Goal: Task Accomplishment & Management: Use online tool/utility

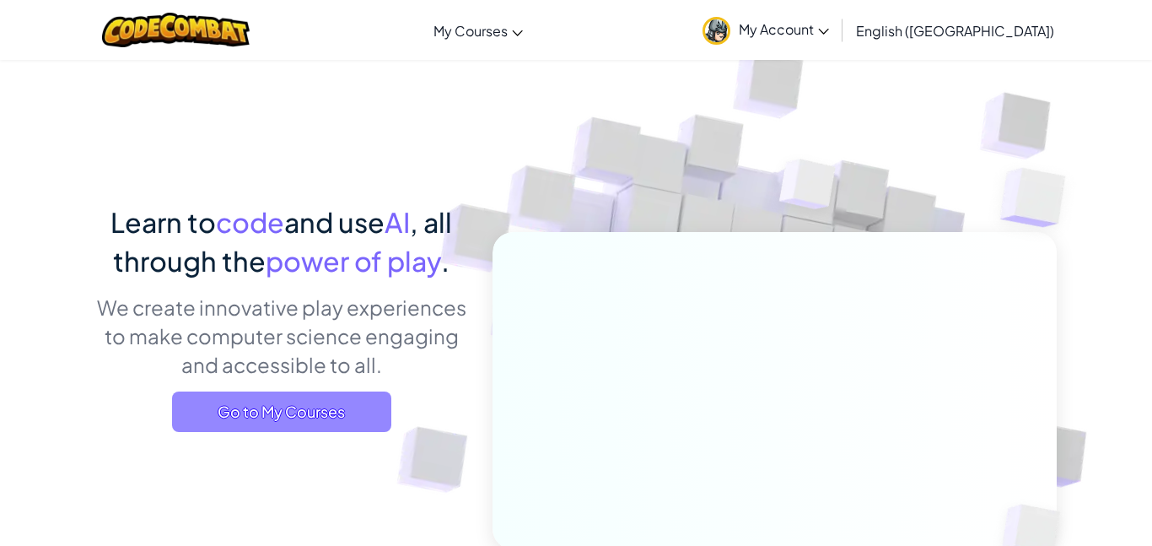
click at [289, 426] on span "Go to My Courses" at bounding box center [281, 411] width 219 height 40
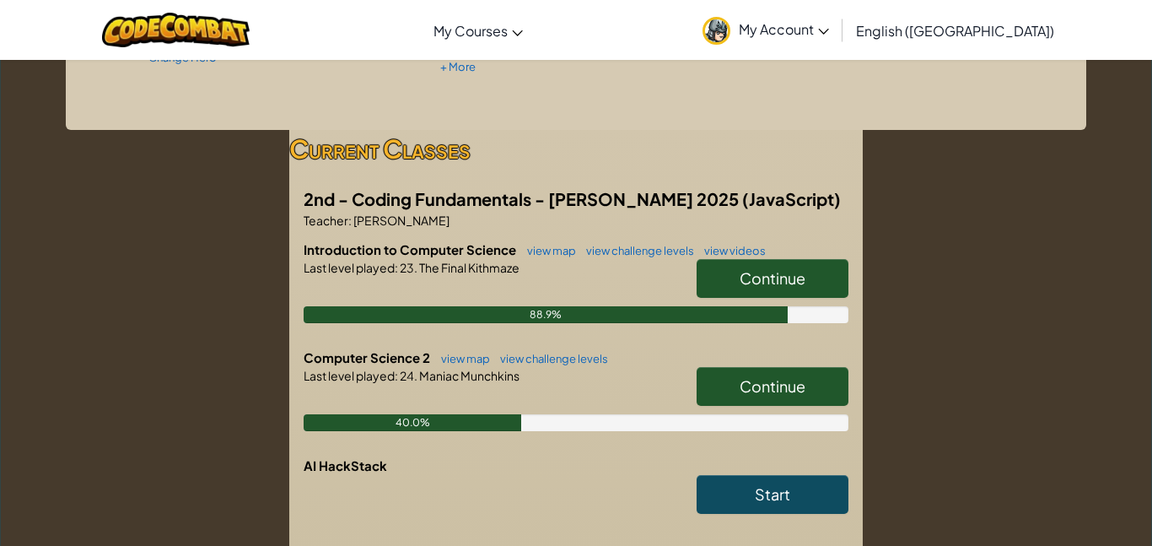
scroll to position [227, 0]
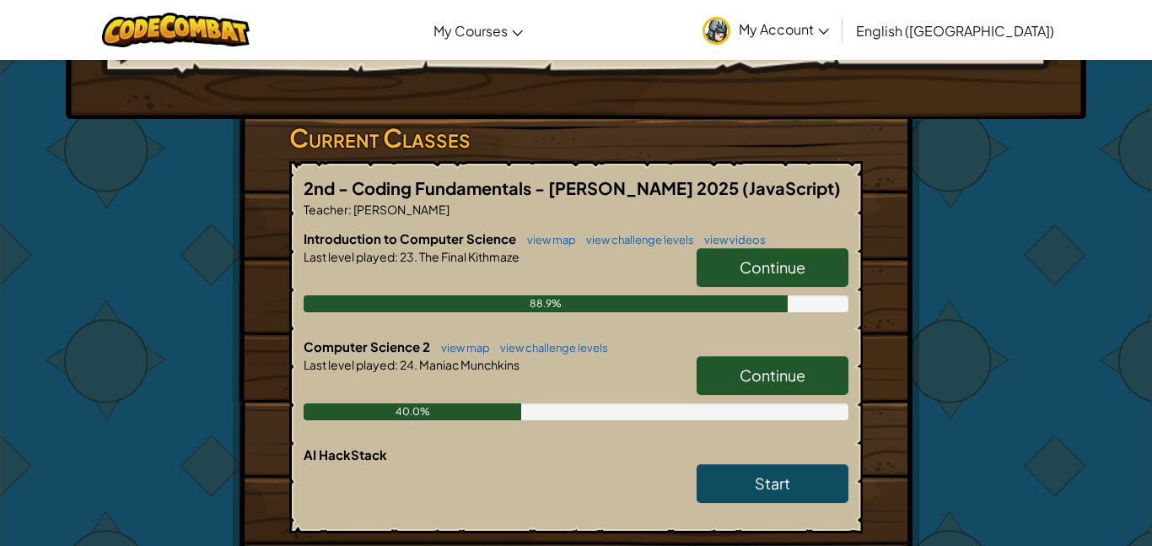
click at [806, 380] on link "Continue" at bounding box center [773, 375] width 152 height 39
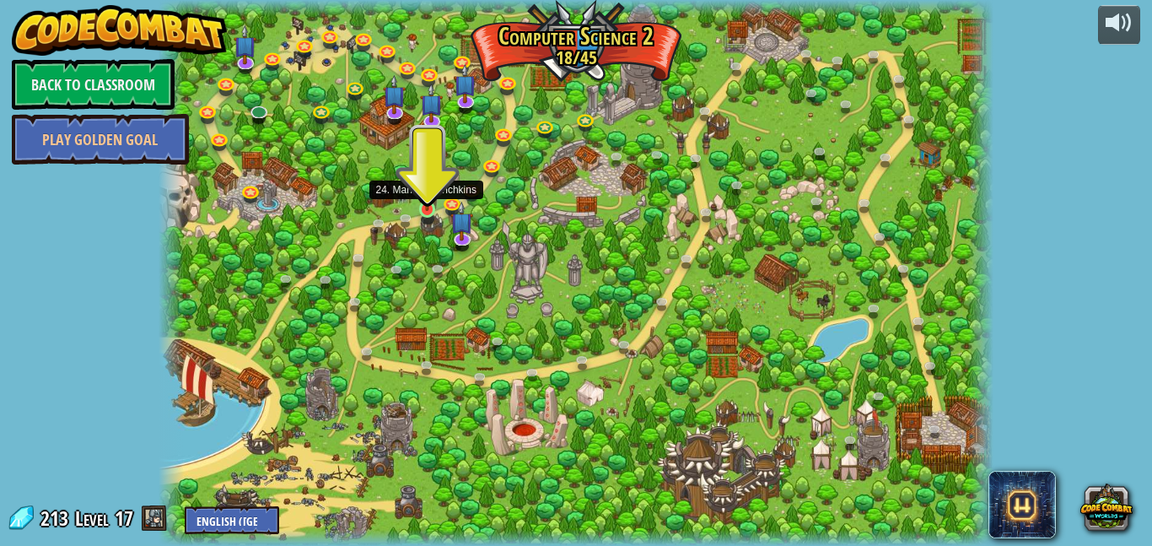
click at [420, 205] on img at bounding box center [426, 188] width 19 height 46
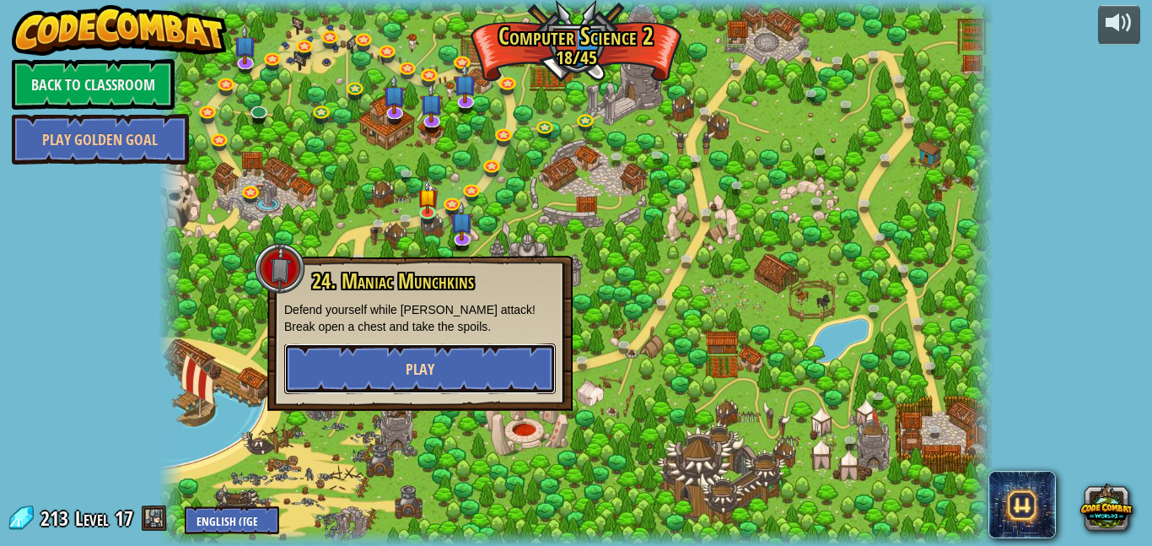
click at [434, 356] on button "Play" at bounding box center [420, 368] width 272 height 51
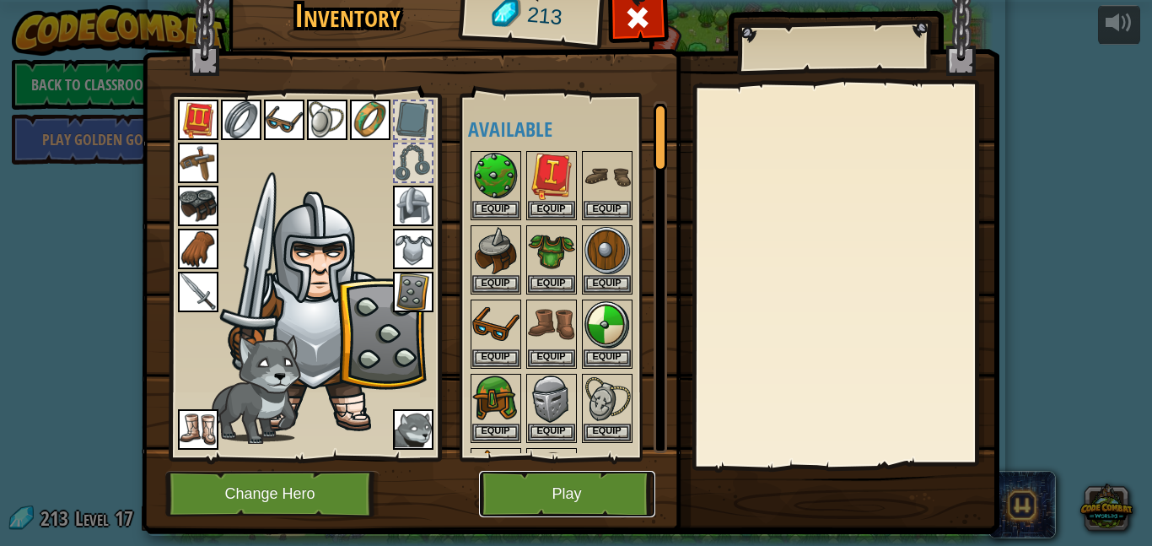
click at [531, 488] on button "Play" at bounding box center [567, 494] width 176 height 46
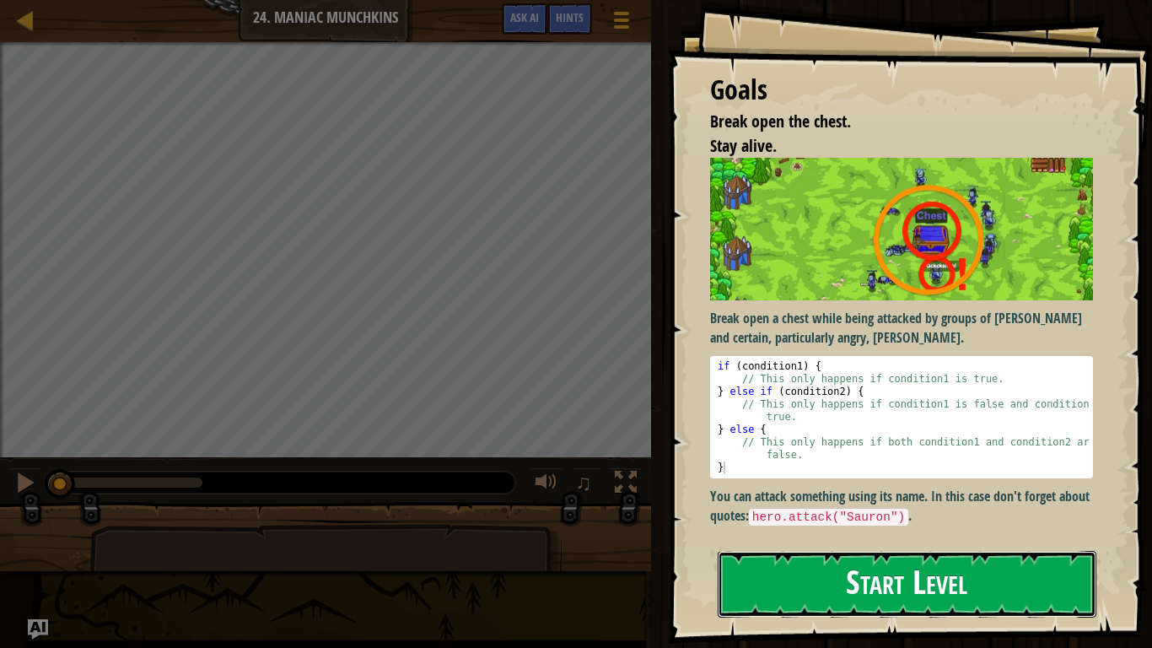
click at [870, 545] on button "Start Level" at bounding box center [907, 584] width 379 height 67
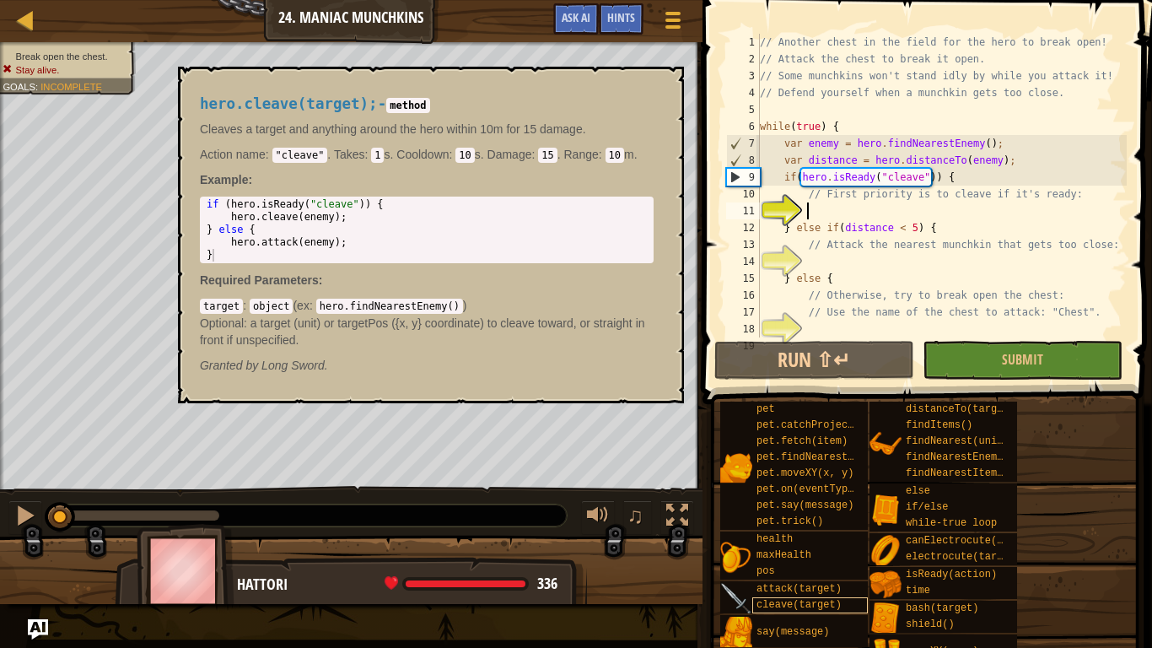
scroll to position [17, 0]
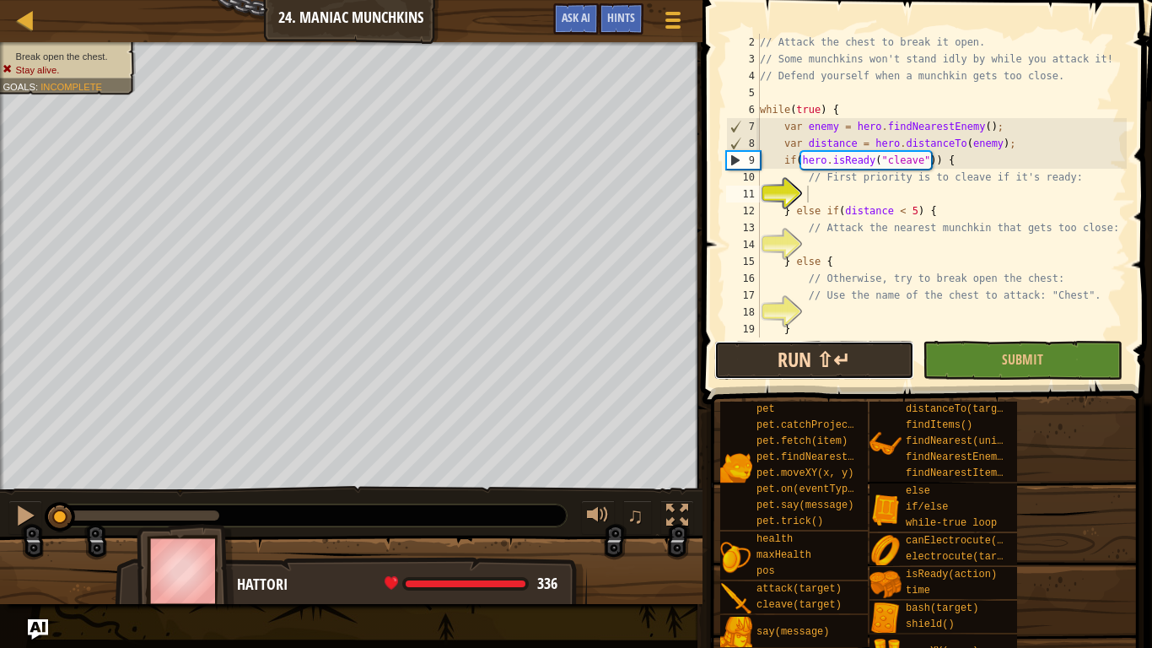
click at [805, 364] on button "Run ⇧↵" at bounding box center [814, 360] width 200 height 39
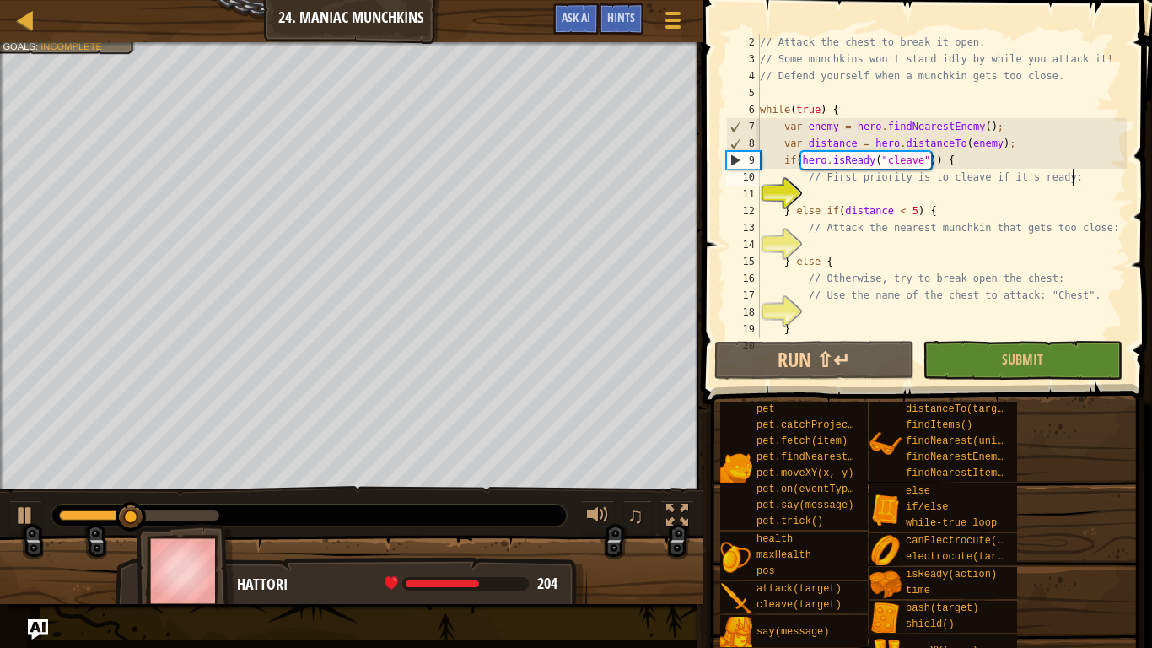
click at [1075, 180] on div "// Attack the chest to break it open. // Some munchkins won't stand idly by whi…" at bounding box center [942, 202] width 370 height 337
type textarea "/"
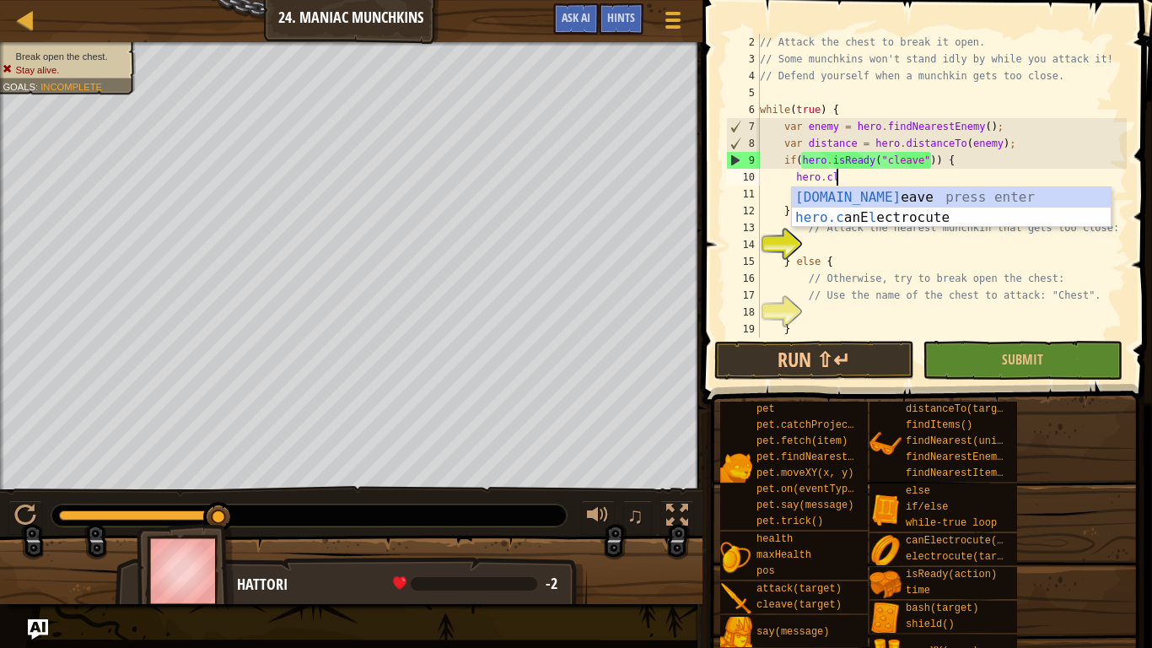
scroll to position [8, 10]
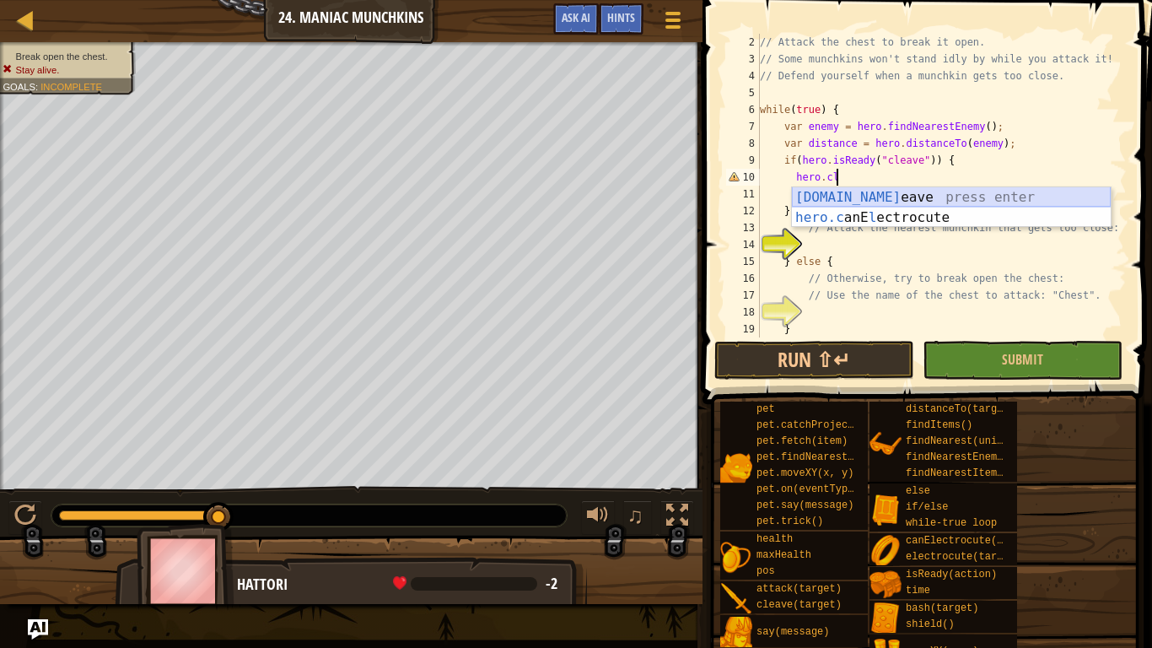
click at [1048, 197] on div "[DOMAIN_NAME] eave press enter hero.c anE l ectrocute press enter" at bounding box center [951, 227] width 319 height 81
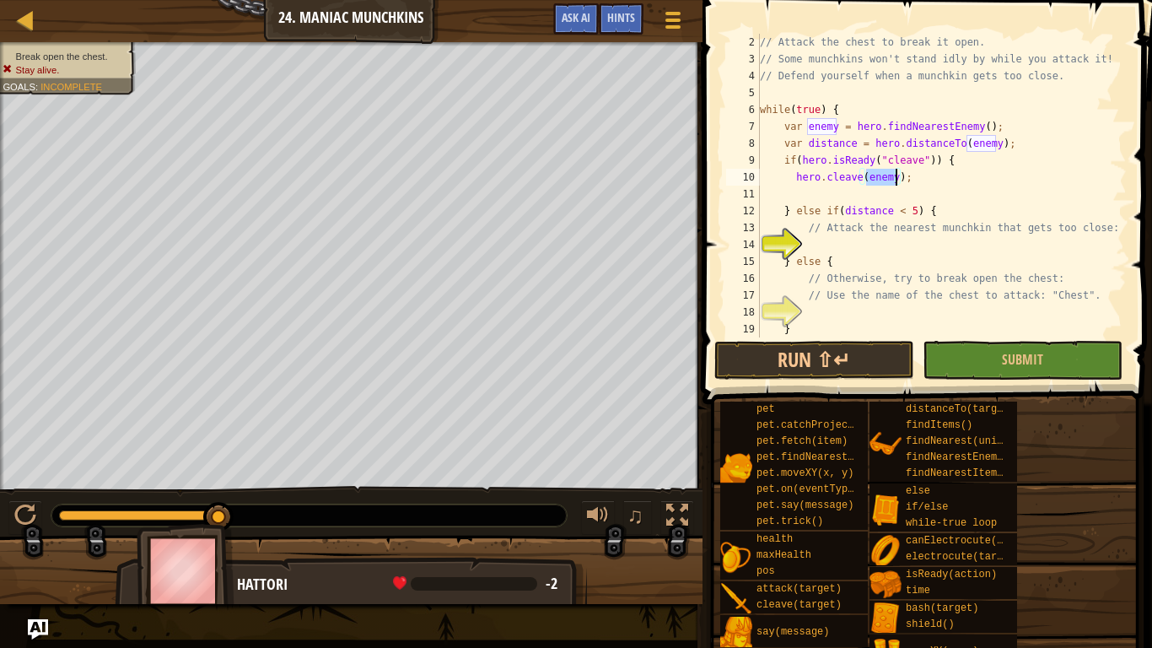
click at [946, 227] on div "// Attack the chest to break it open. // Some munchkins won't stand idly by whi…" at bounding box center [942, 202] width 370 height 337
click at [1116, 229] on div at bounding box center [1118, 194] width 17 height 354
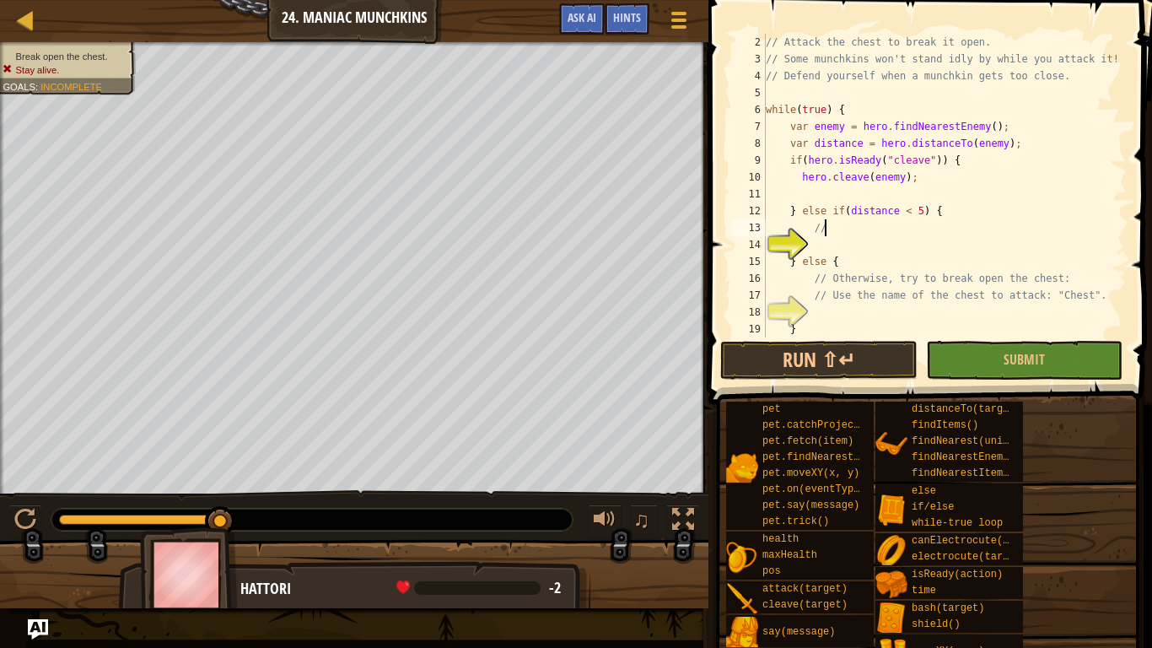
type textarea "/"
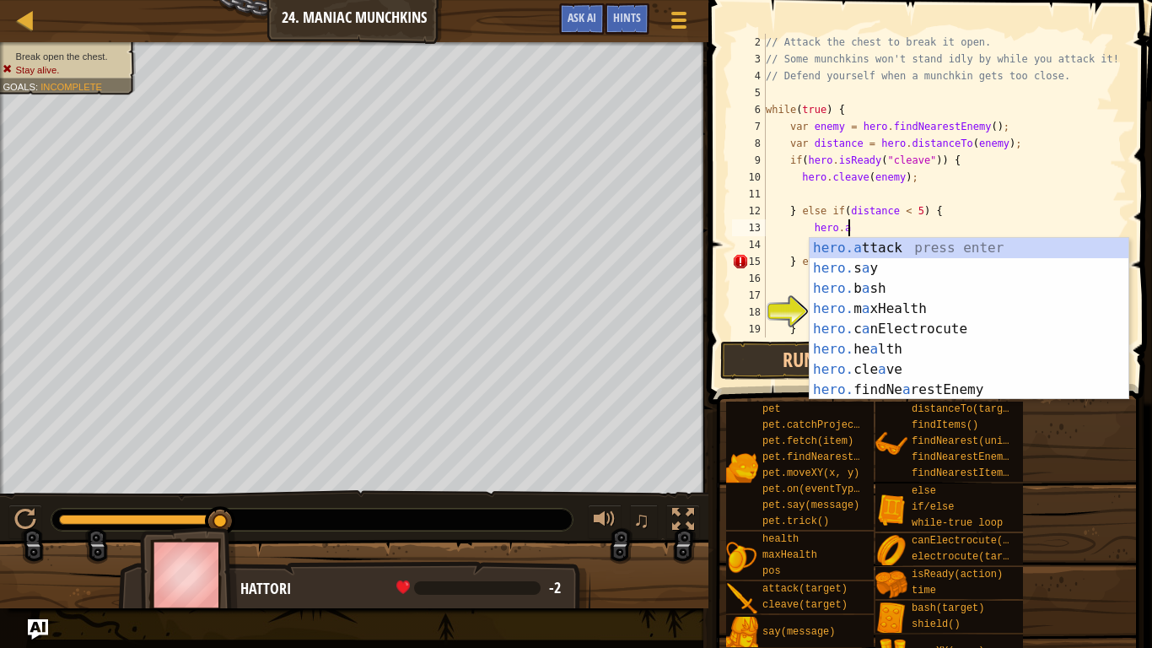
scroll to position [8, 11]
click at [942, 246] on div "hero.a ttack press enter hero. s a y press enter hero. b a sh press enter hero.…" at bounding box center [969, 339] width 319 height 202
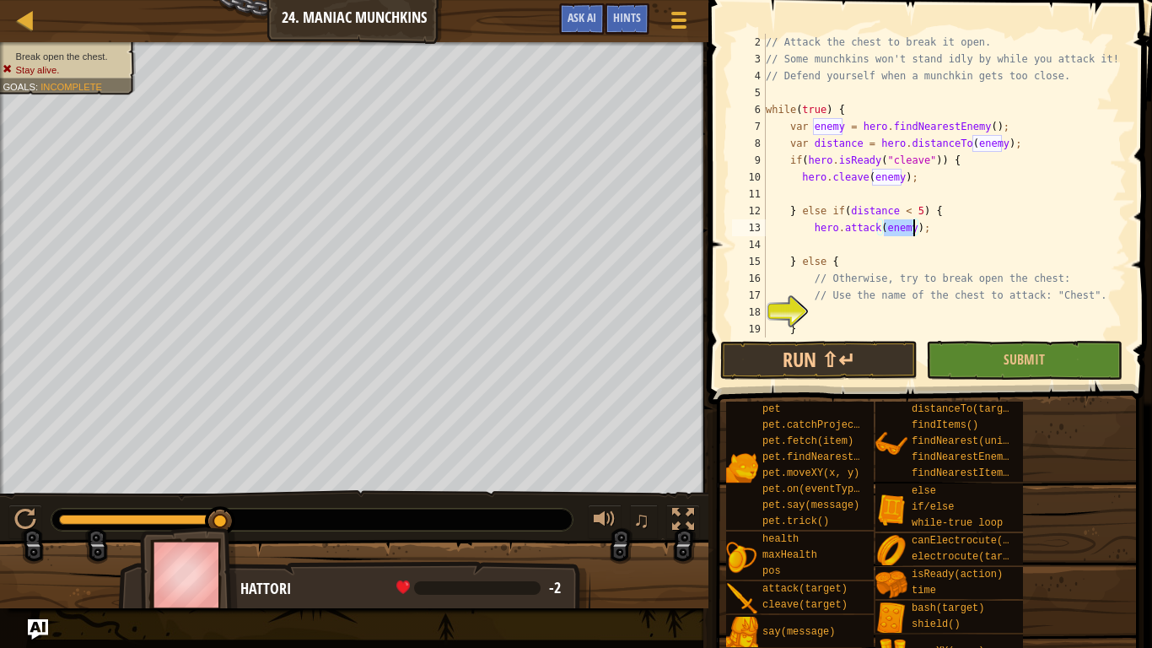
click at [952, 291] on div "// Attack the chest to break it open. // Some munchkins won't stand idly by whi…" at bounding box center [944, 202] width 364 height 337
click at [1082, 291] on div "// Attack the chest to break it open. // Some munchkins won't stand idly by whi…" at bounding box center [944, 202] width 364 height 337
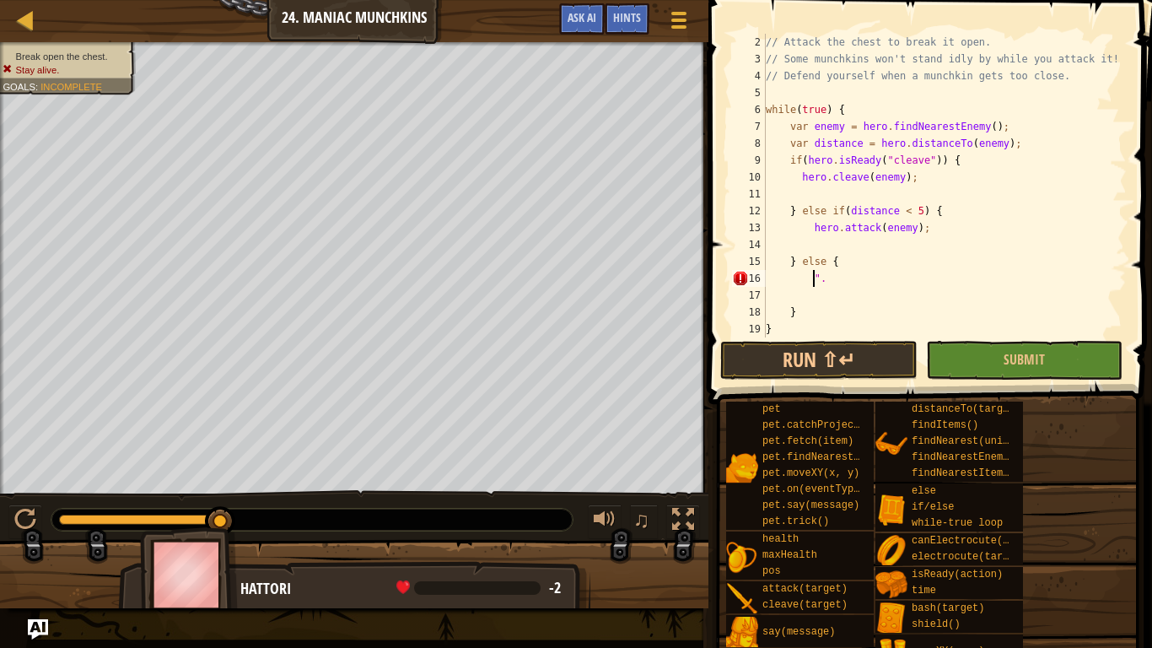
click at [827, 284] on div "// Attack the chest to break it open. // Some munchkins won't stand idly by whi…" at bounding box center [944, 202] width 364 height 337
type textarea """
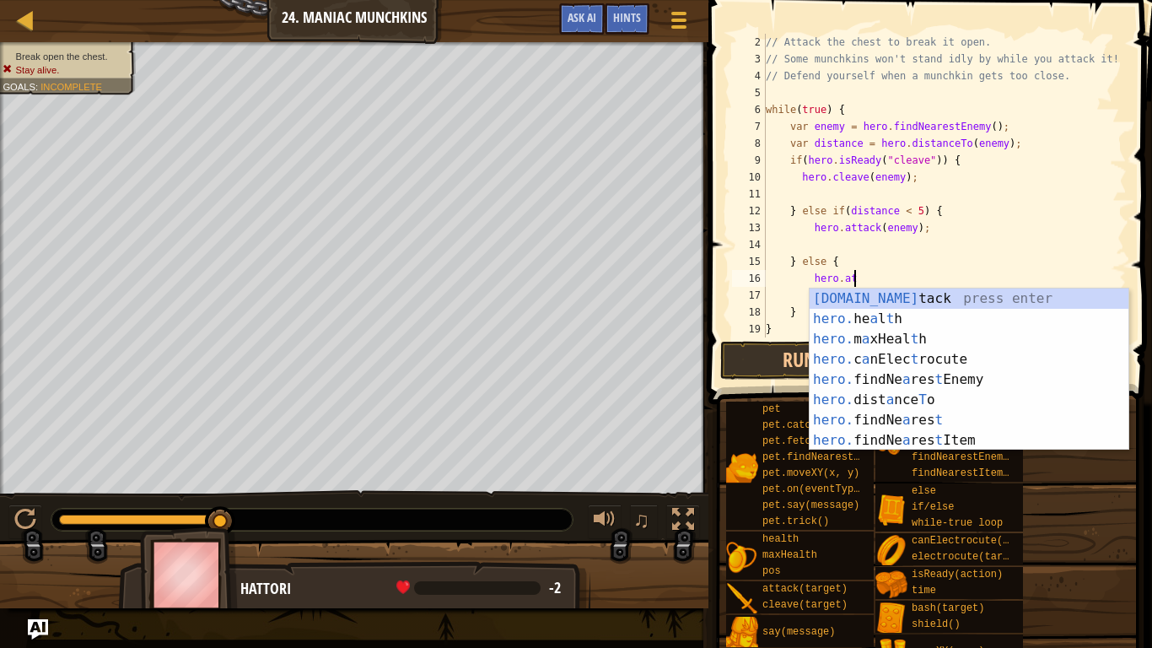
scroll to position [8, 12]
click at [911, 295] on div "[DOMAIN_NAME] tack press enter hero. he a l t h press enter hero. m a xHeal t h…" at bounding box center [969, 389] width 319 height 202
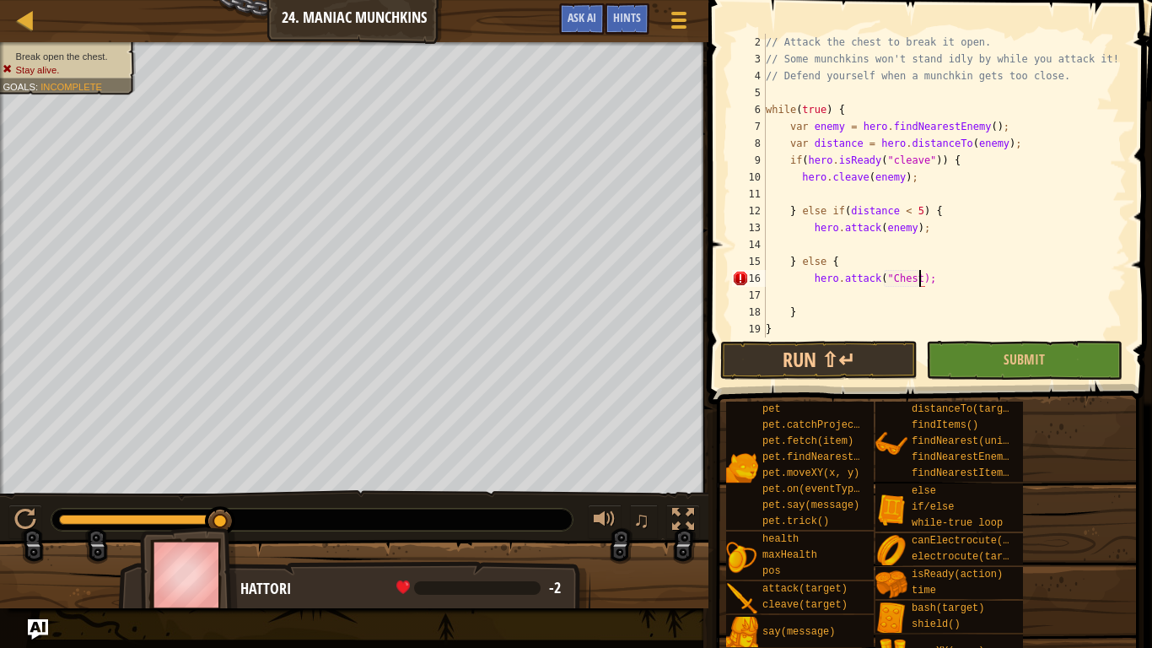
scroll to position [8, 24]
type textarea "hero.attack("Chest");"
click at [848, 356] on button "Run ⇧↵" at bounding box center [818, 360] width 197 height 39
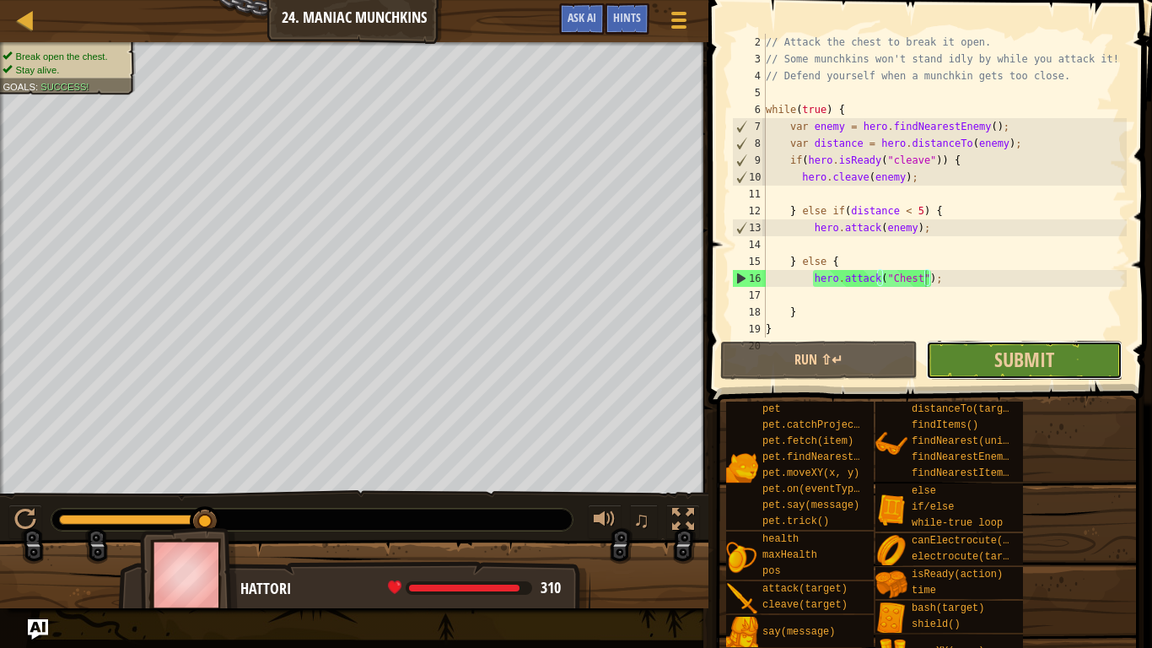
click at [986, 371] on button "Submit" at bounding box center [1024, 360] width 197 height 39
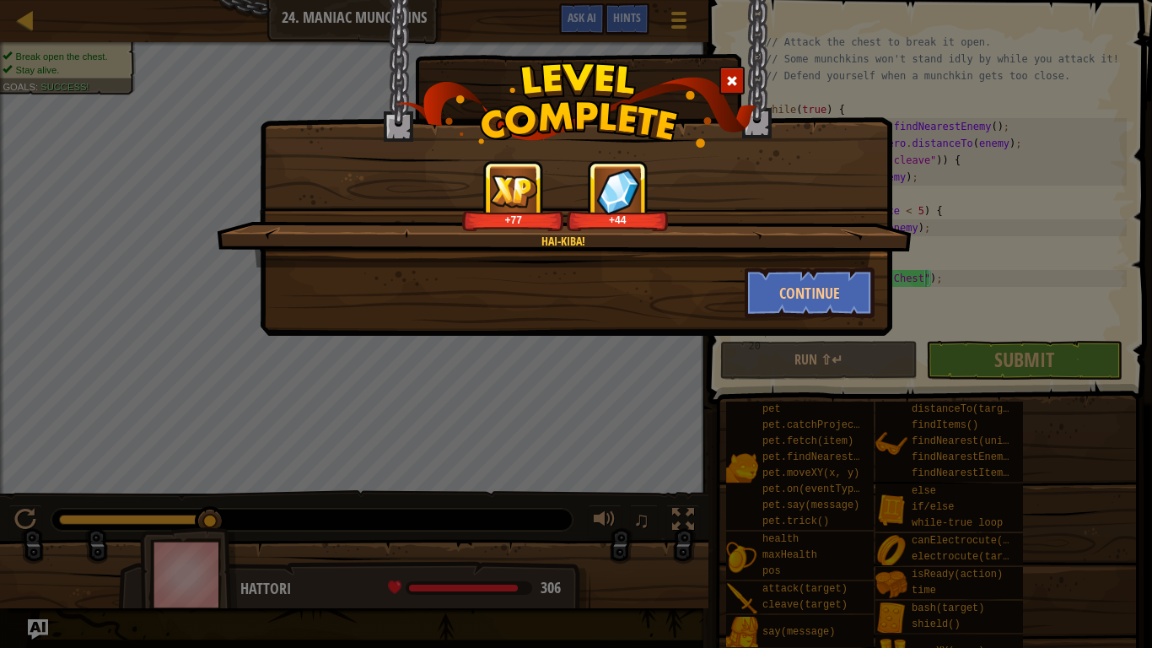
click at [795, 358] on div "Hai-Kiba! +77 +44 Continue" at bounding box center [576, 324] width 1152 height 648
click at [833, 286] on button "Continue" at bounding box center [810, 292] width 131 height 51
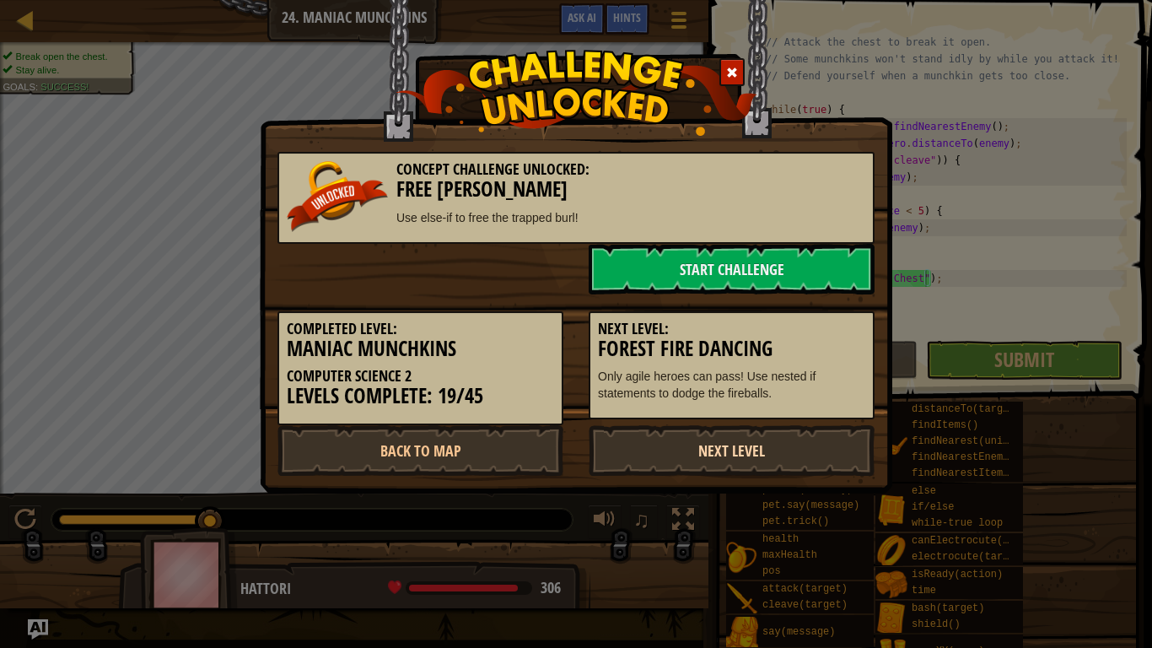
click at [784, 462] on link "Next Level" at bounding box center [732, 450] width 286 height 51
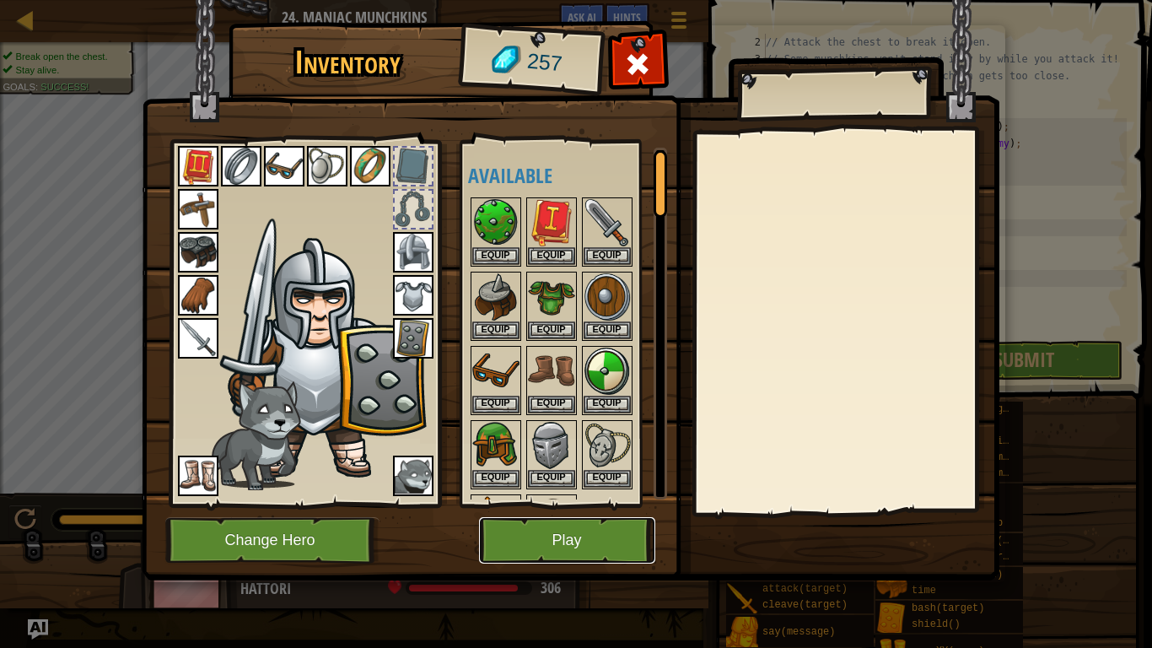
click at [618, 545] on button "Play" at bounding box center [567, 540] width 176 height 46
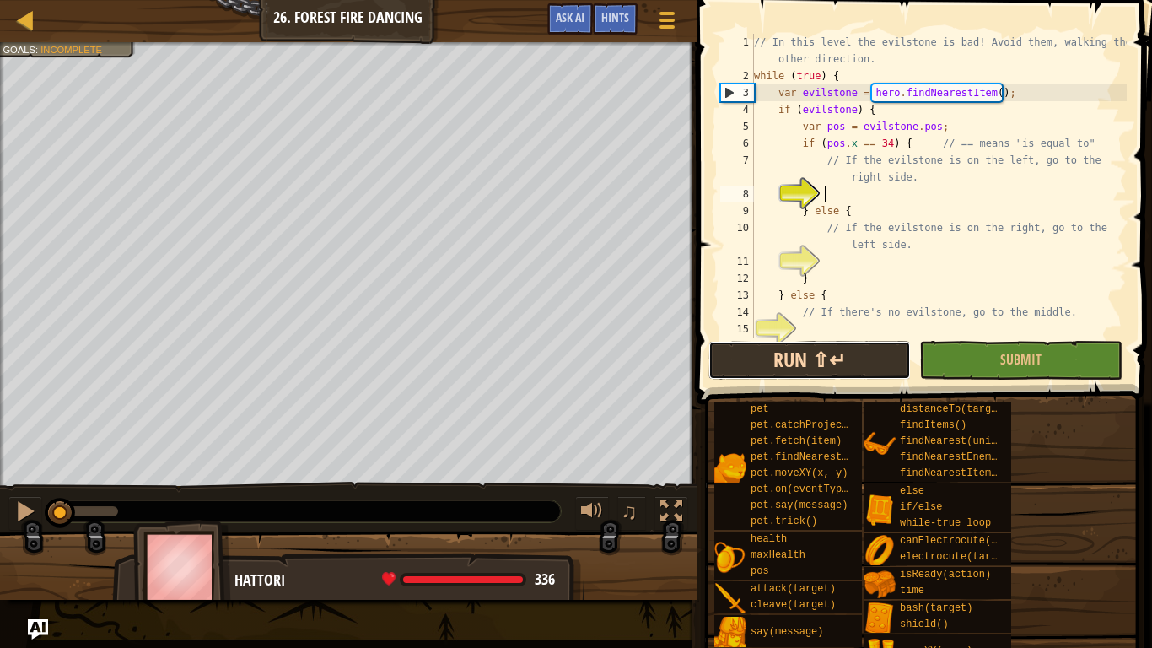
click at [836, 365] on button "Run ⇧↵" at bounding box center [809, 360] width 202 height 39
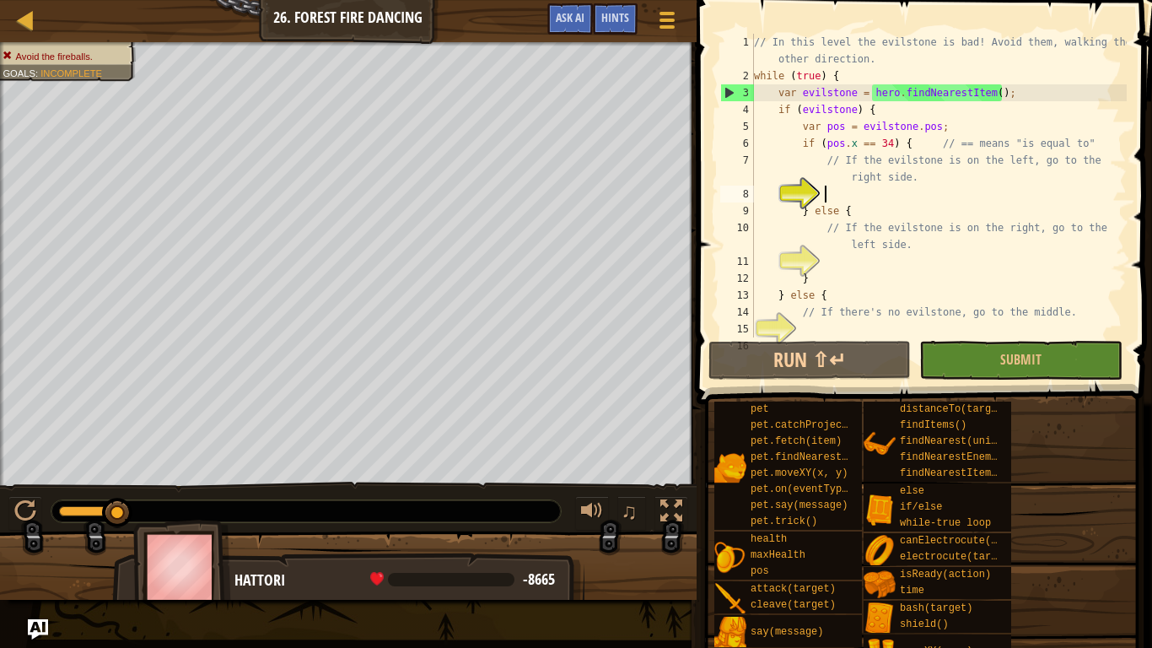
click at [923, 182] on div "// In this level the evilstone is bad! Avoid them, walking the other direction.…" at bounding box center [939, 211] width 376 height 354
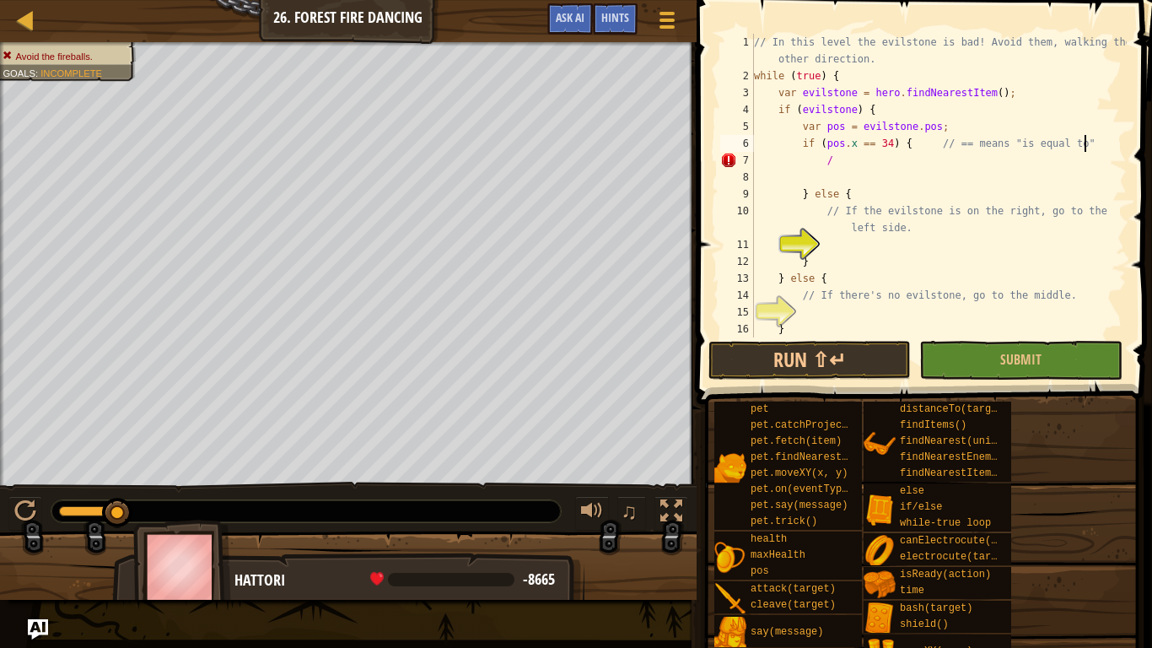
click at [1090, 148] on div "// In this level the evilstone is bad! Avoid them, walking the other direction.…" at bounding box center [939, 211] width 376 height 354
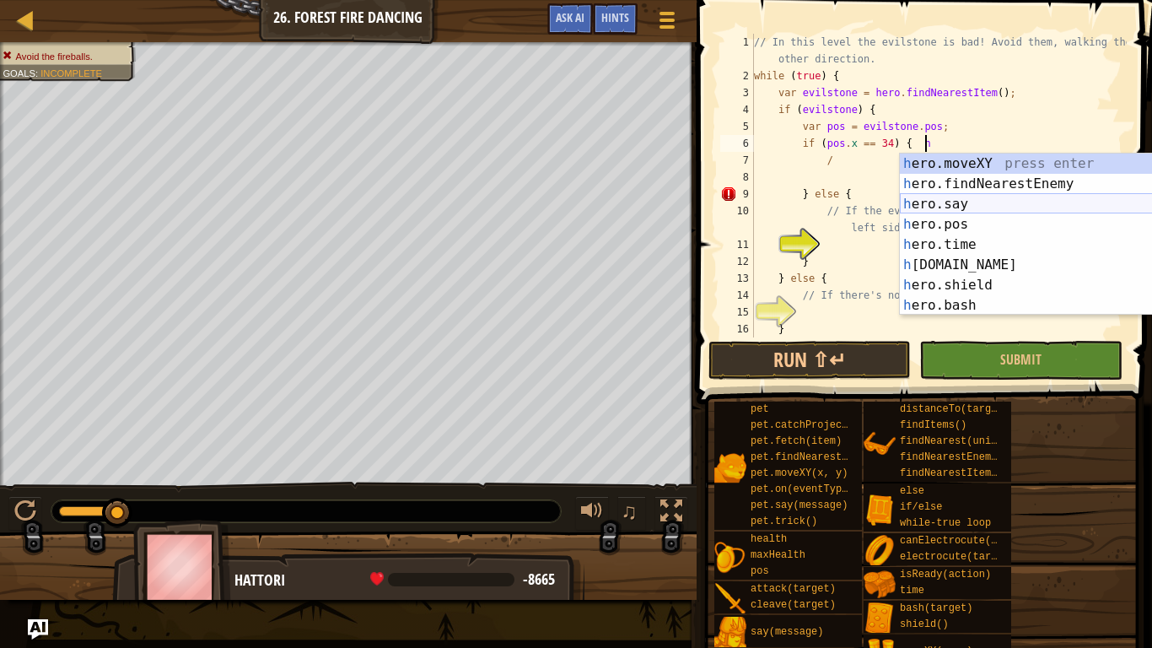
scroll to position [8, 23]
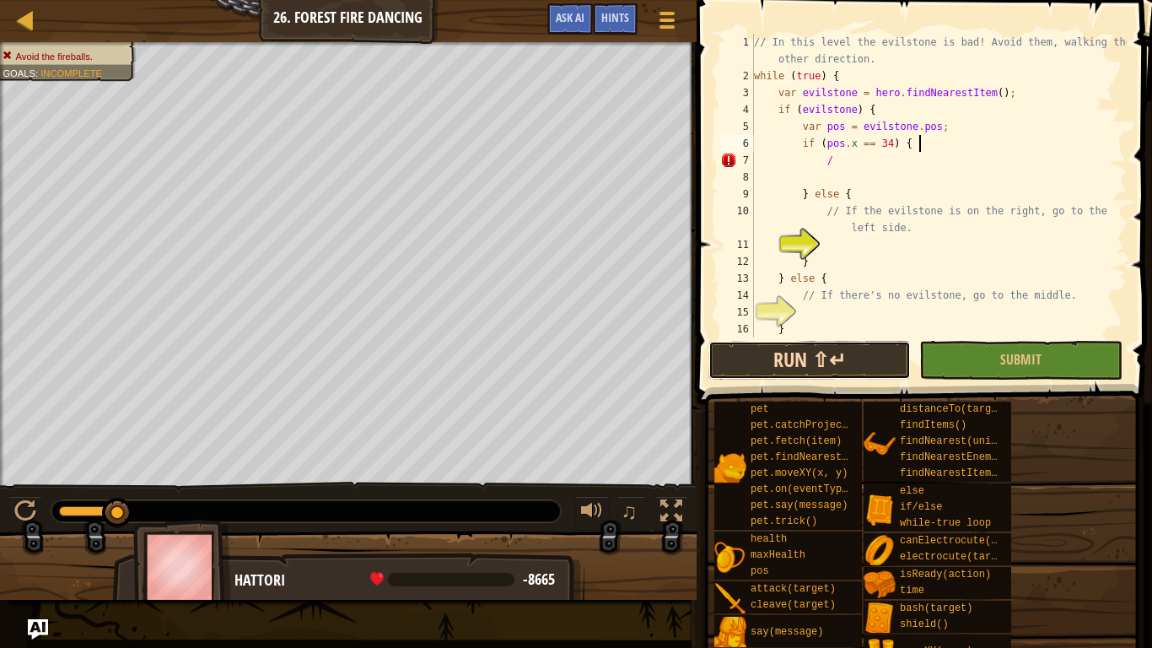
click at [789, 354] on button "Run ⇧↵" at bounding box center [809, 360] width 202 height 39
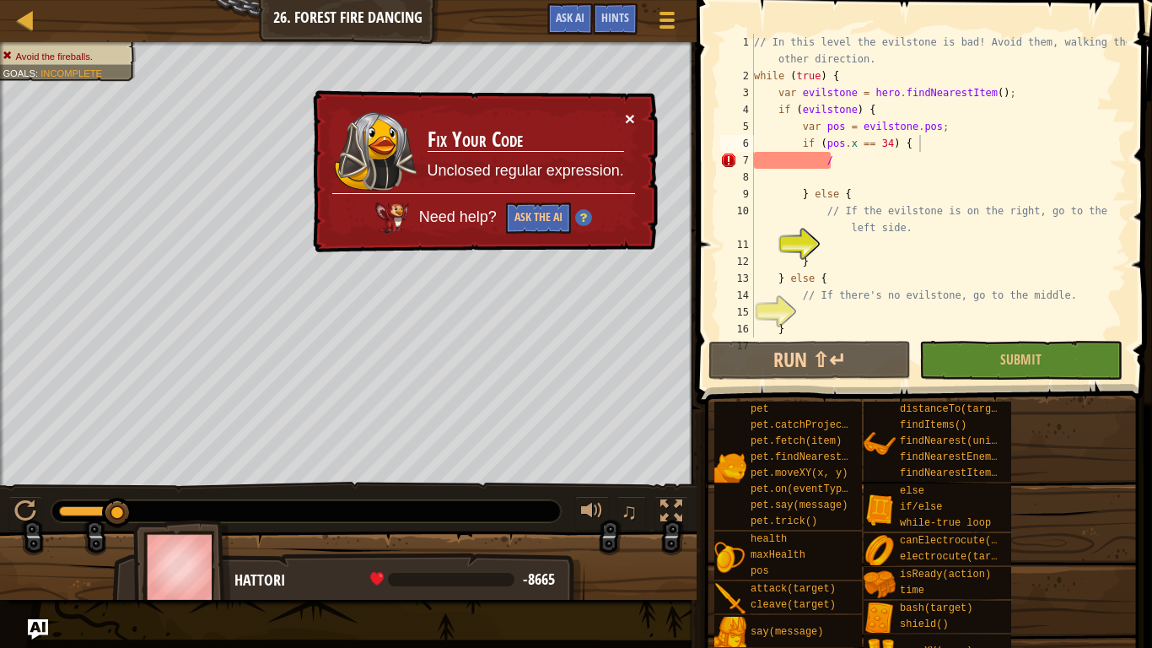
click at [631, 117] on button "×" at bounding box center [630, 119] width 10 height 18
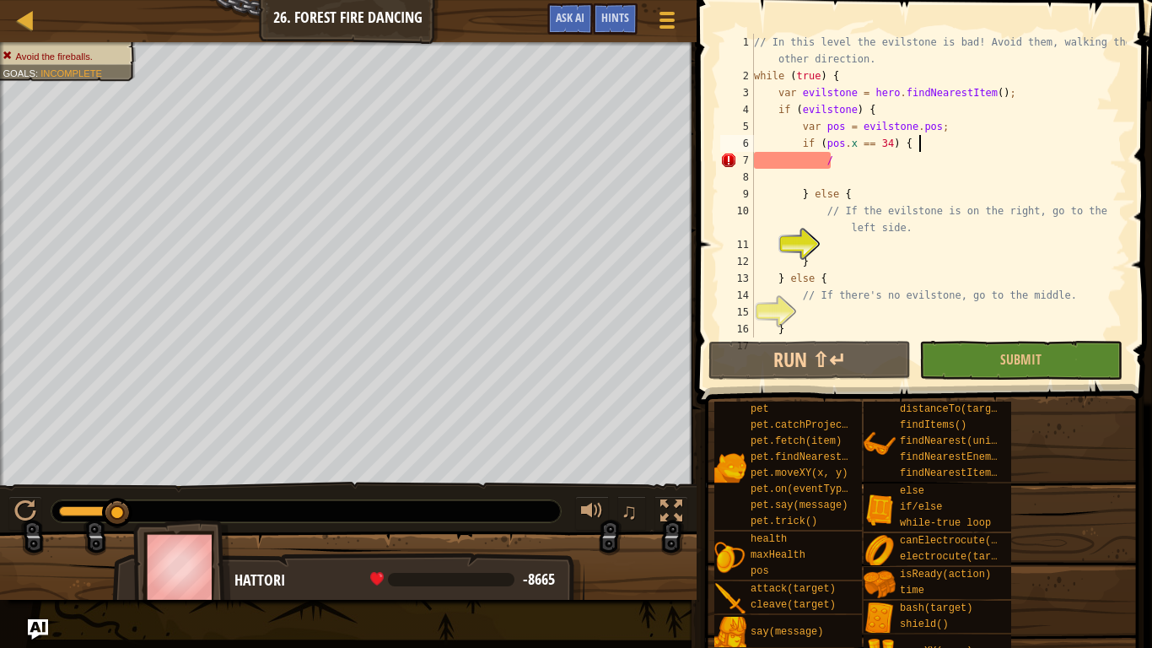
click at [863, 163] on div "// In this level the evilstone is bad! Avoid them, walking the other direction.…" at bounding box center [939, 211] width 376 height 354
type textarea "/"
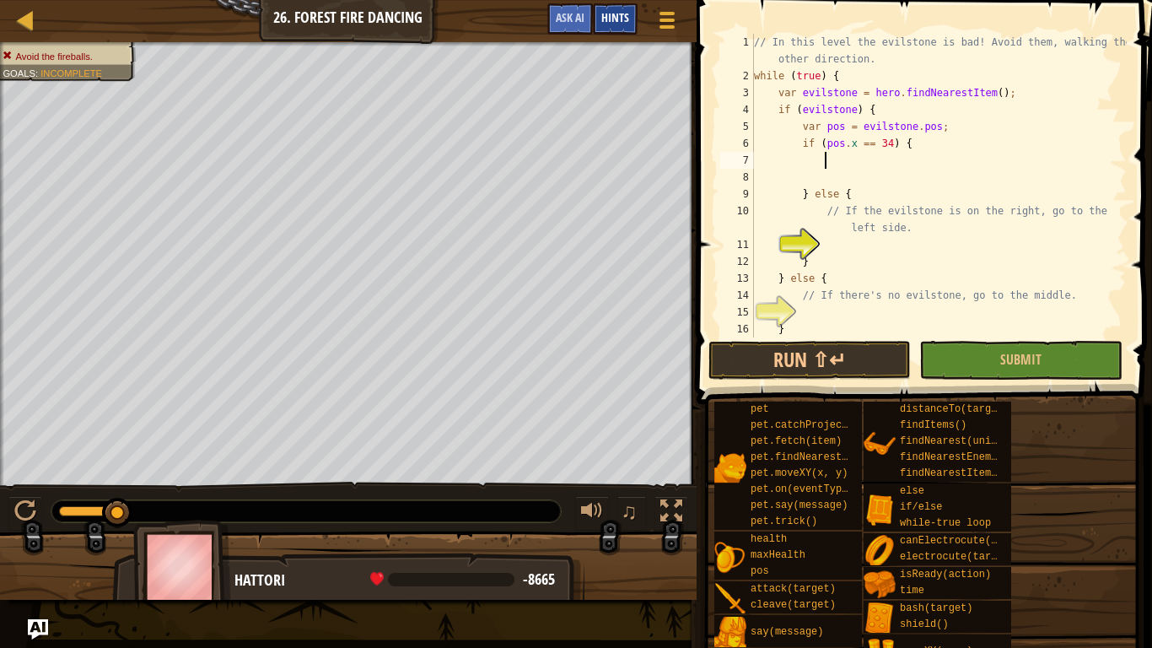
click at [622, 9] on div "Hints" at bounding box center [615, 18] width 45 height 31
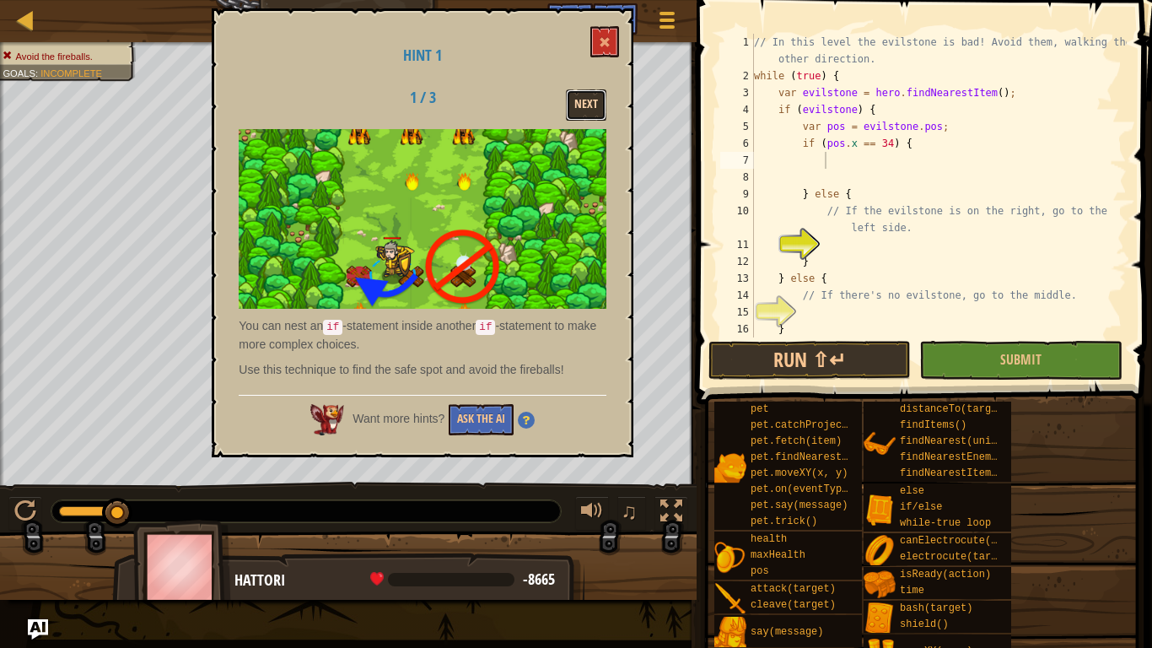
click at [583, 94] on button "Next" at bounding box center [586, 104] width 40 height 31
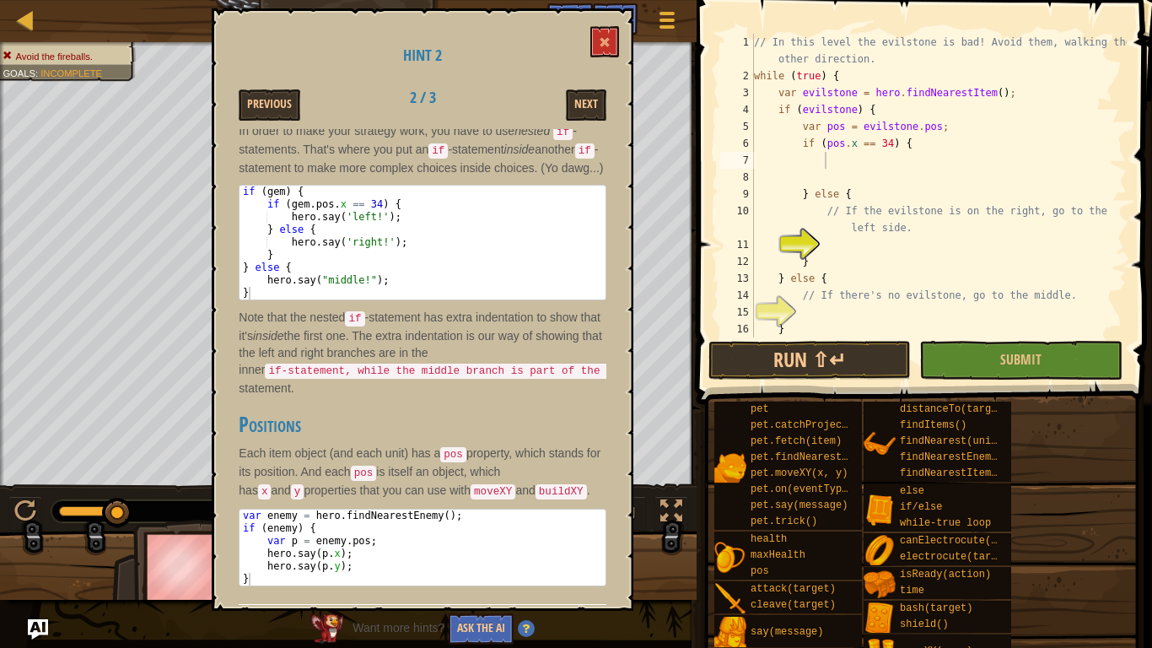
scroll to position [167, 0]
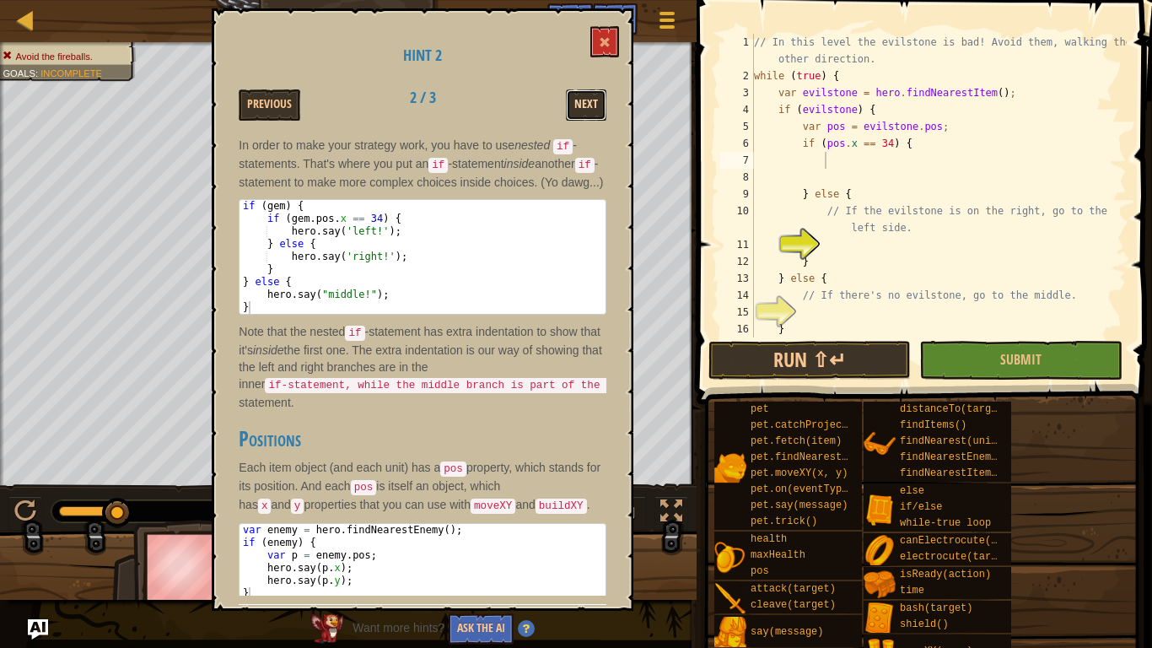
click at [574, 105] on button "Next" at bounding box center [586, 104] width 40 height 31
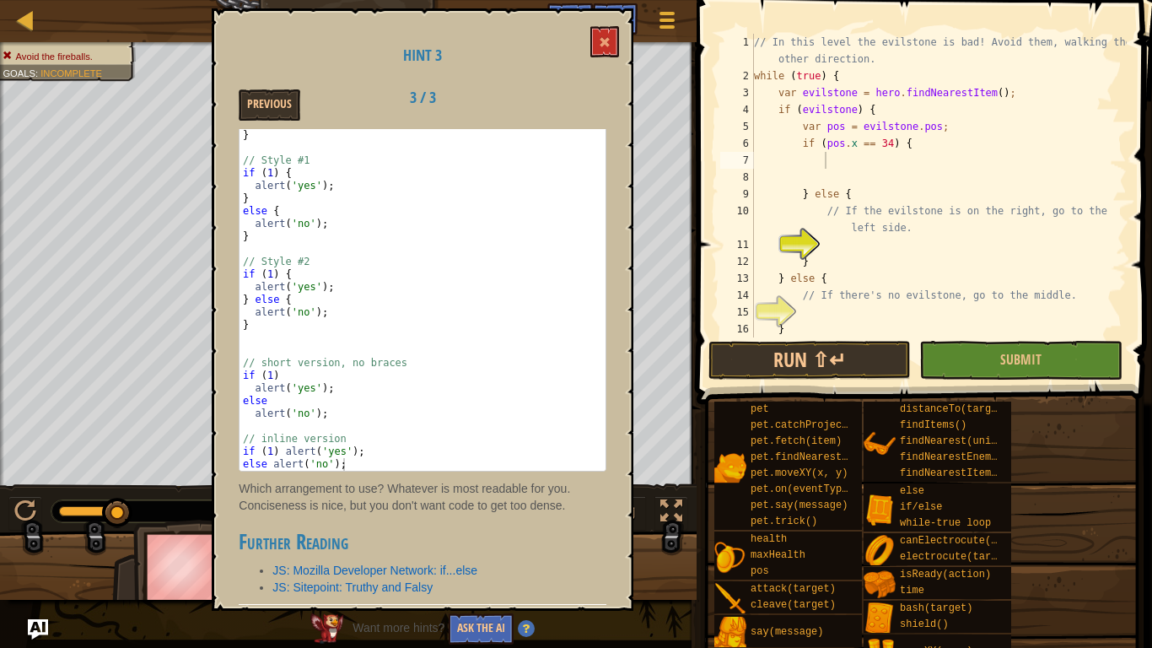
scroll to position [1500, 0]
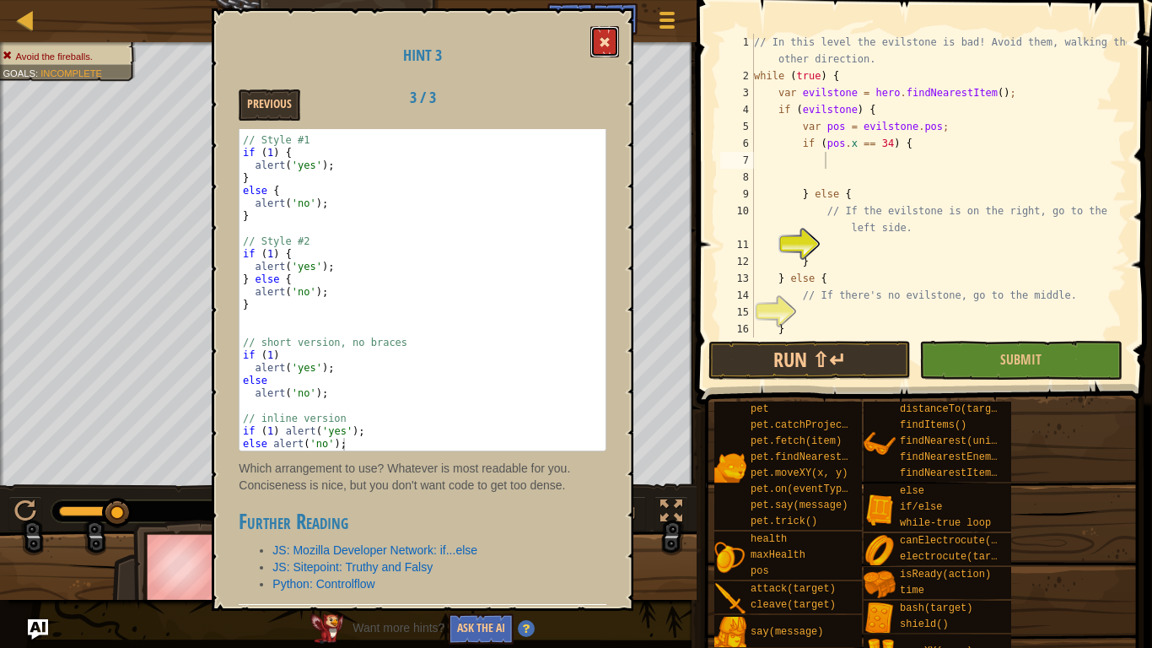
click at [608, 43] on span at bounding box center [605, 42] width 12 height 12
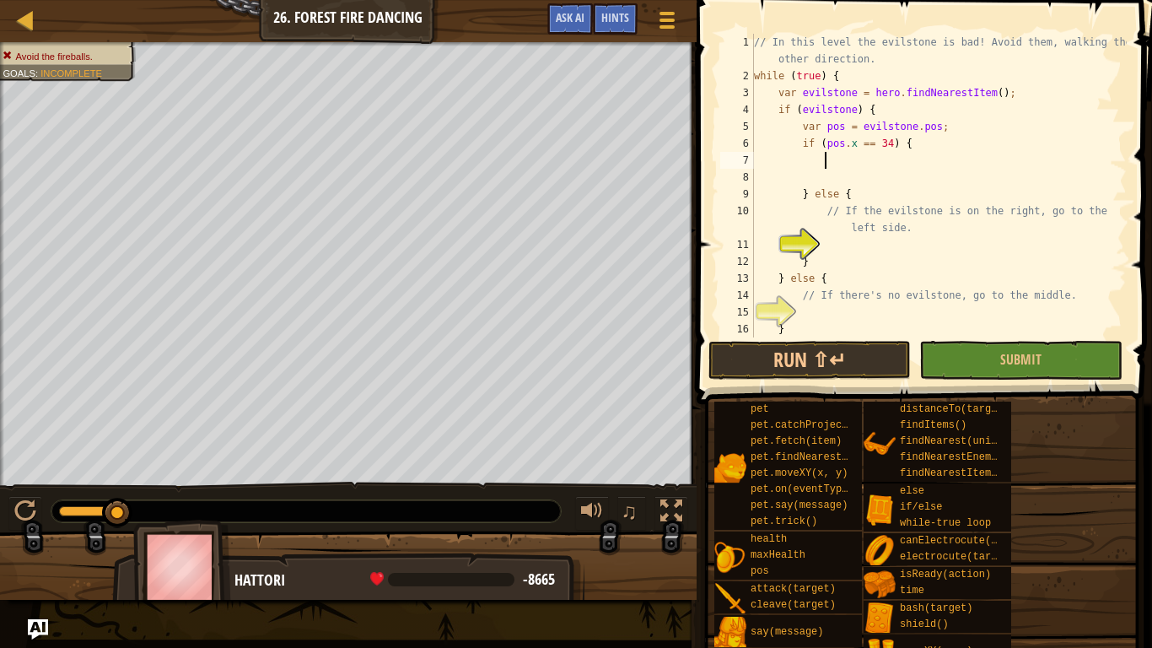
click at [891, 156] on div "// In this level the evilstone is bad! Avoid them, walking the other direction.…" at bounding box center [939, 211] width 376 height 354
click at [933, 159] on div "// In this level the evilstone is bad! Avoid them, walking the other direction.…" at bounding box center [939, 211] width 376 height 354
click at [936, 145] on div "// In this level the evilstone is bad! Avoid them, walking the other direction.…" at bounding box center [939, 211] width 376 height 354
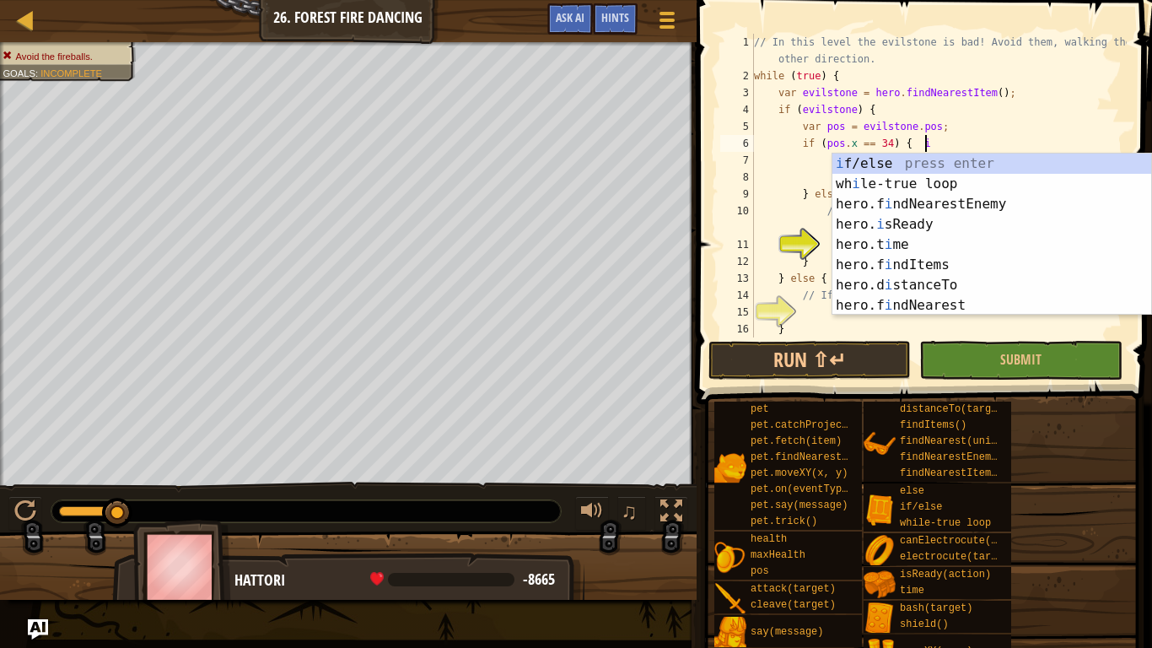
scroll to position [8, 24]
click at [979, 161] on div "i f/else press enter wh i le-true loop press enter hero.f i ndNearestEnemy pres…" at bounding box center [991, 255] width 319 height 202
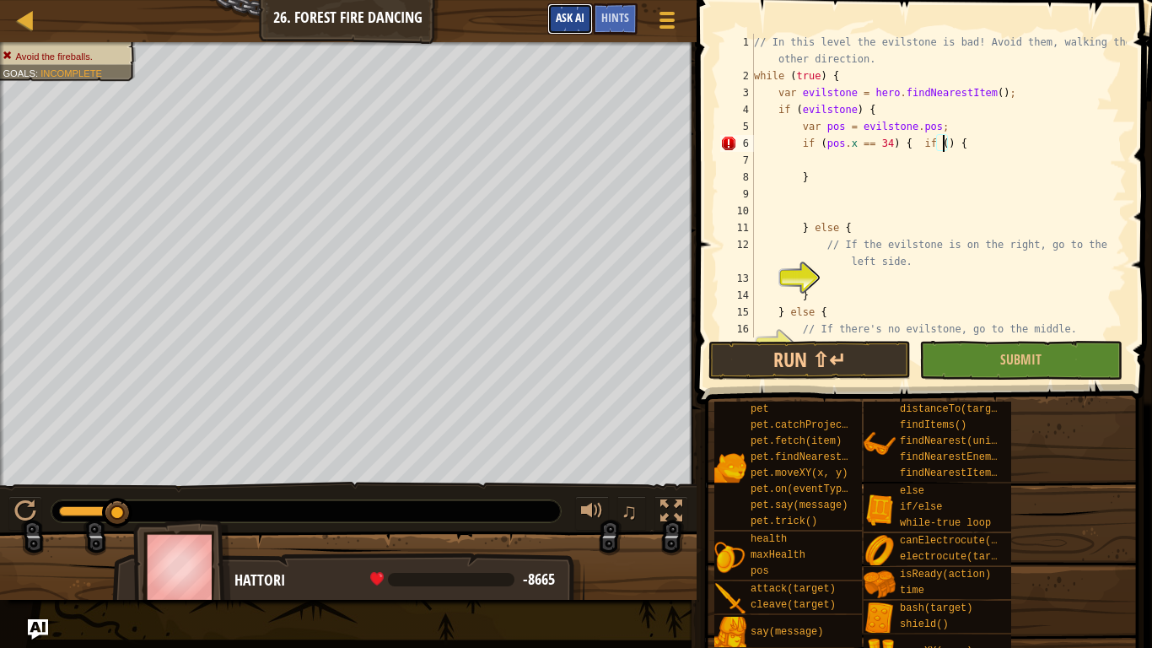
click at [582, 16] on span "Ask AI" at bounding box center [570, 17] width 29 height 16
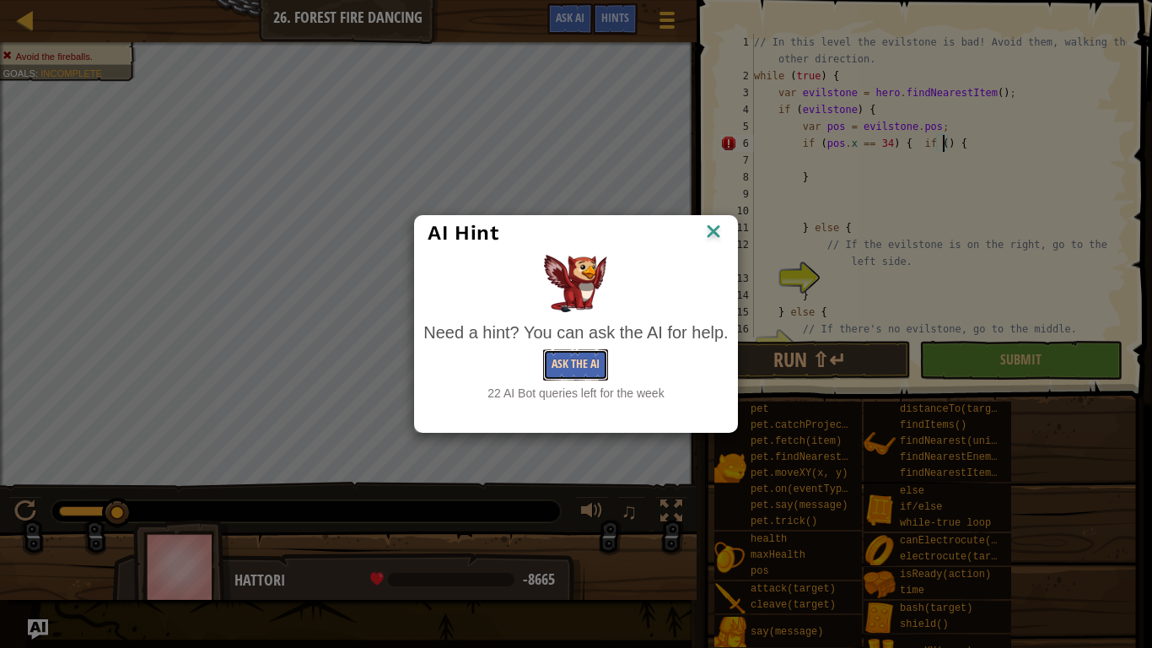
click at [605, 365] on button "Ask the AI" at bounding box center [575, 364] width 65 height 31
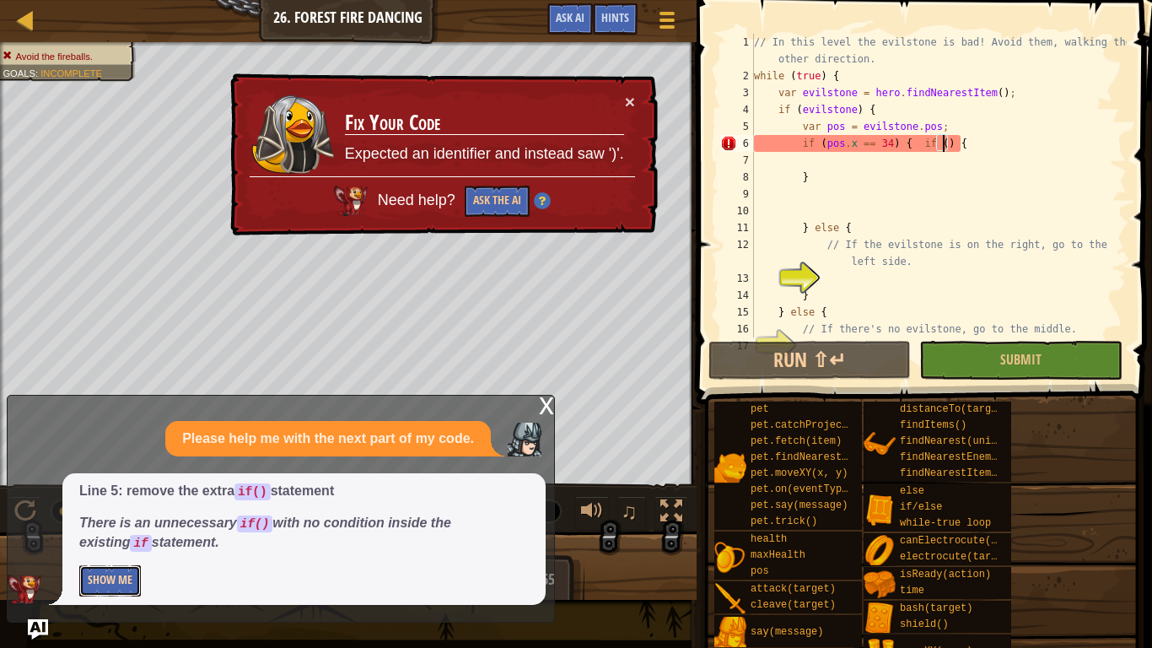
click at [114, 545] on button "Show Me" at bounding box center [110, 580] width 62 height 31
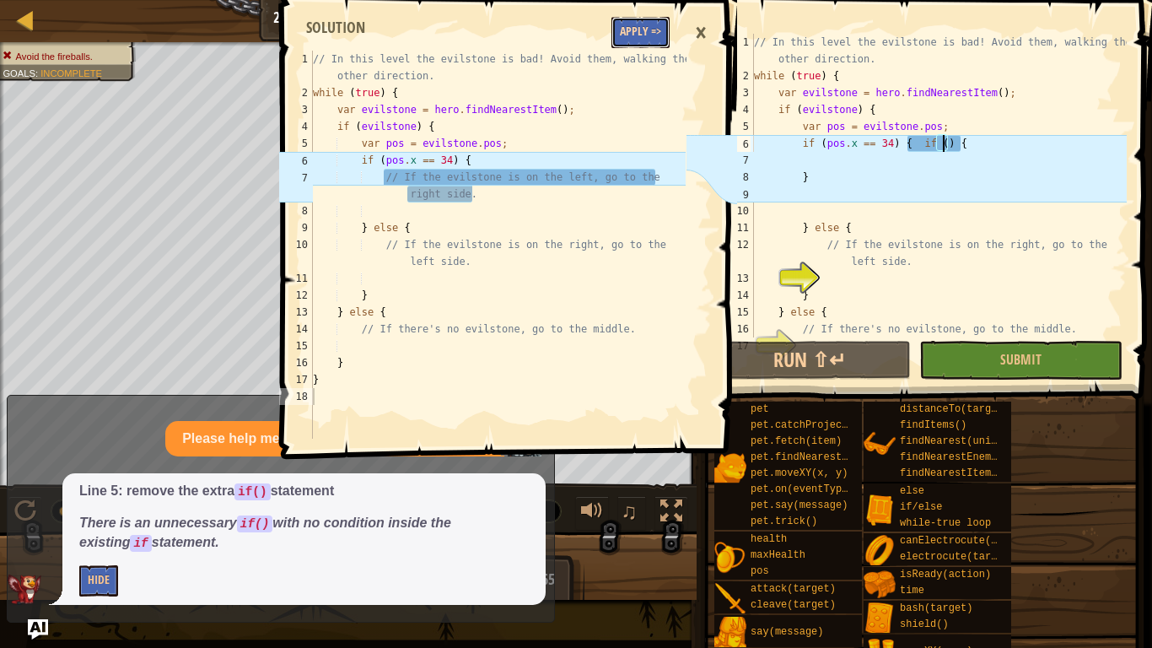
click at [633, 24] on button "Apply =>" at bounding box center [640, 32] width 58 height 31
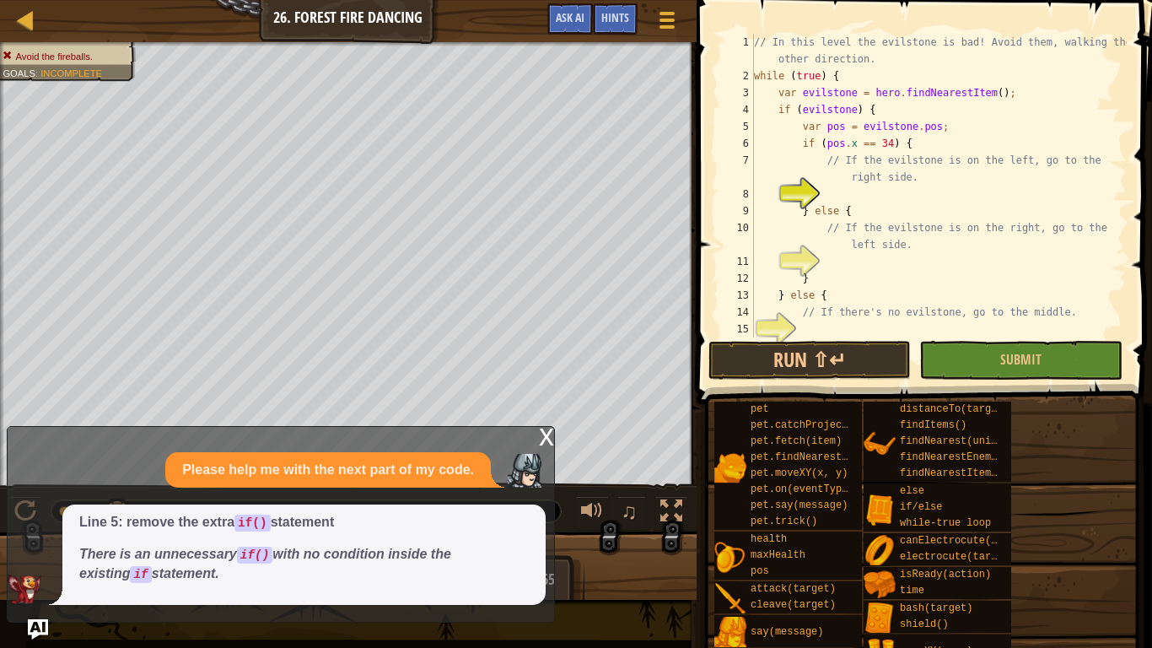
click at [549, 439] on div "x" at bounding box center [546, 435] width 15 height 17
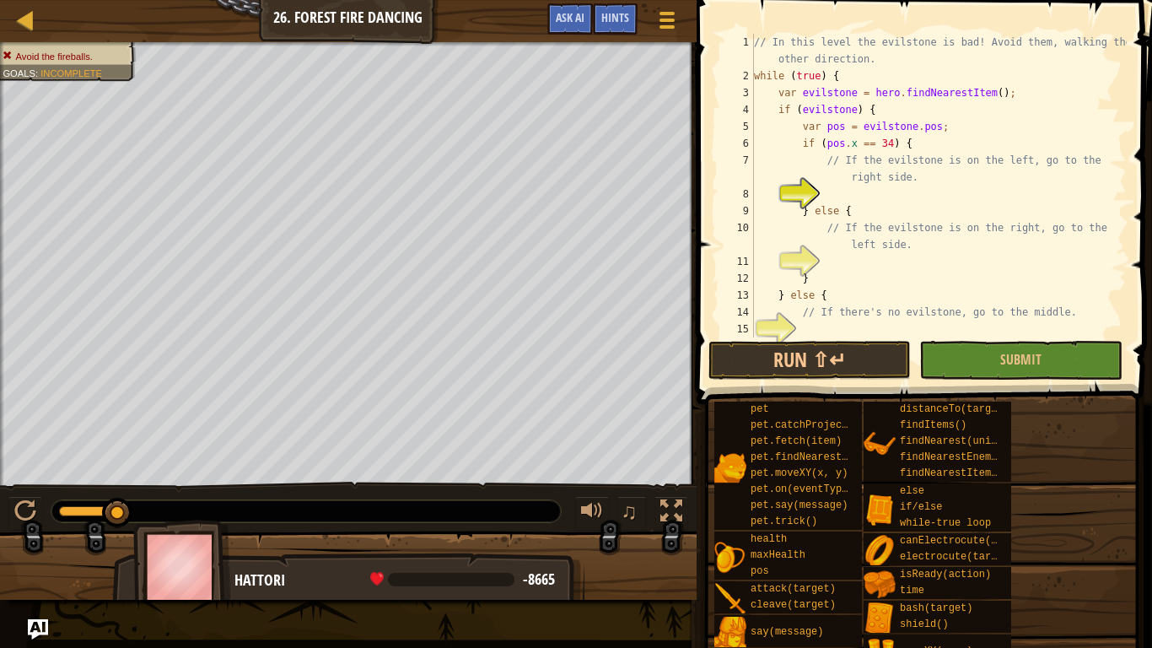
click at [970, 144] on div "// In this level the evilstone is bad! Avoid them, walking the other direction.…" at bounding box center [939, 211] width 376 height 354
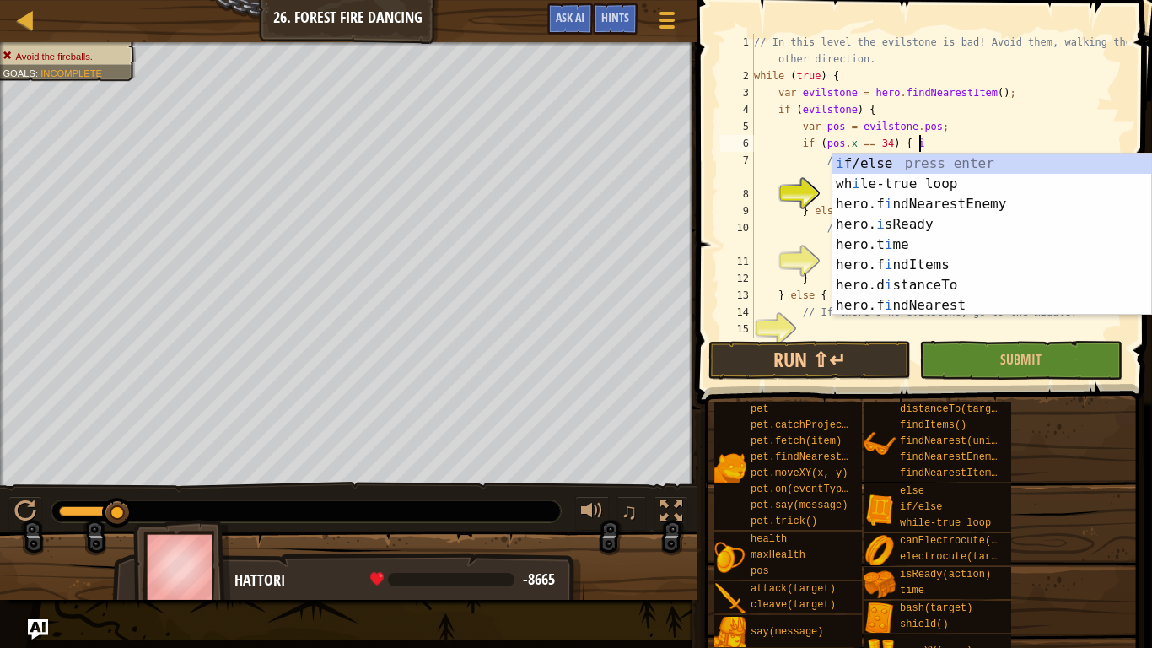
scroll to position [8, 24]
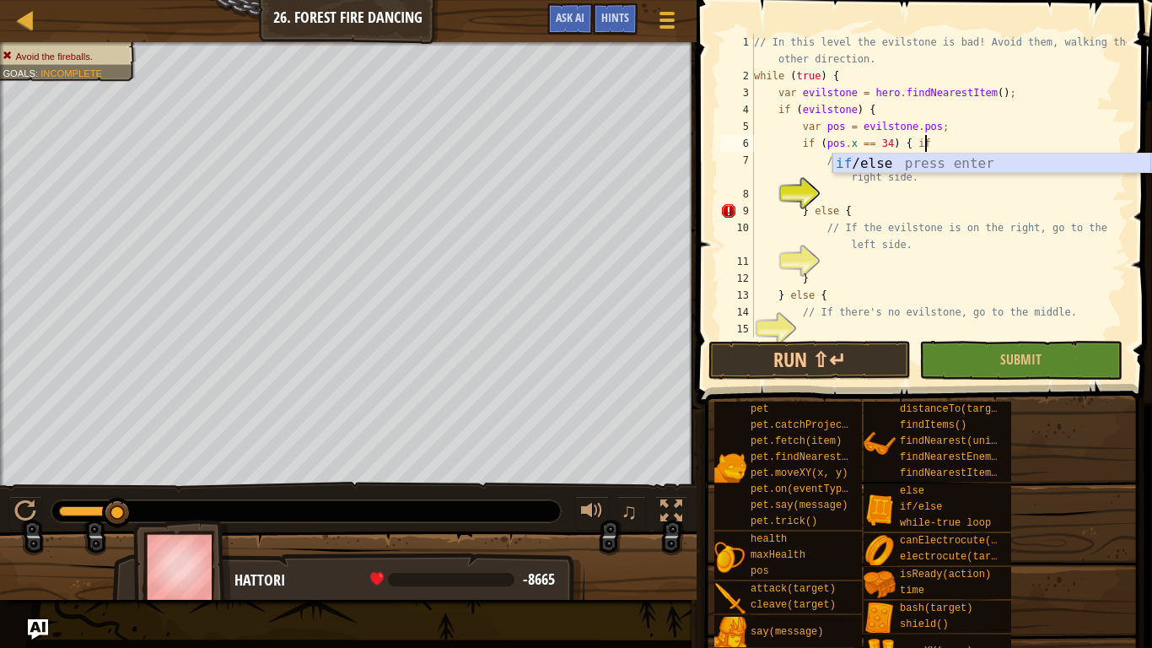
click at [938, 164] on div "if /else press enter" at bounding box center [991, 184] width 319 height 61
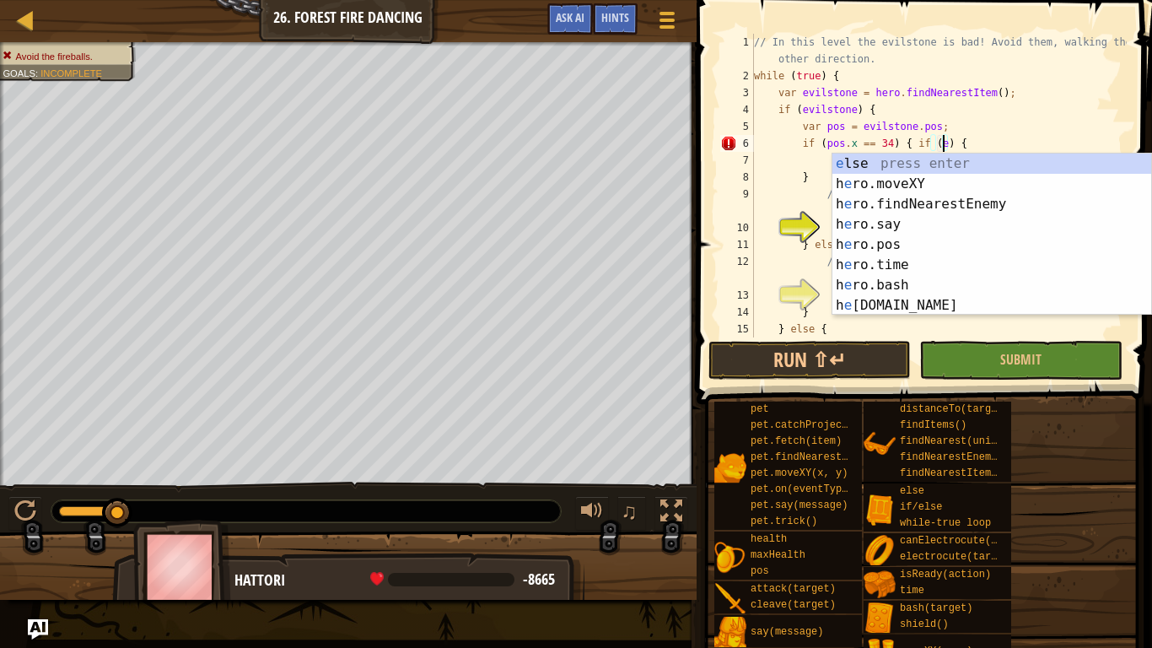
scroll to position [8, 28]
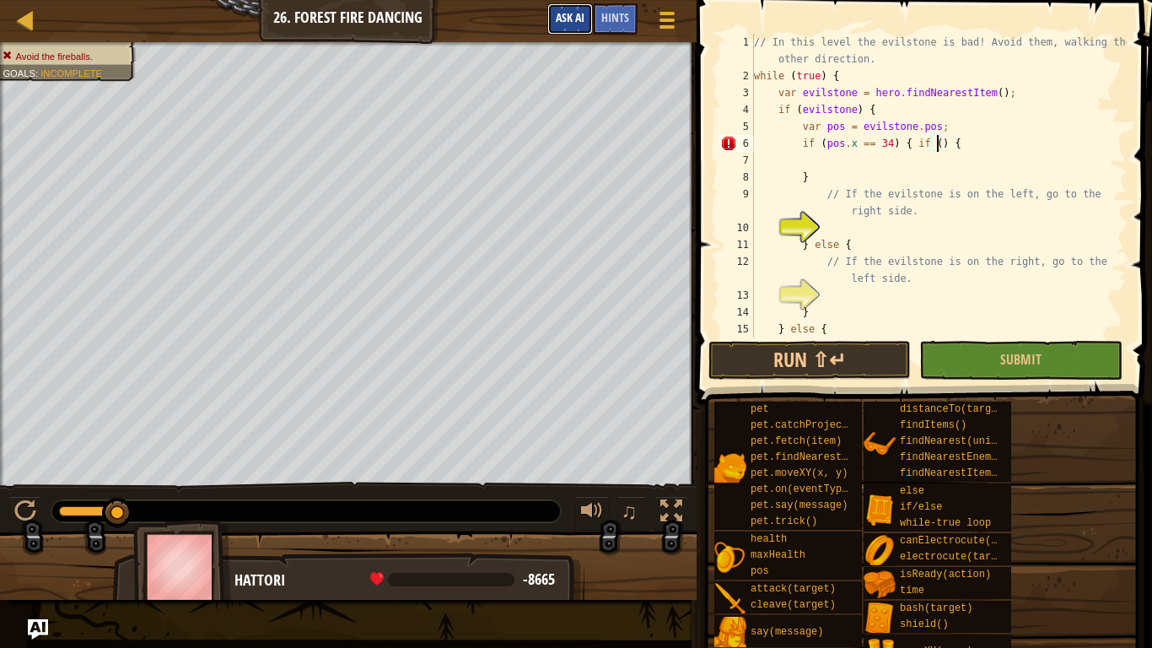
click at [569, 22] on span "Ask AI" at bounding box center [570, 17] width 29 height 16
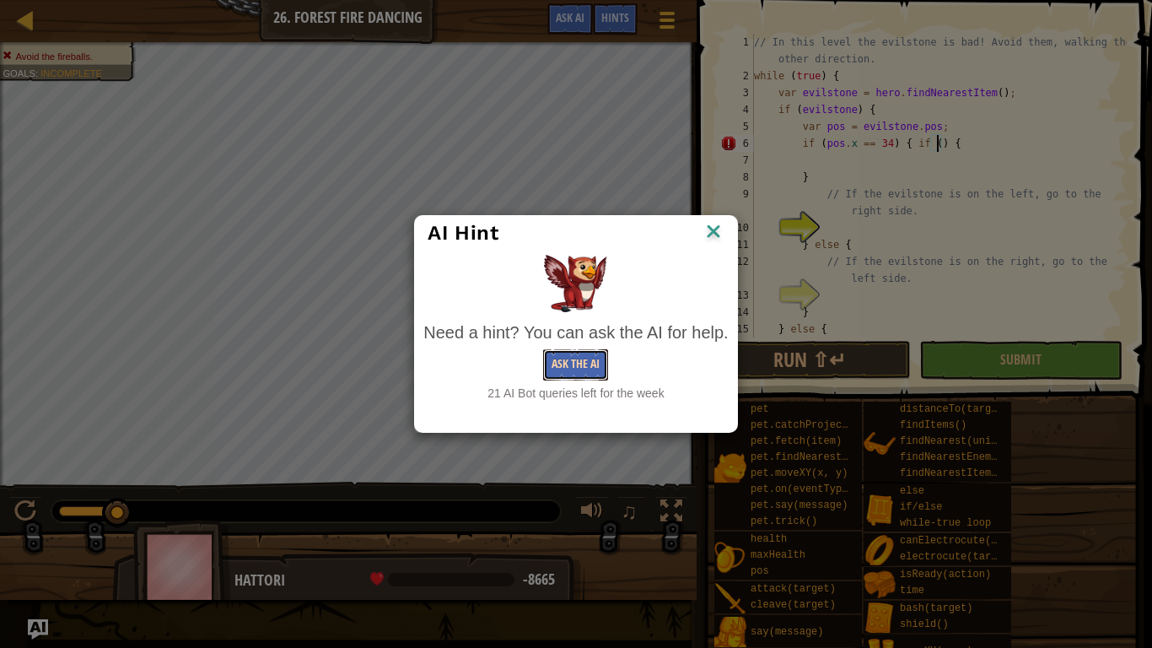
click at [576, 357] on button "Ask the AI" at bounding box center [575, 364] width 65 height 31
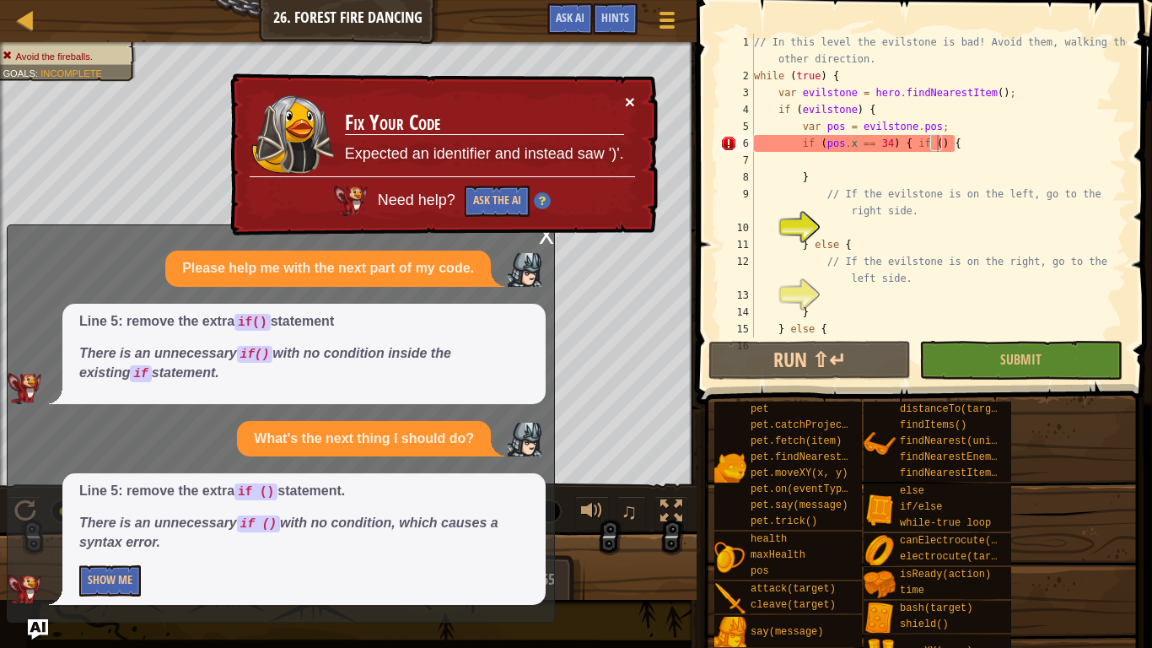
click at [630, 104] on button "×" at bounding box center [630, 102] width 10 height 18
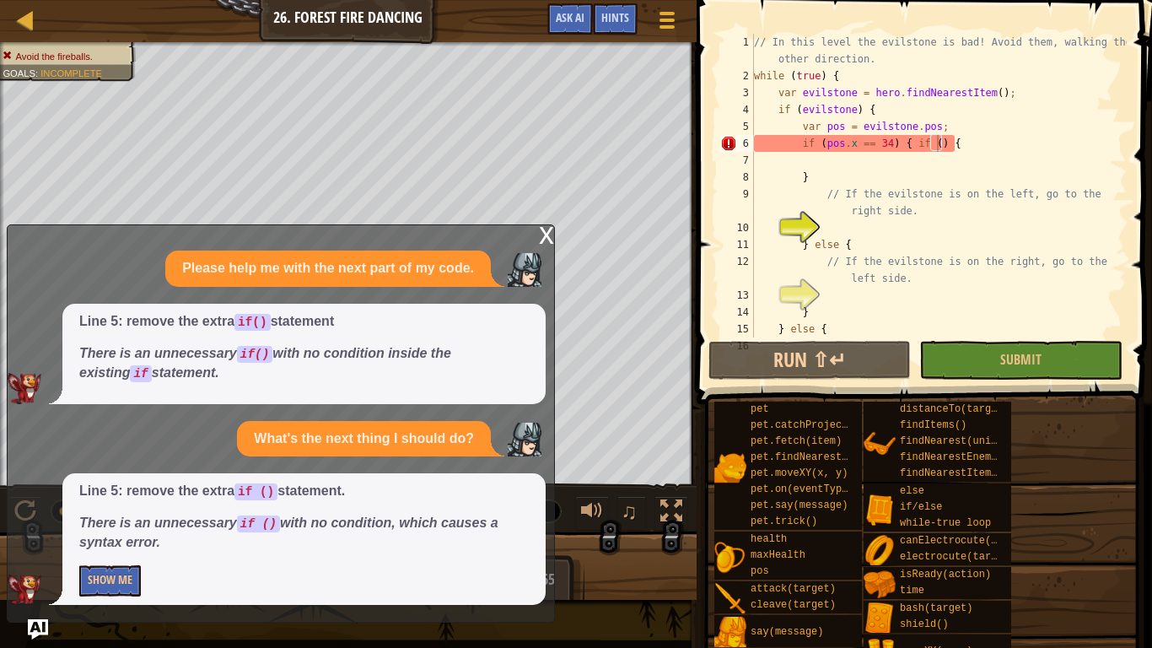
click at [548, 229] on div "x" at bounding box center [546, 233] width 15 height 17
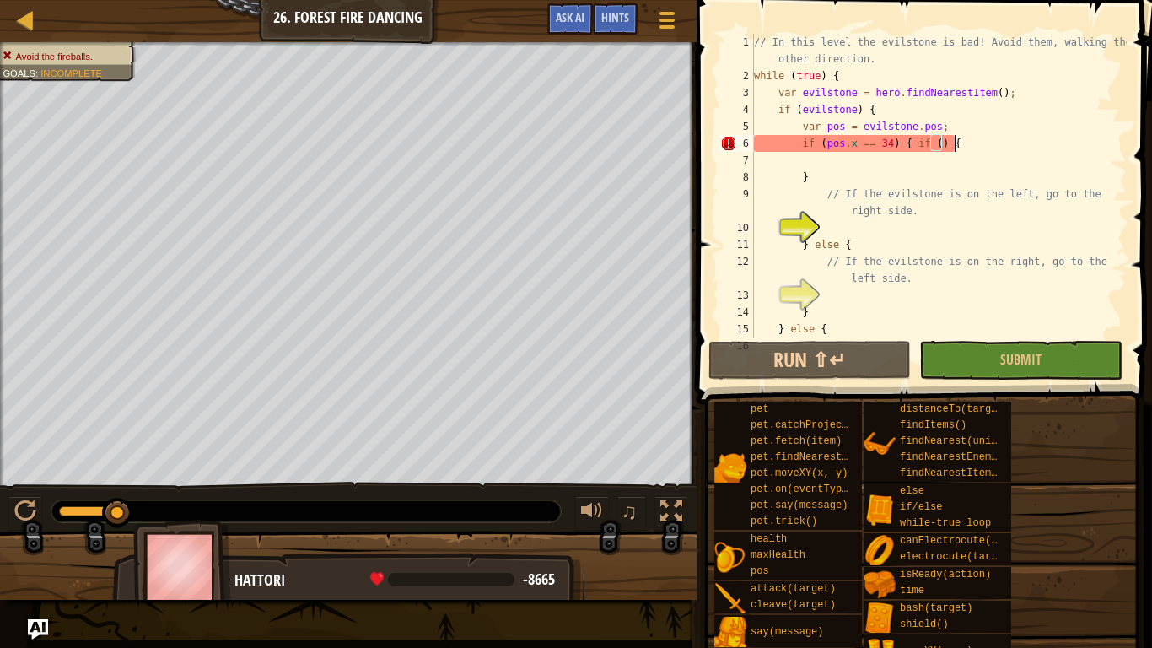
click at [1023, 140] on div "// In this level the evilstone is bad! Avoid them, walking the other direction.…" at bounding box center [939, 211] width 376 height 354
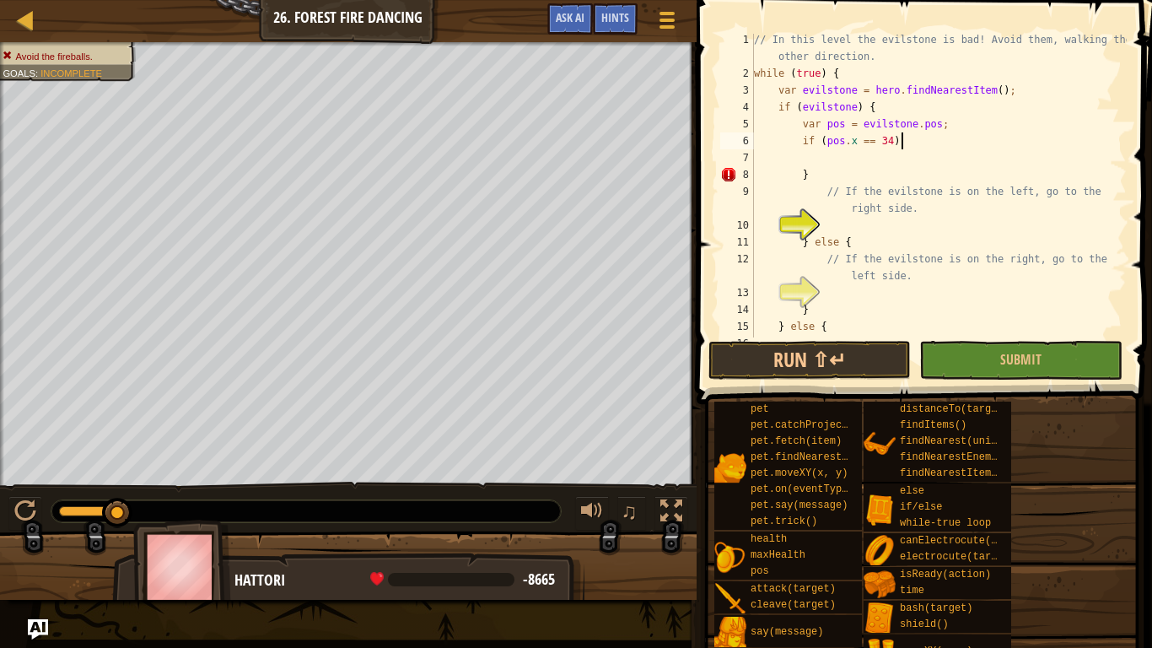
scroll to position [0, 0]
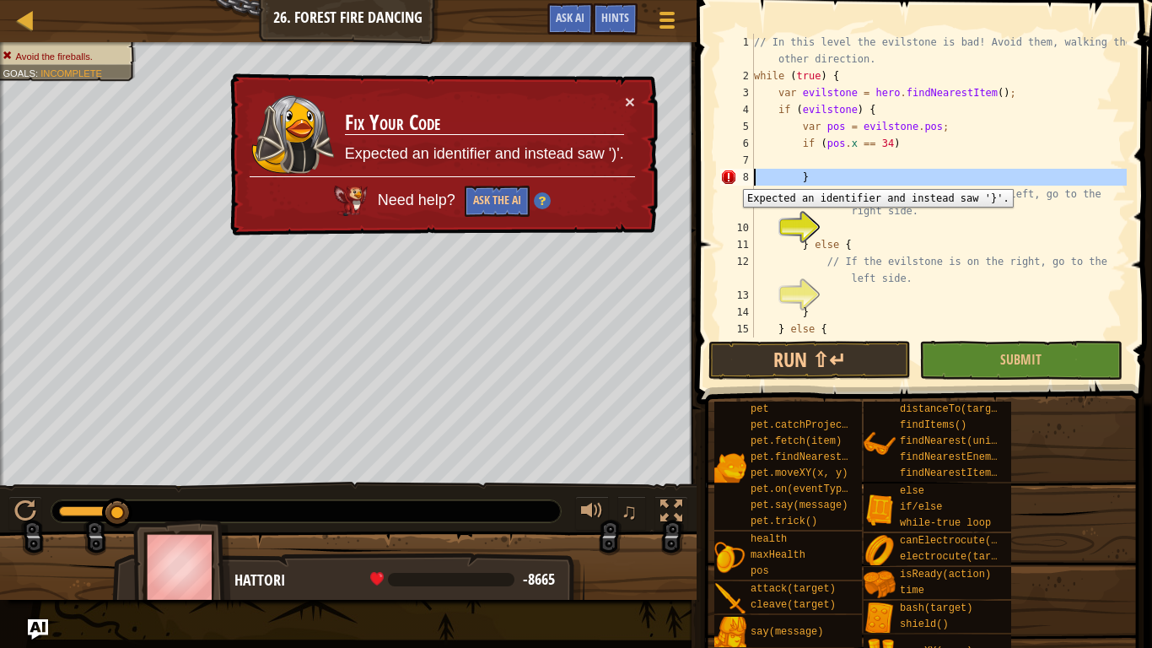
click at [730, 176] on div "8" at bounding box center [737, 177] width 34 height 17
type textarea "}"
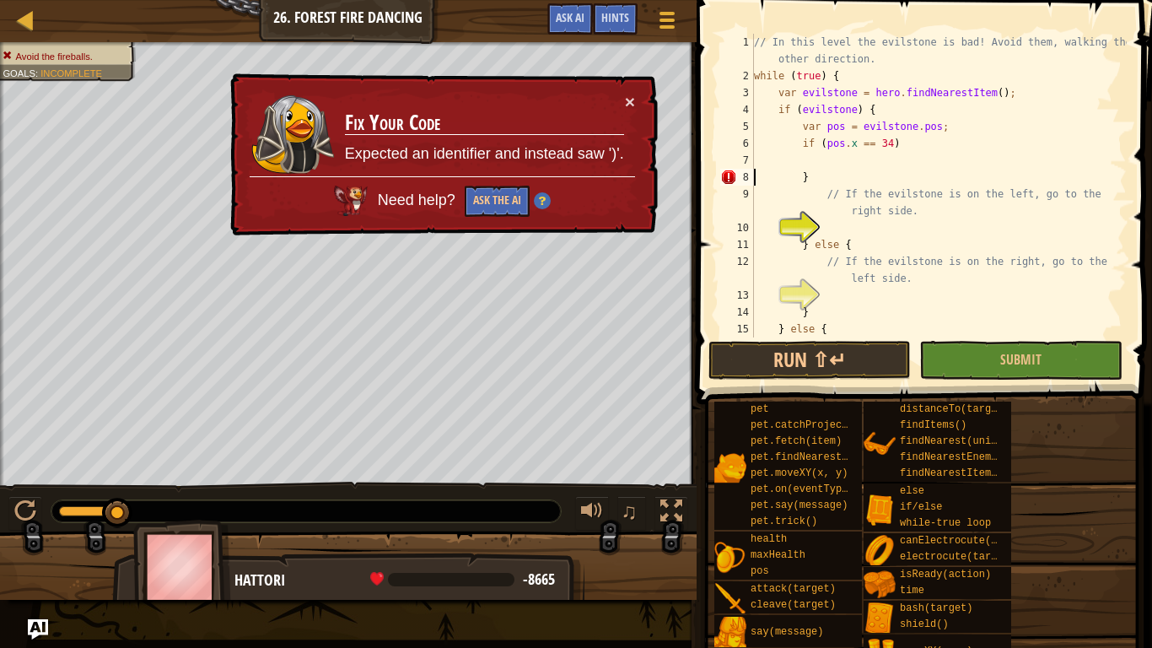
click at [623, 99] on td "Fix Your Code Expected an identifier and instead saw ')'." at bounding box center [484, 133] width 282 height 85
click at [634, 104] on button "×" at bounding box center [631, 104] width 11 height 18
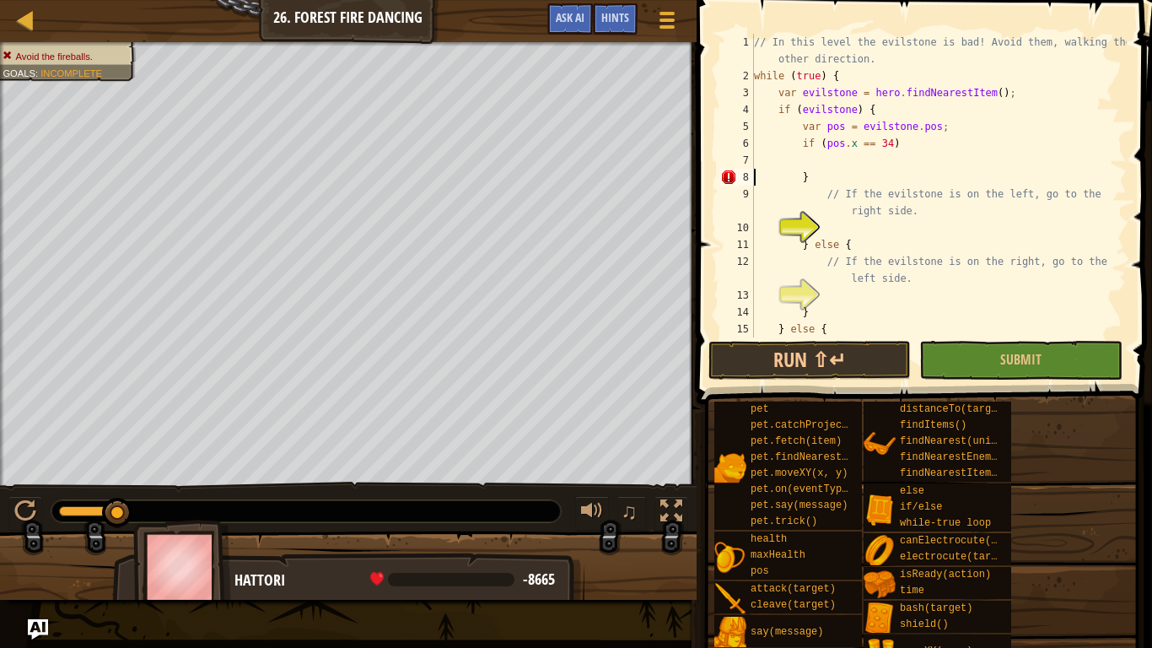
click at [816, 178] on div "// In this level the evilstone is bad! Avoid them, walking the other direction.…" at bounding box center [939, 211] width 376 height 354
click at [902, 145] on div "// In this level the evilstone is bad! Avoid them, walking the other direction.…" at bounding box center [939, 211] width 376 height 354
click at [808, 187] on div "// In this level the evilstone is bad! Avoid them, walking the other direction.…" at bounding box center [939, 211] width 376 height 354
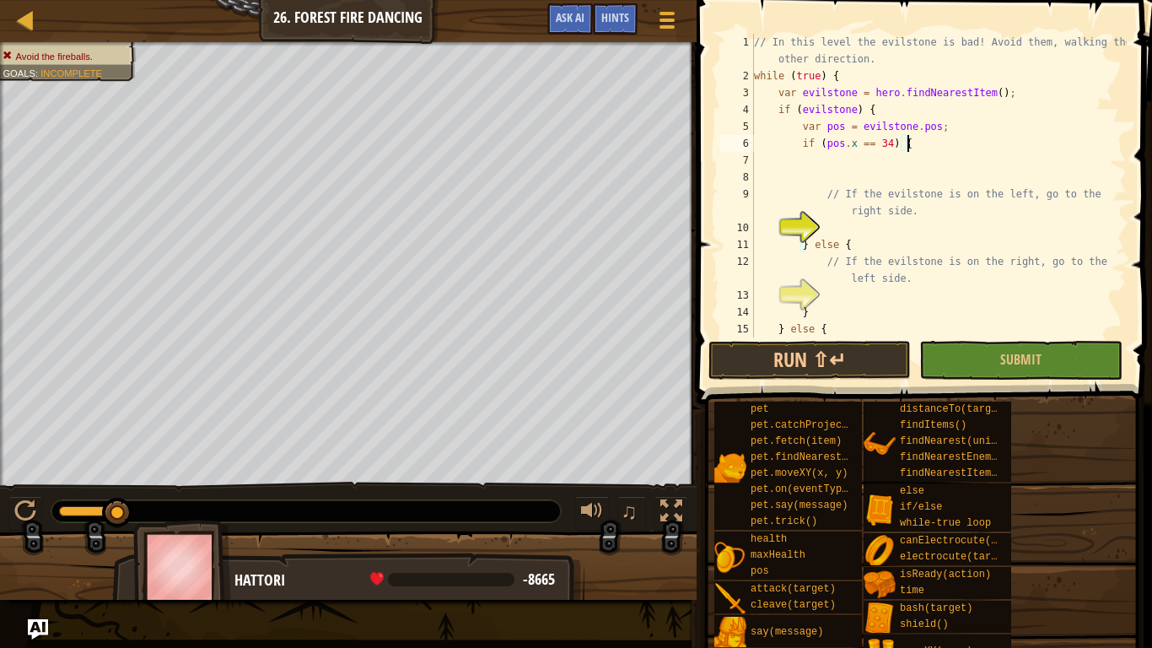
type textarea "// If the evilstone is on the left, go to the right side."
click at [876, 161] on div "// In this level the evilstone is bad! Avoid them, walking the other direction.…" at bounding box center [939, 211] width 376 height 354
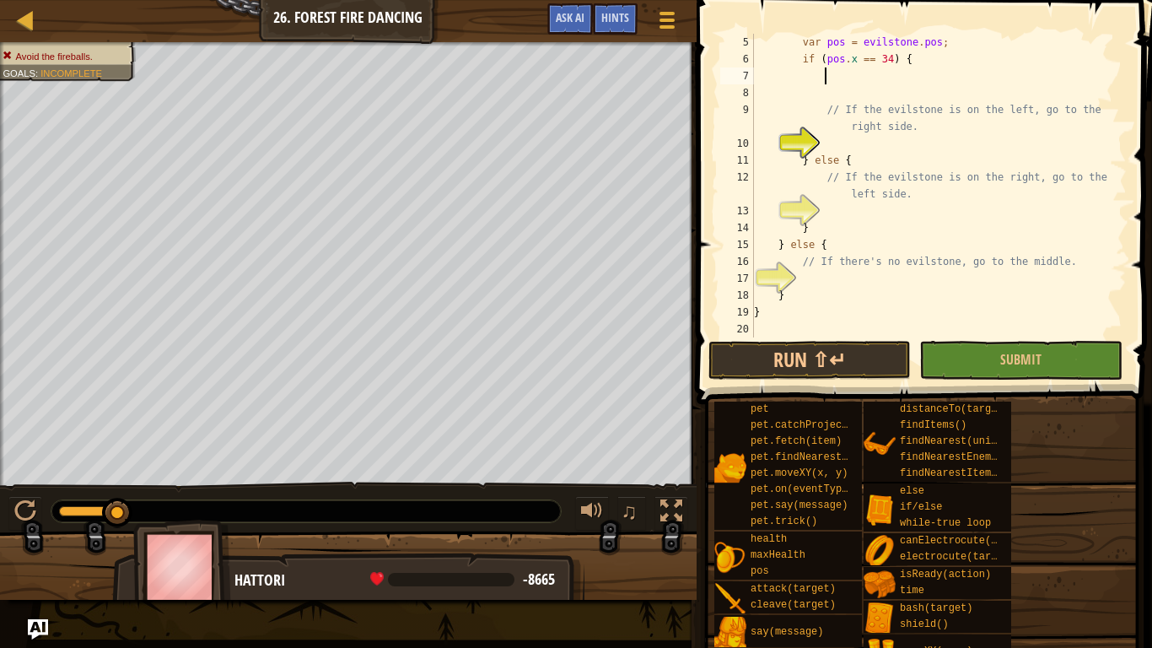
scroll to position [0, 0]
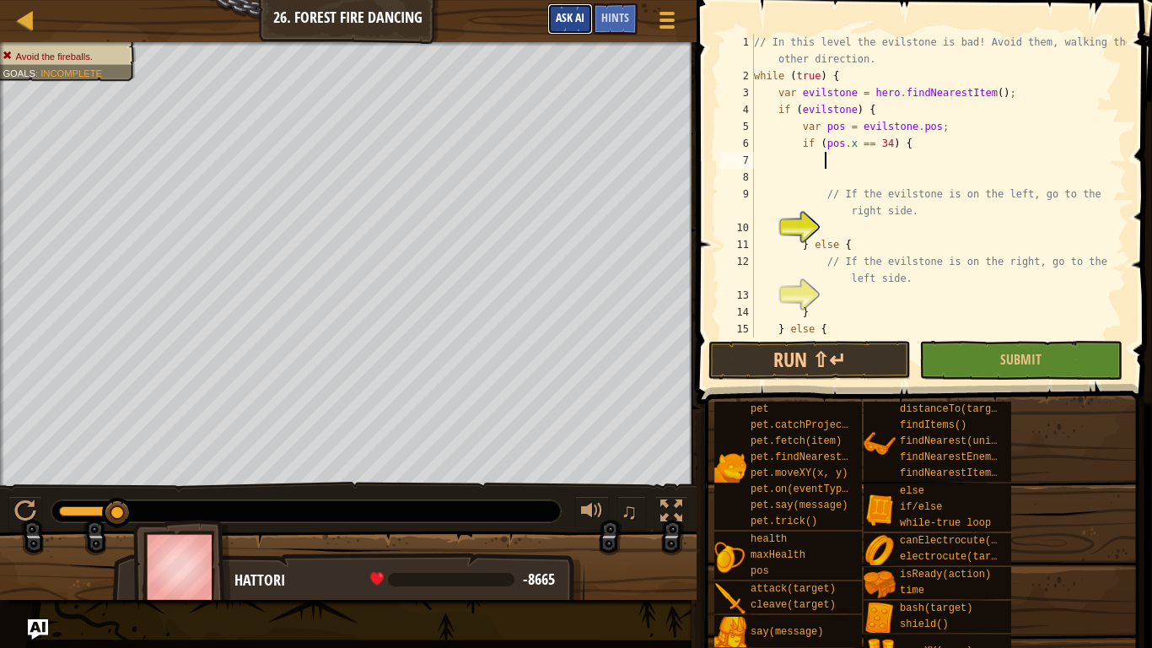
click at [573, 11] on span "Ask AI" at bounding box center [570, 17] width 29 height 16
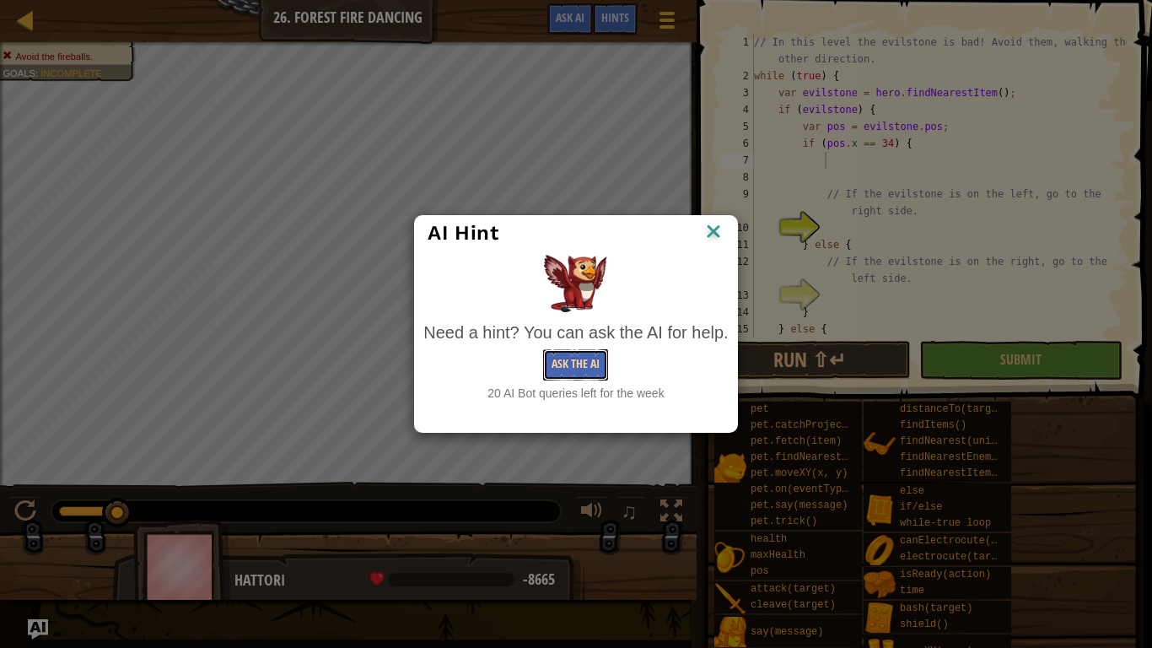
click at [584, 358] on button "Ask the AI" at bounding box center [575, 364] width 65 height 31
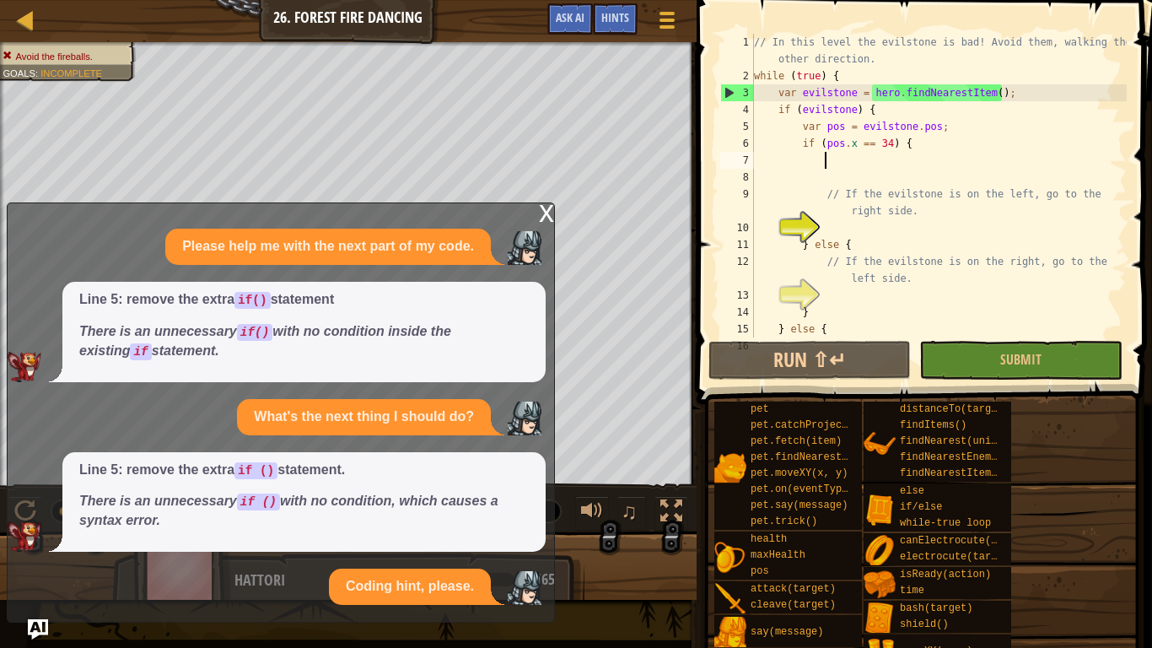
scroll to position [99, 0]
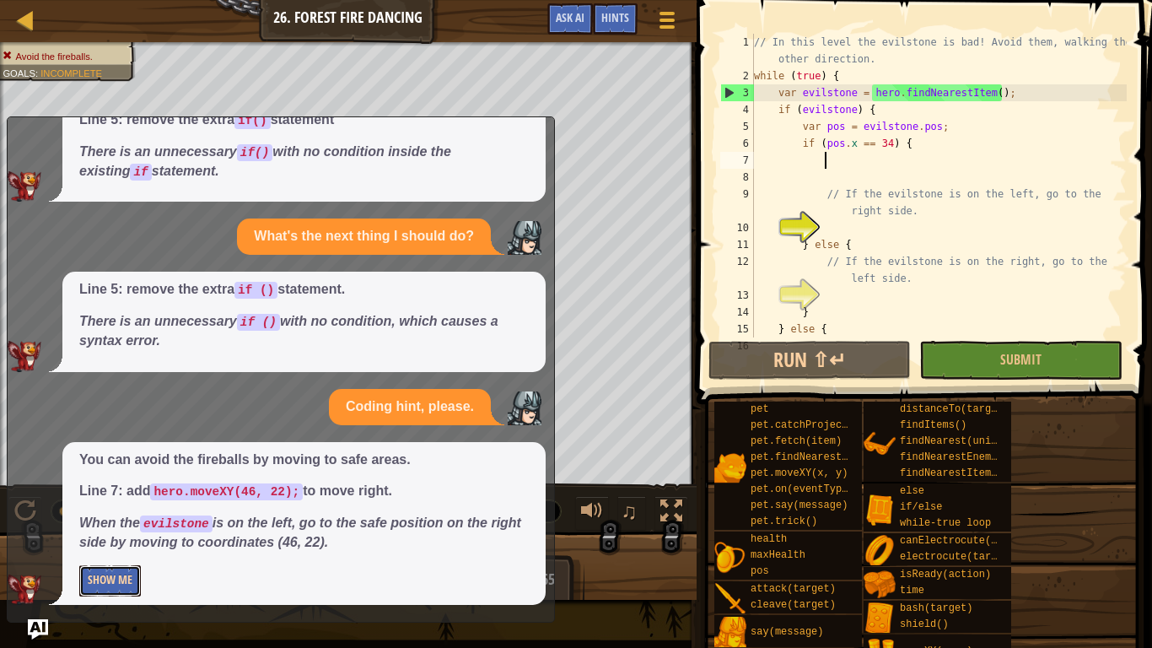
click at [137, 545] on button "Show Me" at bounding box center [110, 580] width 62 height 31
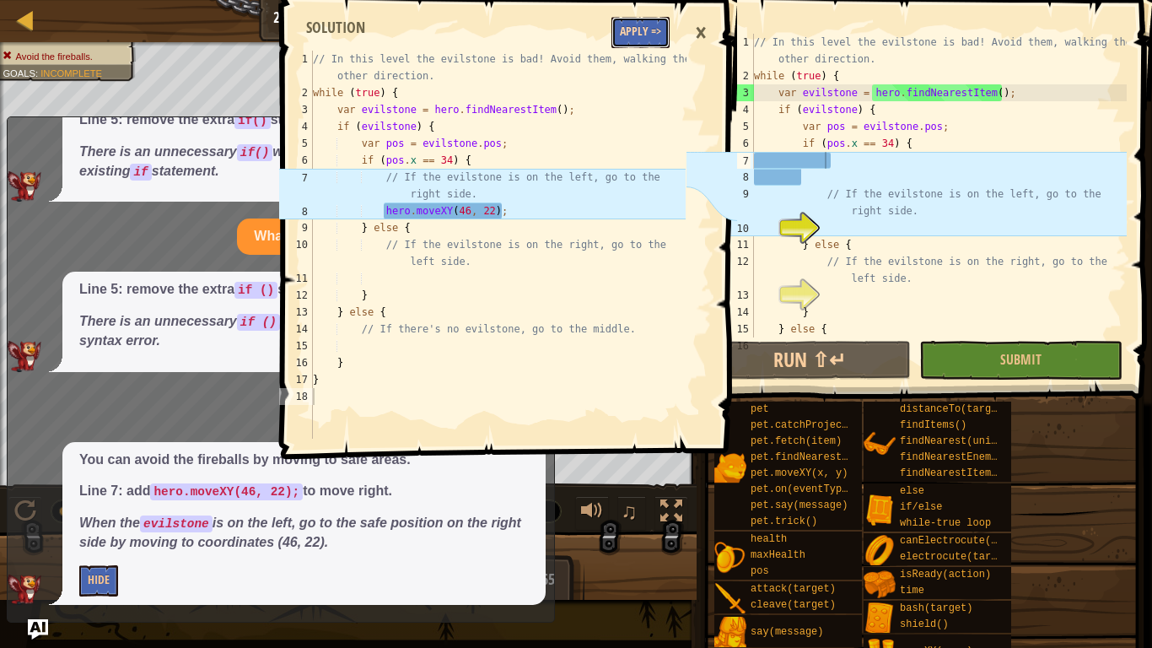
click at [640, 40] on button "Apply =>" at bounding box center [640, 32] width 58 height 31
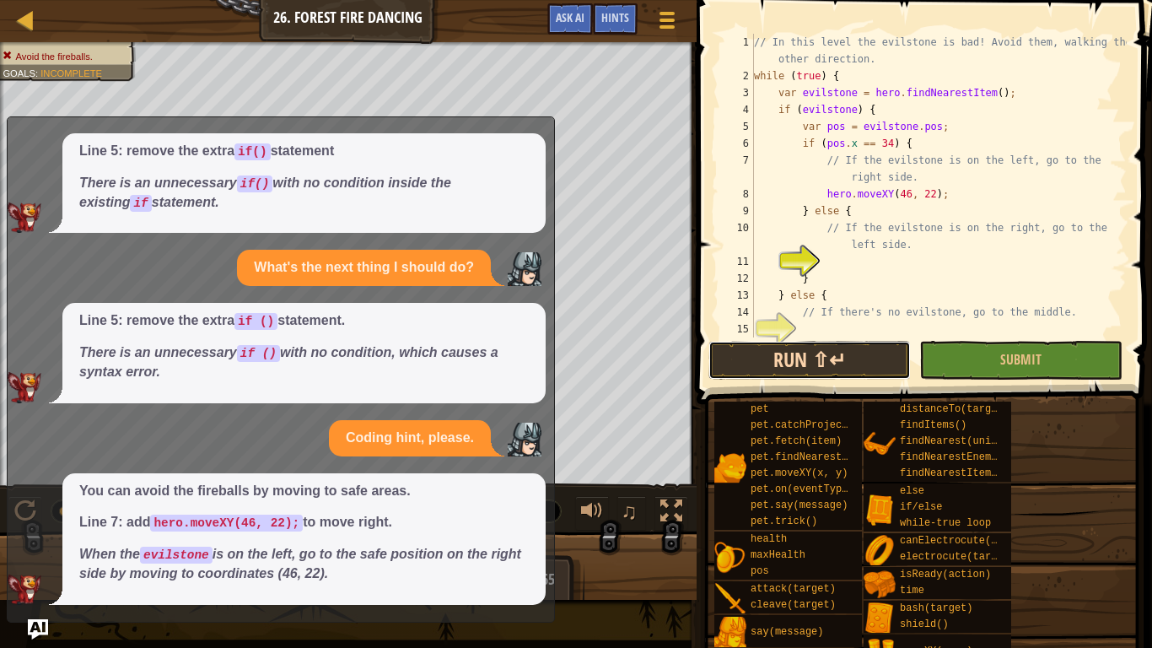
click at [851, 347] on button "Run ⇧↵" at bounding box center [809, 360] width 202 height 39
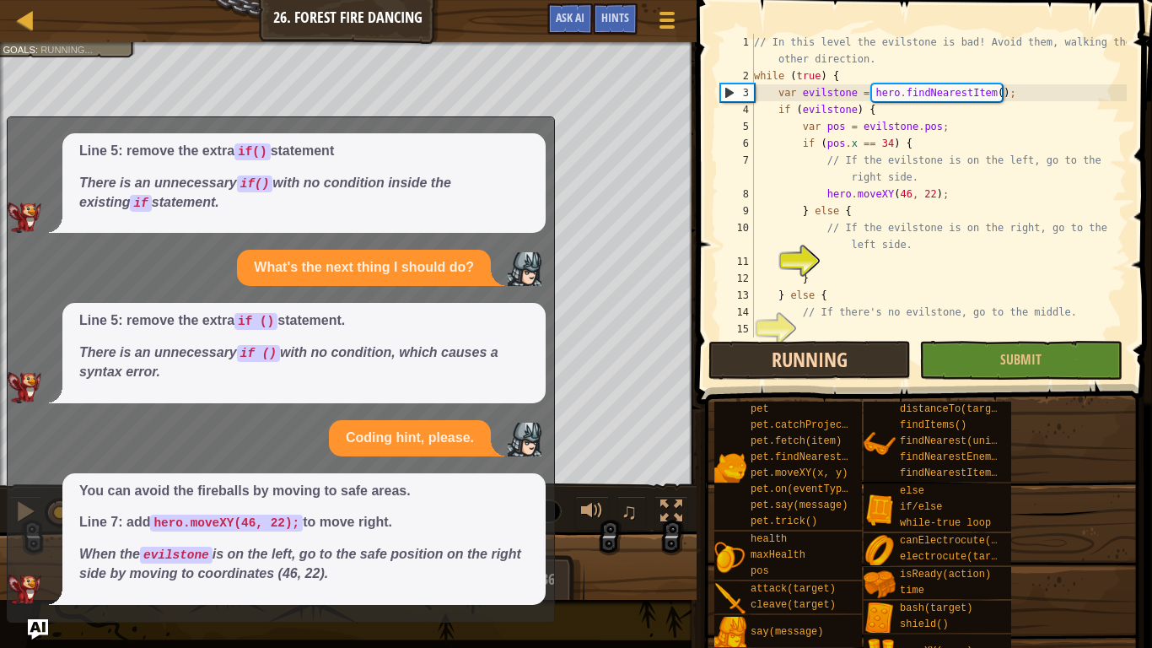
scroll to position [8, 0]
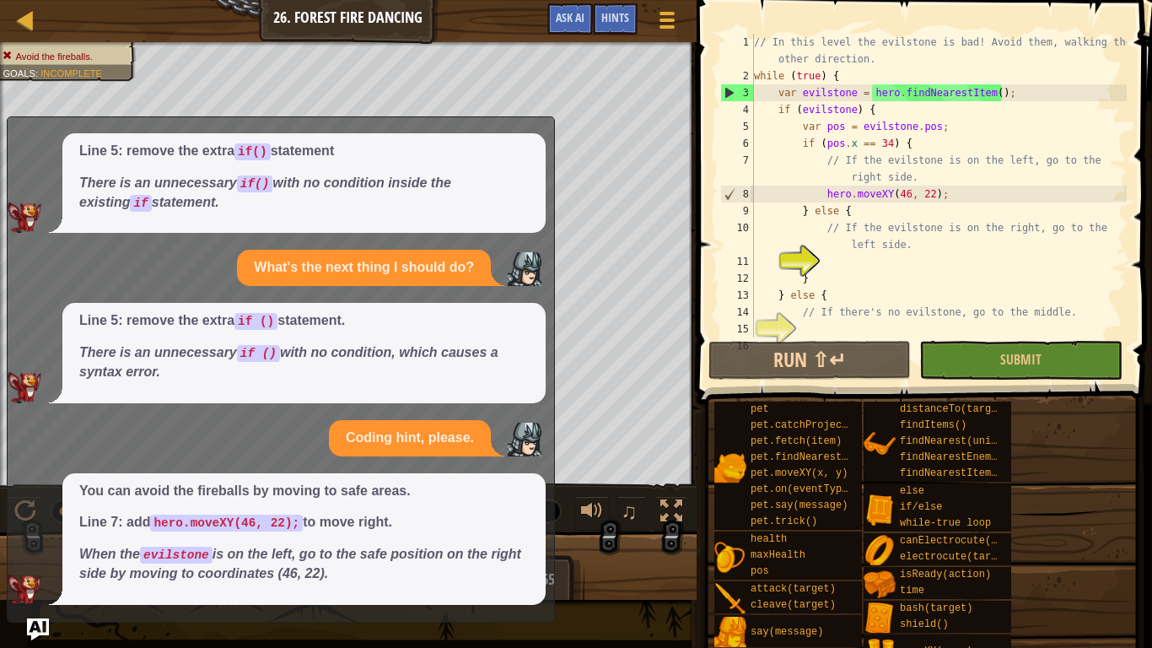
click at [35, 545] on img "Ask AI" at bounding box center [38, 629] width 22 height 22
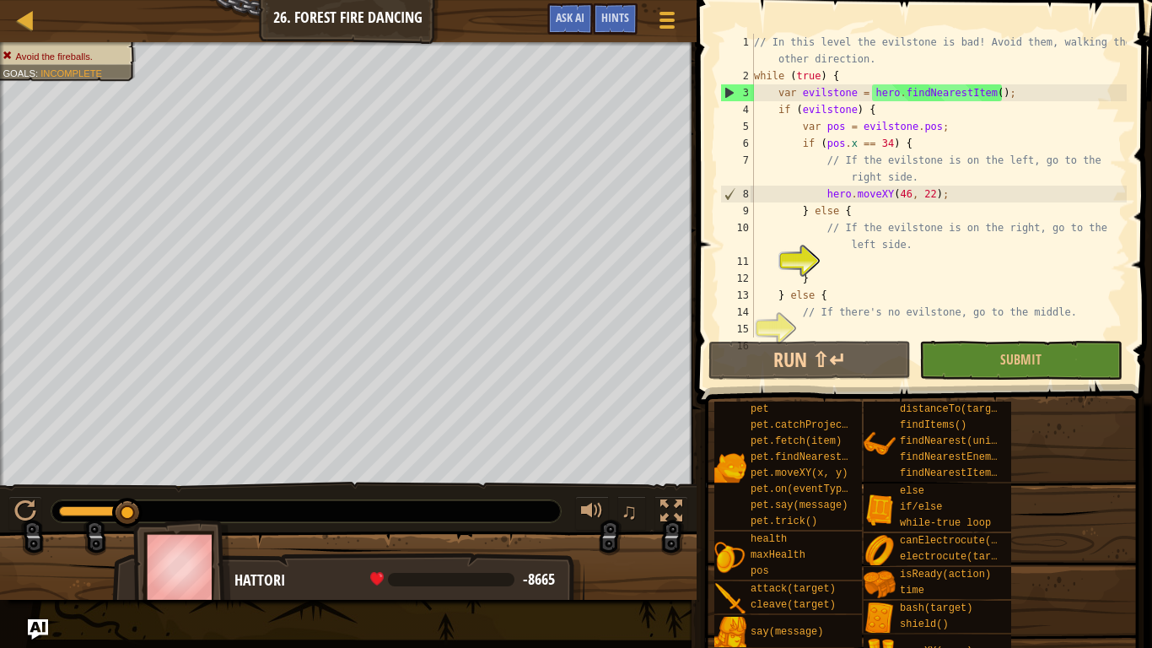
click at [892, 256] on div "// In this level the evilstone is bad! Avoid them, walking the other direction.…" at bounding box center [939, 211] width 376 height 354
click at [907, 242] on div "// In this level the evilstone is bad! Avoid them, walking the other direction.…" at bounding box center [939, 211] width 376 height 354
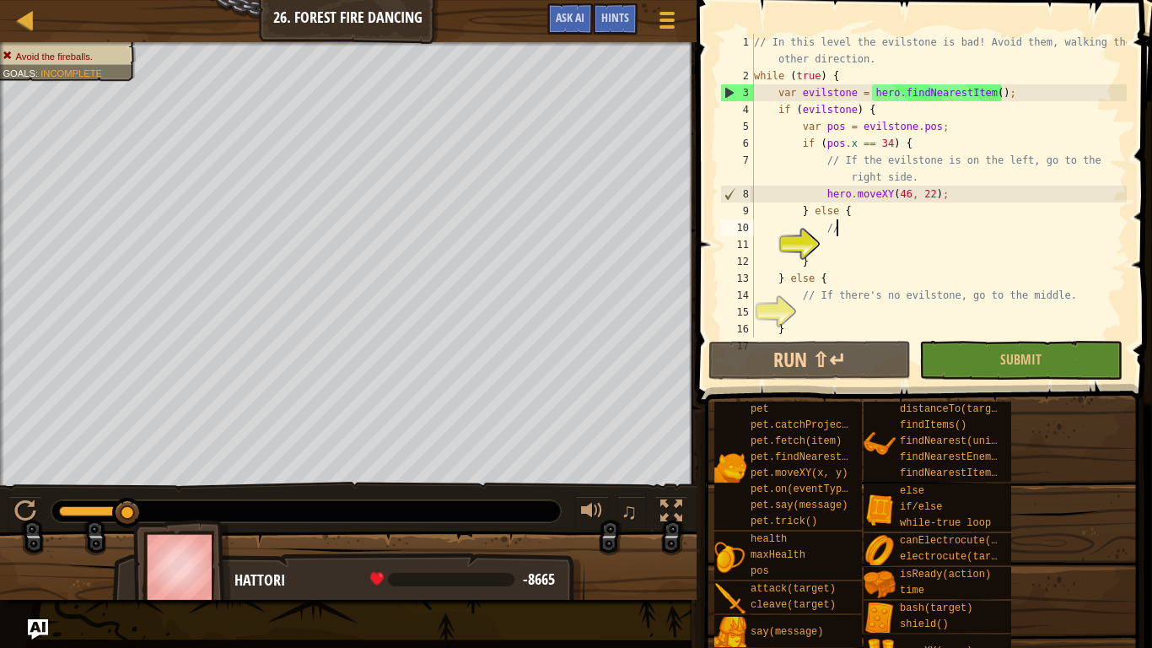
type textarea "/"
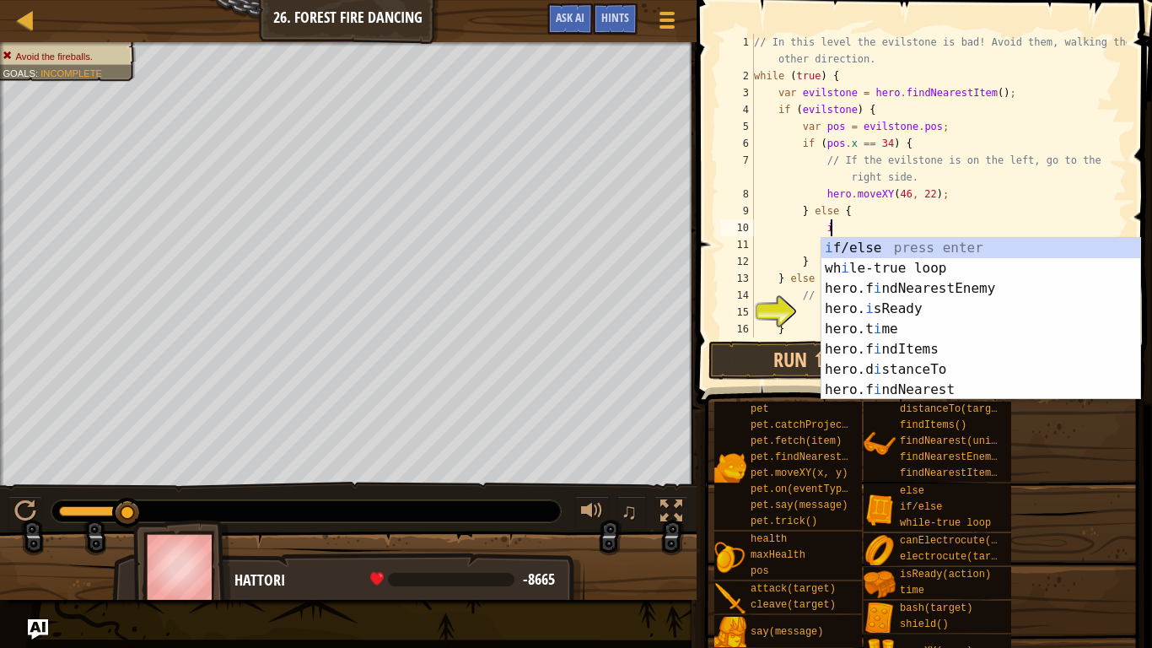
scroll to position [8, 11]
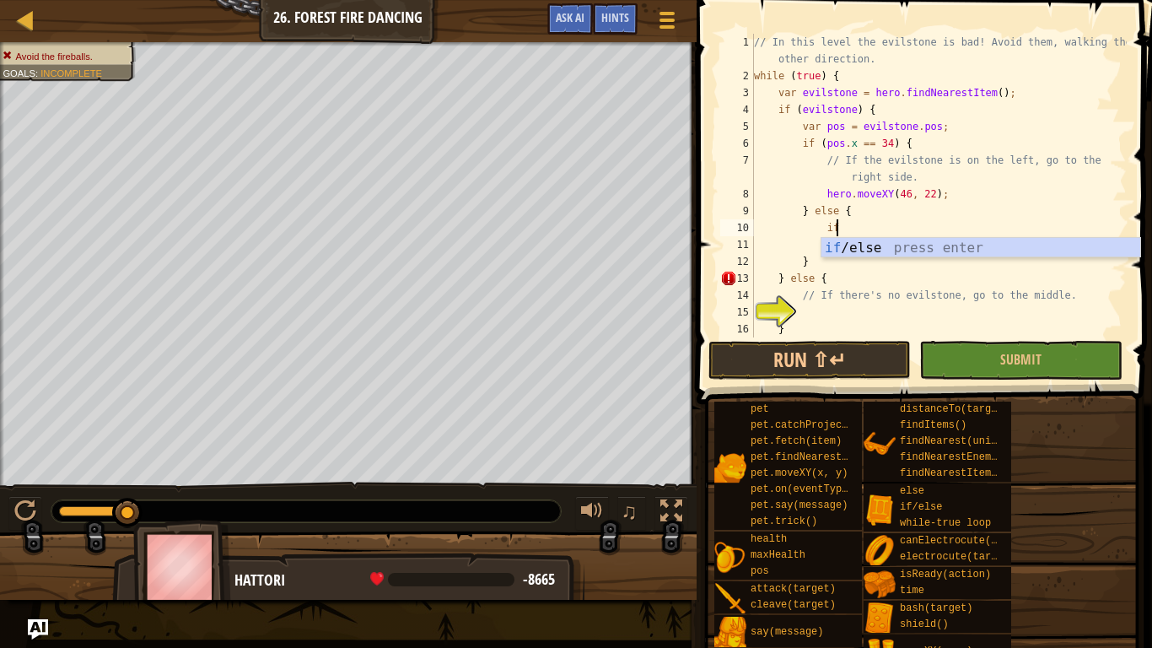
click at [680, 0] on body "Map Computer Science 2 26. Forest Fire Dancing Game Menu Done Hints Ask AI 1 2 …" at bounding box center [576, 0] width 1152 height 0
click at [953, 176] on div "// In this level the evilstone is bad! Avoid them, walking the other direction.…" at bounding box center [939, 211] width 376 height 354
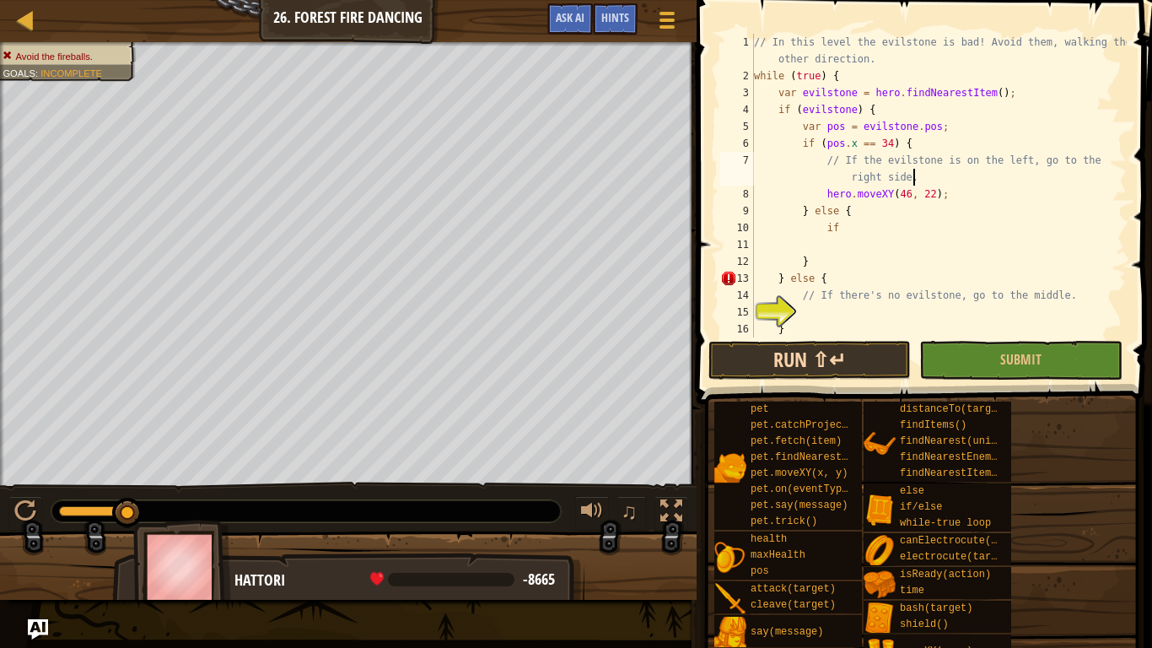
type textarea "// If the evilstone is on the left, go to the right side."
click at [817, 371] on button "Run ⇧↵" at bounding box center [809, 360] width 202 height 39
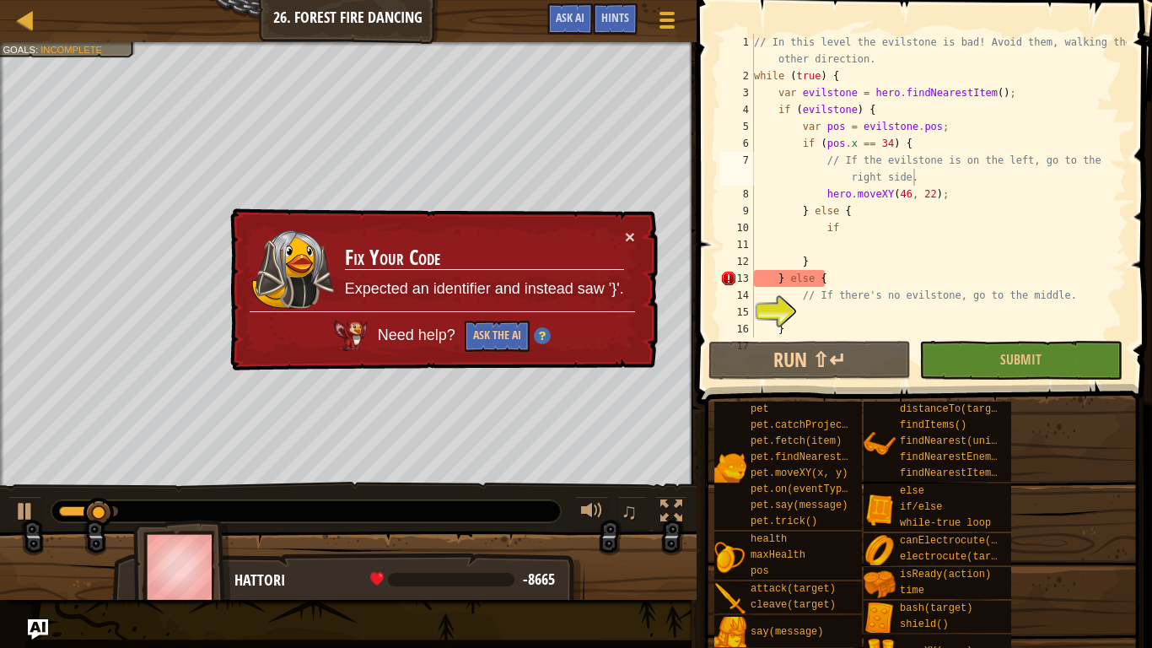
click at [633, 223] on div "× Fix Your Code Expected an identifier and instead saw '}'. Need help? Ask the …" at bounding box center [442, 290] width 434 height 170
click at [625, 235] on button "×" at bounding box center [630, 237] width 10 height 18
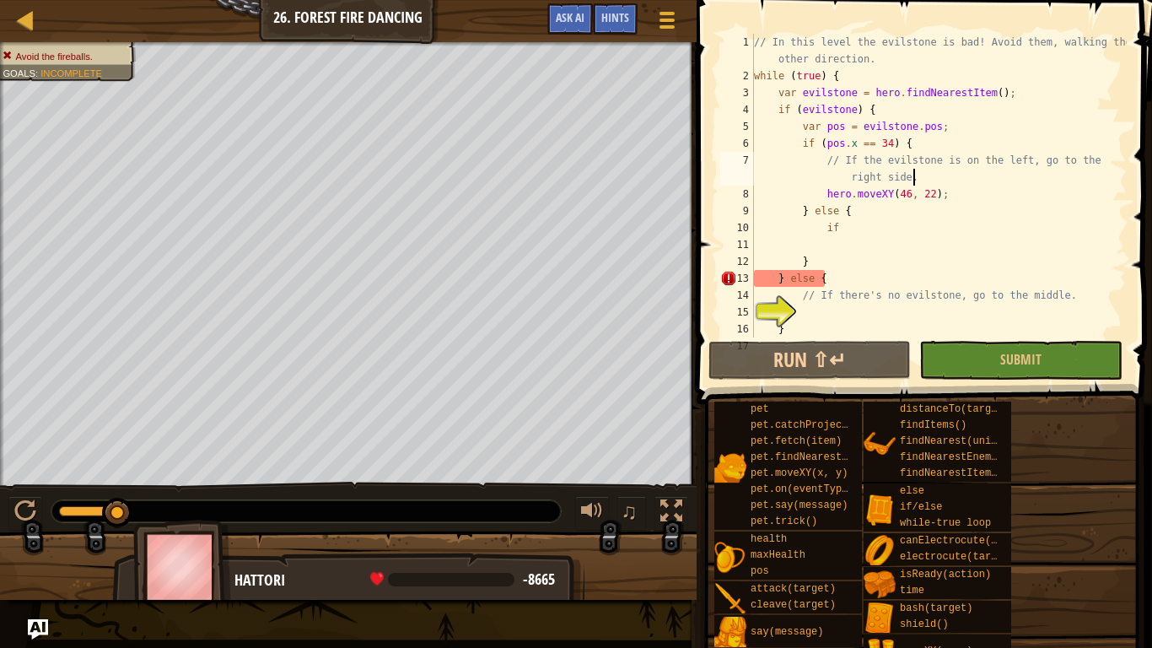
click at [904, 318] on div "// In this level the evilstone is bad! Avoid them, walking the other direction.…" at bounding box center [939, 211] width 376 height 354
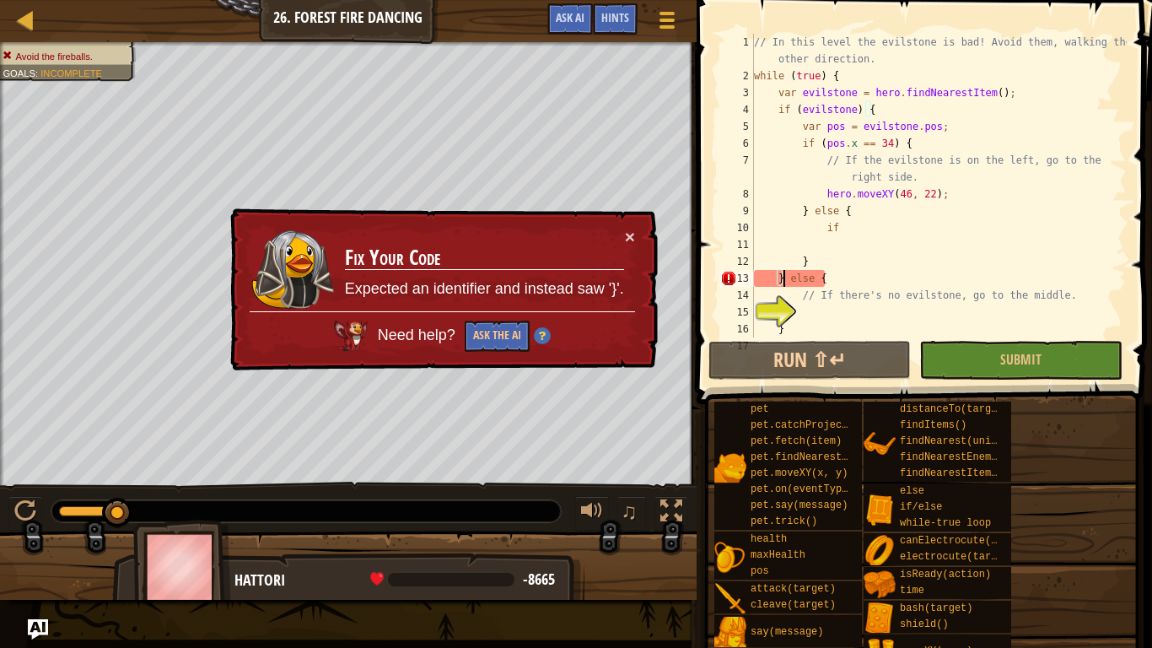
click at [784, 274] on div "// In this level the evilstone is bad! Avoid them, walking the other direction.…" at bounding box center [939, 211] width 376 height 354
type textarea "else {"
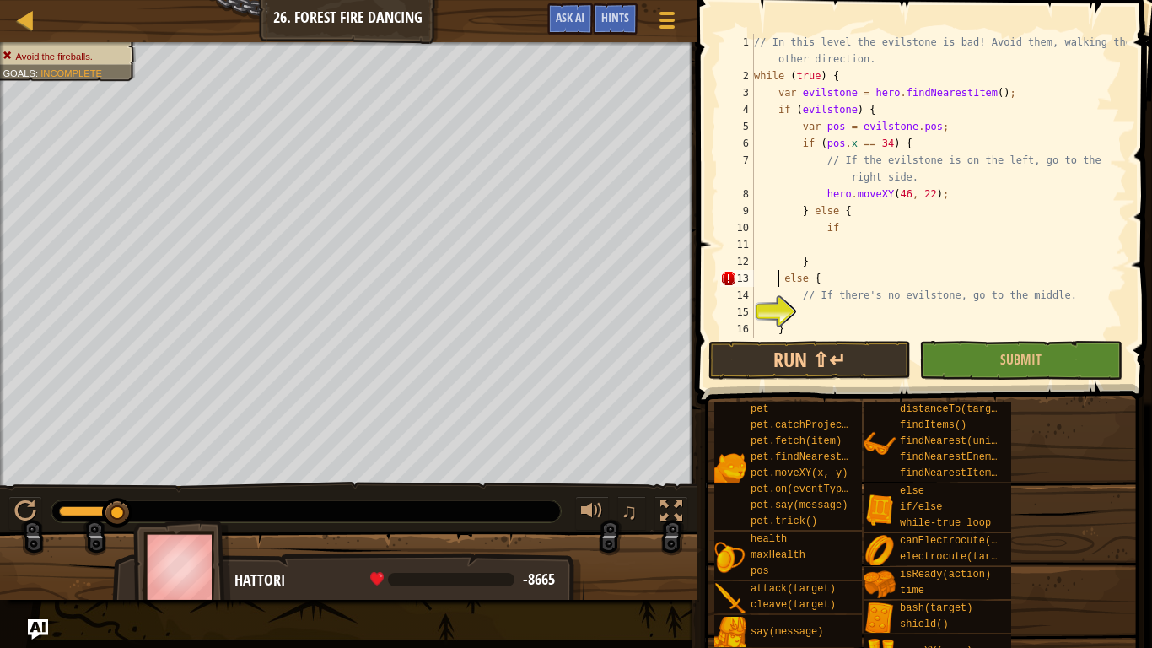
click at [860, 238] on div "// In this level the evilstone is bad! Avoid them, walking the other direction.…" at bounding box center [939, 211] width 376 height 354
click at [863, 207] on div "// In this level the evilstone is bad! Avoid them, walking the other direction.…" at bounding box center [939, 211] width 376 height 354
click at [846, 235] on div "// In this level the evilstone is bad! Avoid them, walking the other direction.…" at bounding box center [939, 211] width 376 height 354
type textarea "i"
click at [906, 213] on div "// In this level the evilstone is bad! Avoid them, walking the other direction.…" at bounding box center [939, 211] width 376 height 354
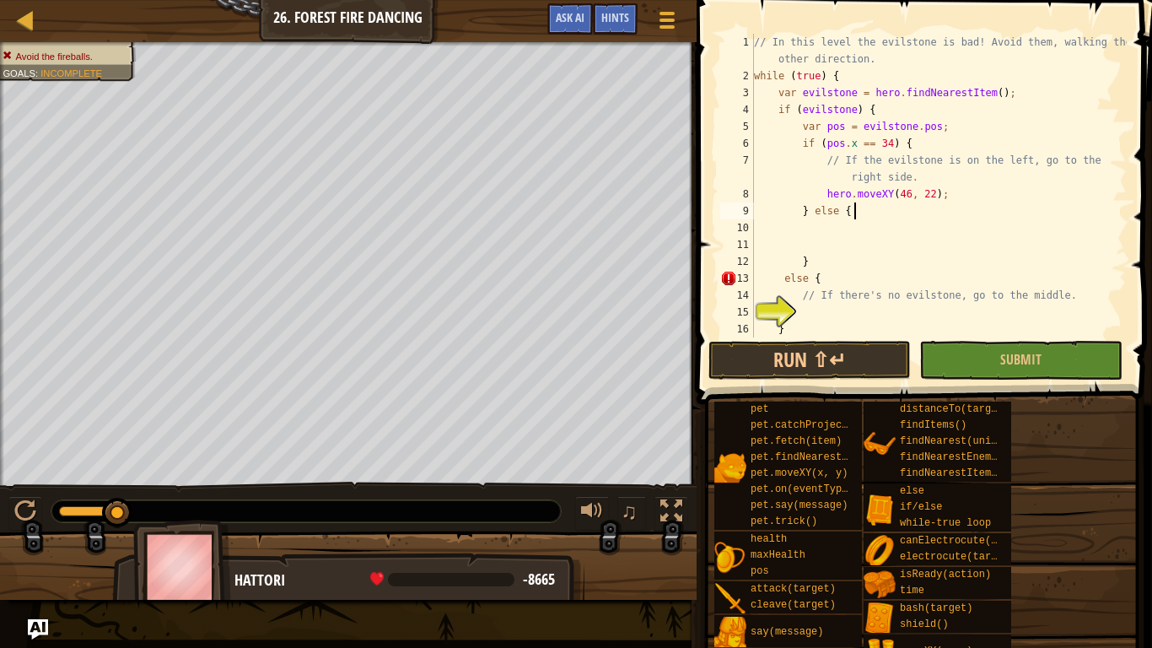
click at [915, 176] on div "// In this level the evilstone is bad! Avoid them, walking the other direction.…" at bounding box center [939, 211] width 376 height 354
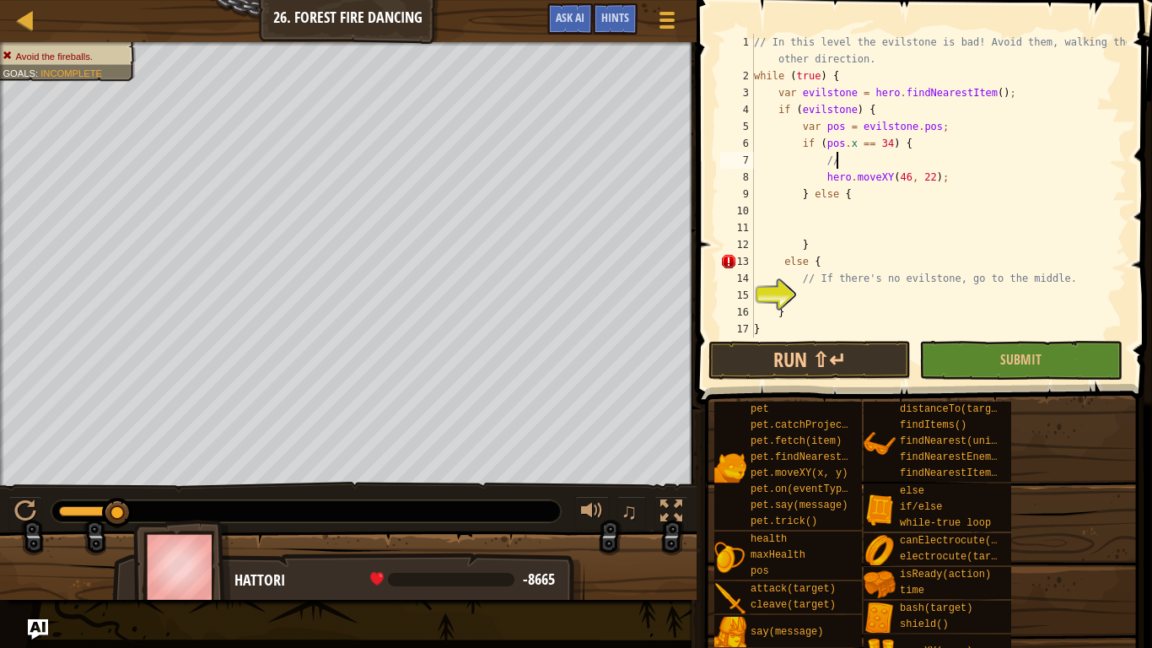
type textarea "/"
type textarea "if (pos.x == 34) {"
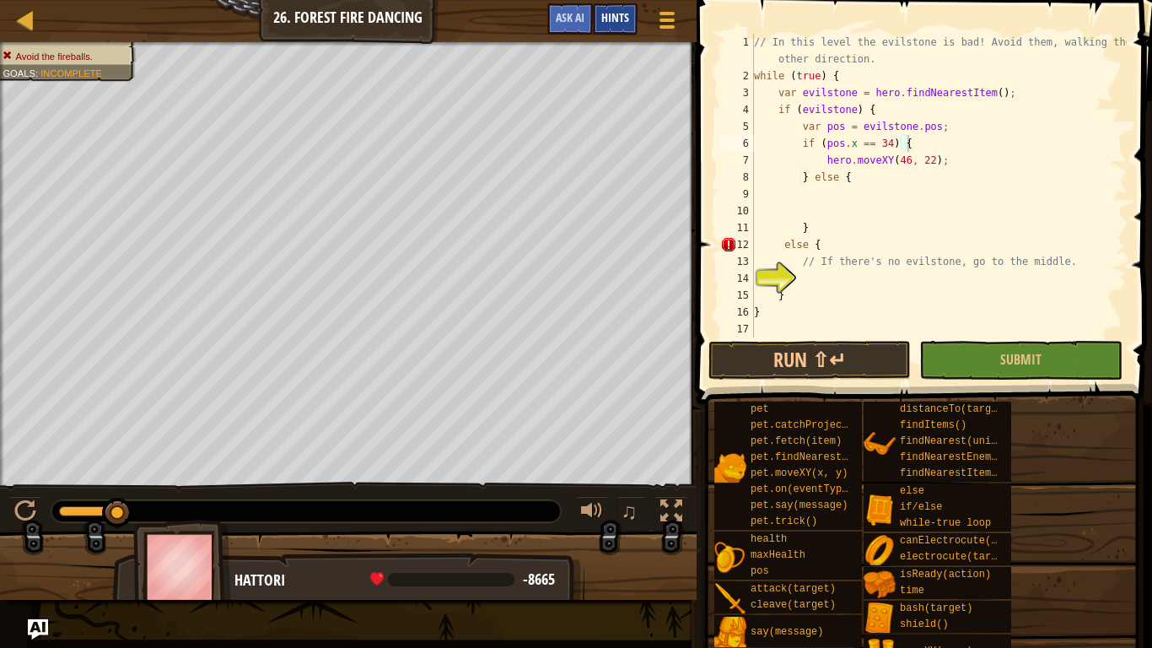
click at [606, 12] on span "Hints" at bounding box center [615, 17] width 28 height 16
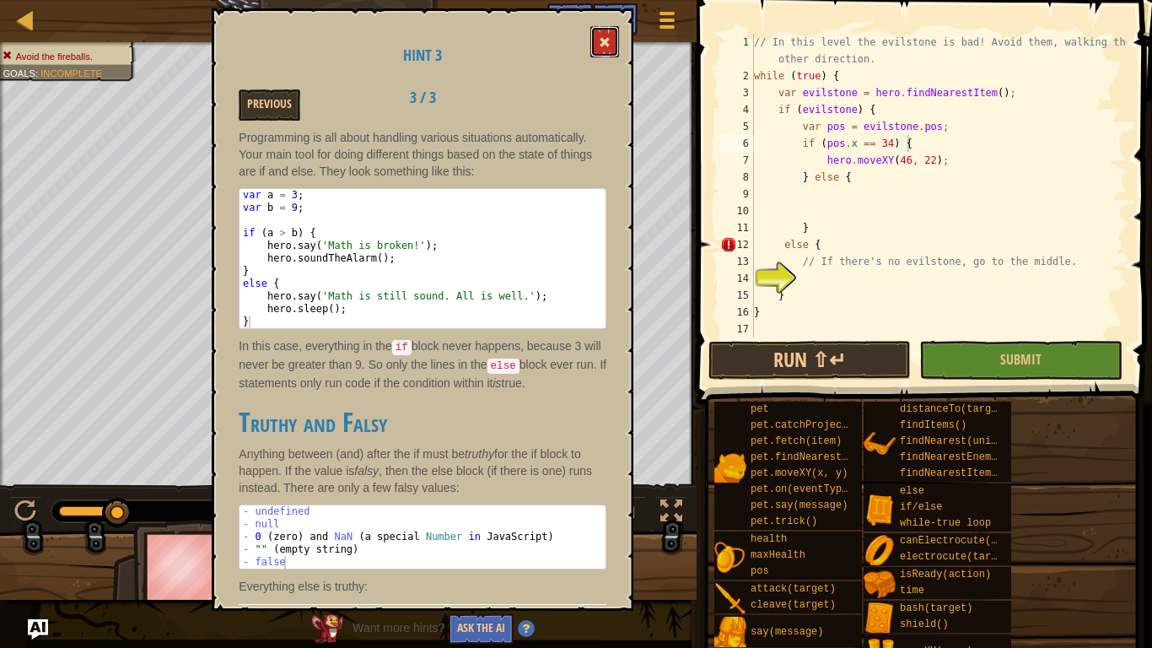
click at [606, 38] on span at bounding box center [605, 42] width 12 height 12
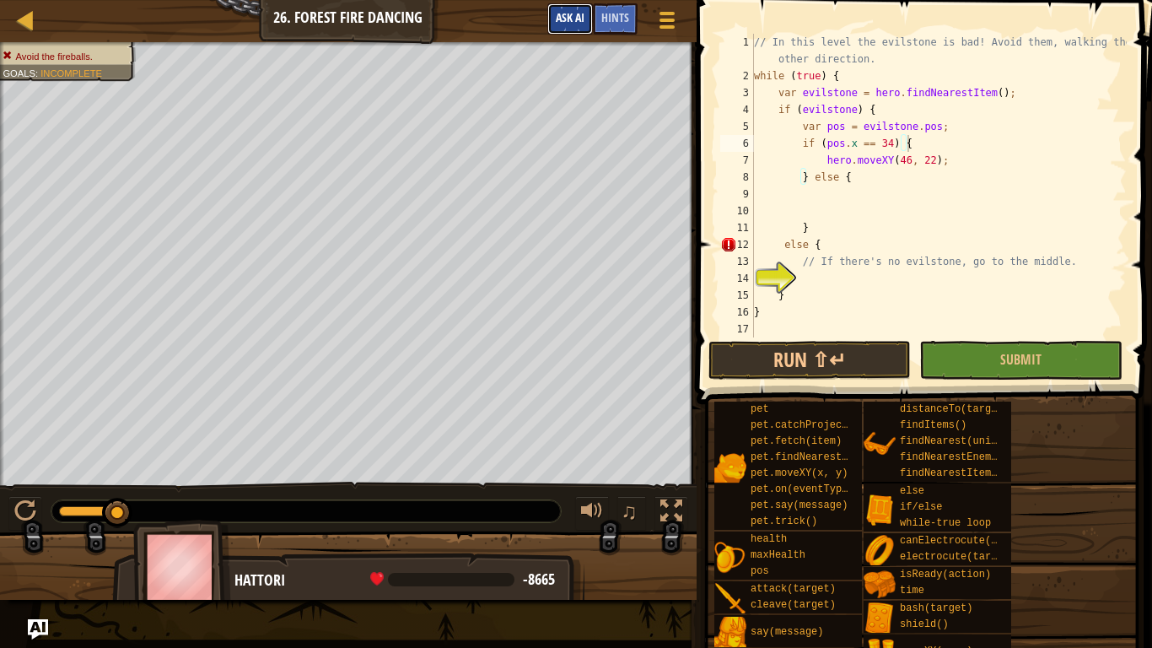
click at [579, 6] on button "Ask AI" at bounding box center [570, 18] width 46 height 31
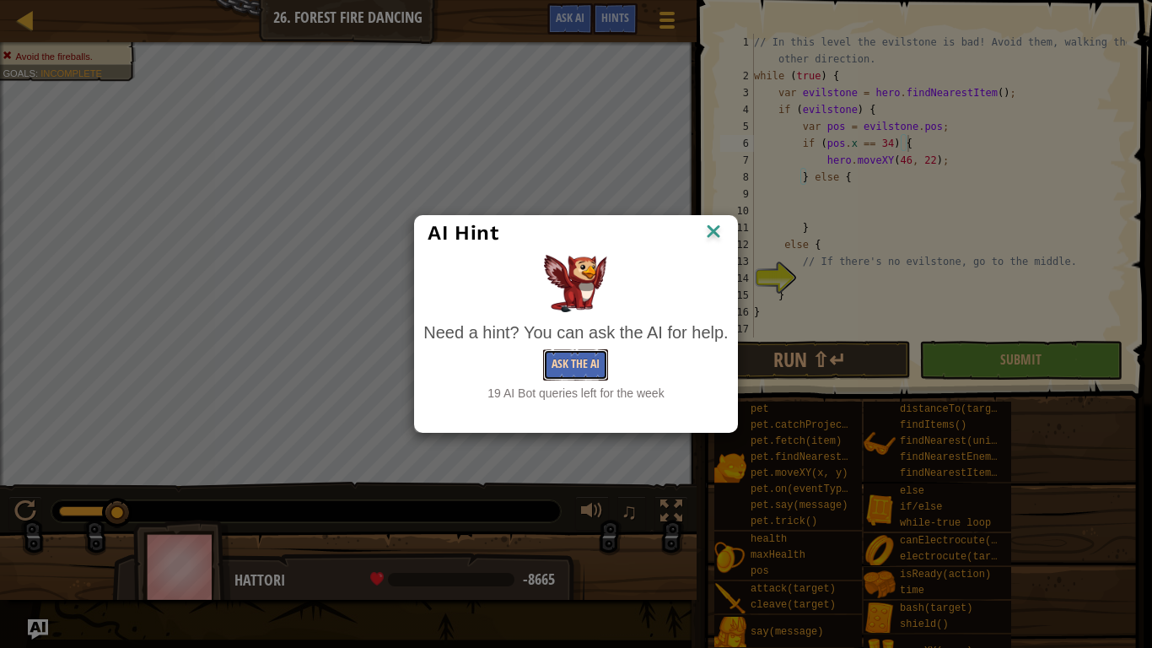
click at [579, 366] on button "Ask the AI" at bounding box center [575, 364] width 65 height 31
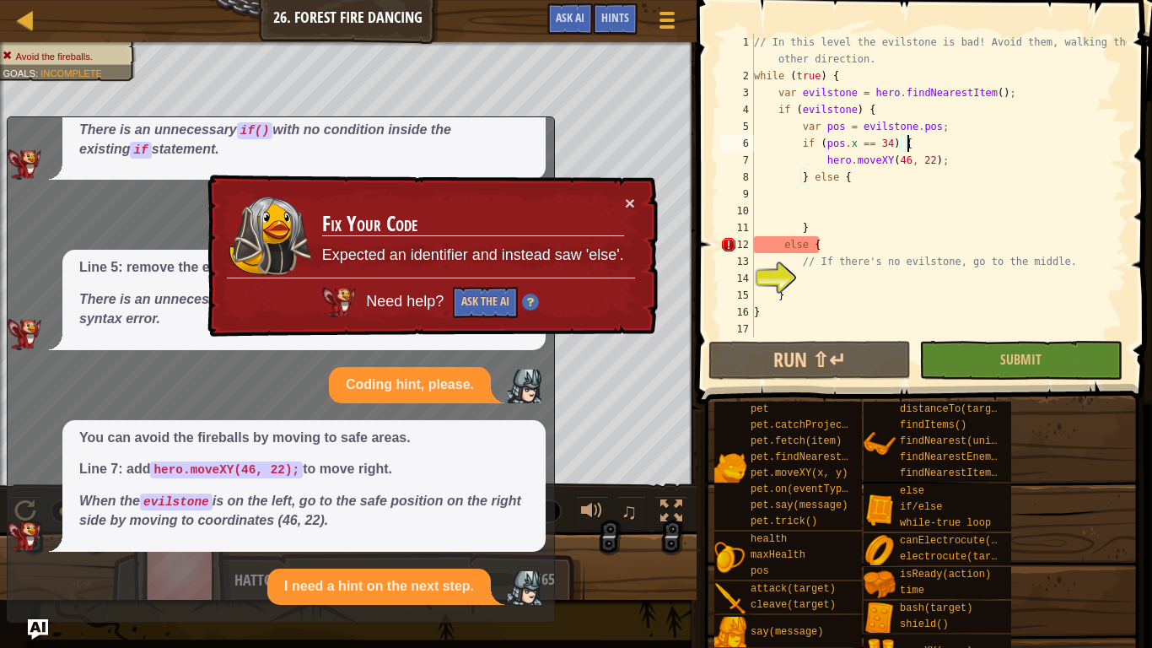
scroll to position [259, 0]
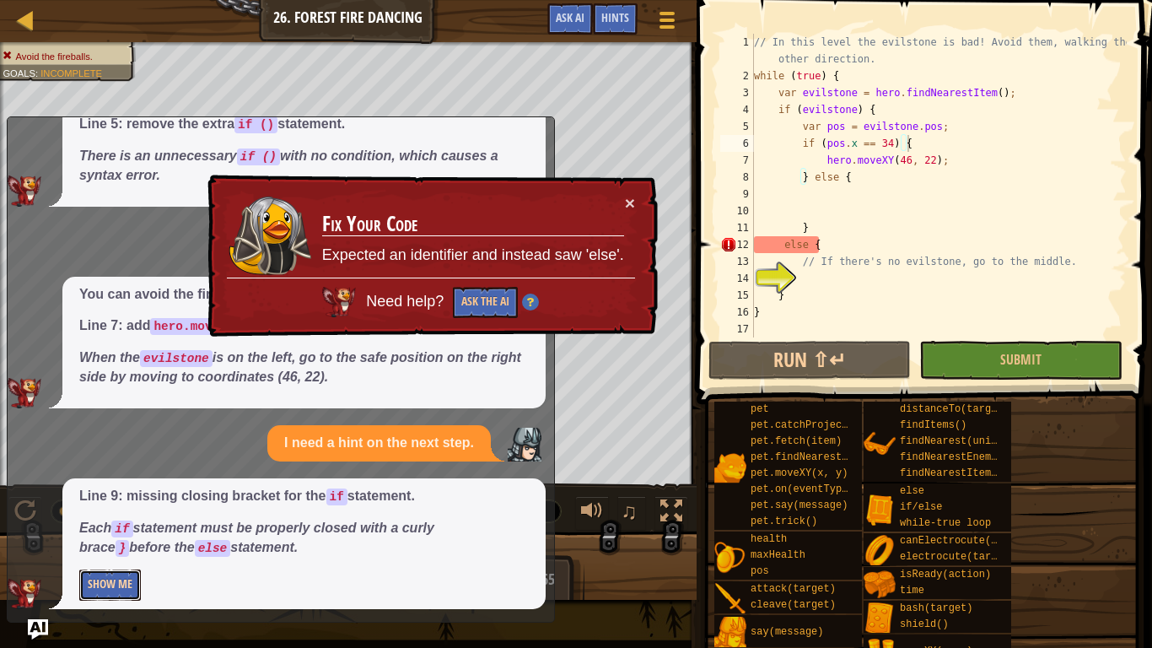
click at [127, 545] on button "Show Me" at bounding box center [110, 584] width 62 height 31
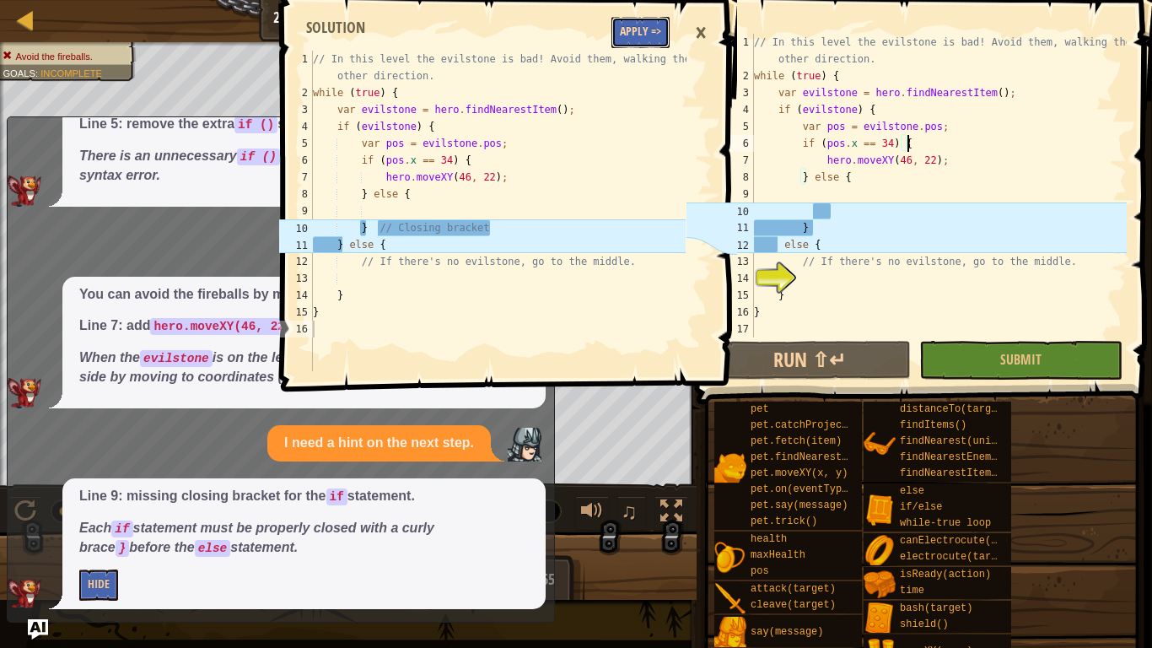
click at [638, 40] on button "Apply =>" at bounding box center [640, 32] width 58 height 31
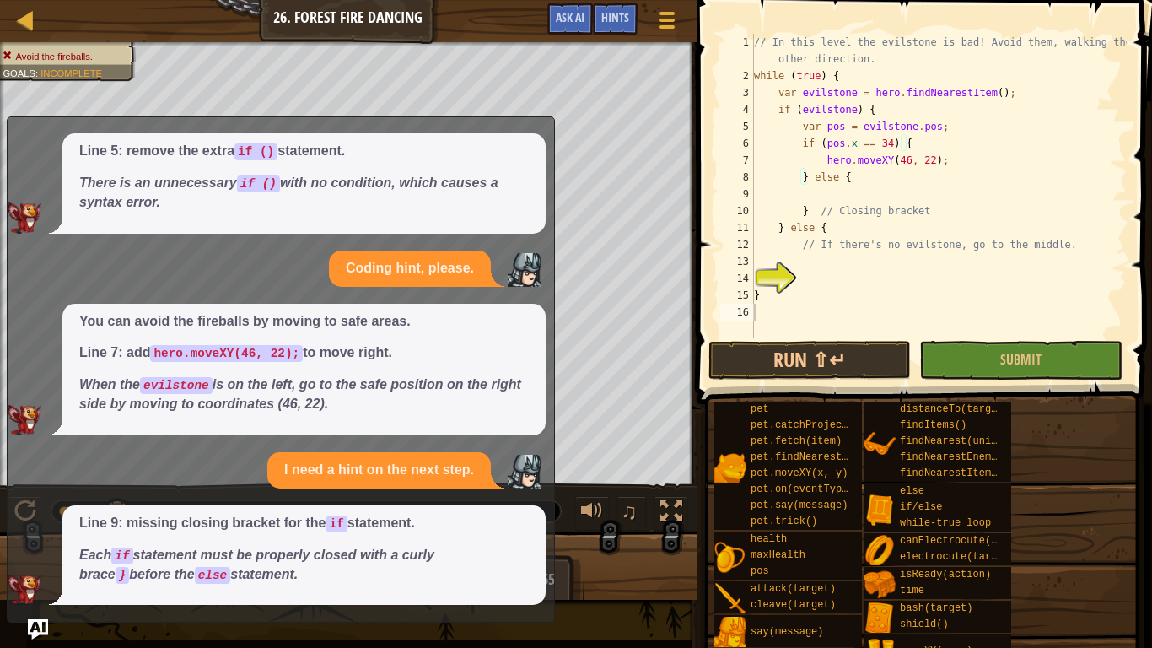
scroll to position [239, 0]
click at [569, 30] on button "Ask AI" at bounding box center [570, 18] width 46 height 31
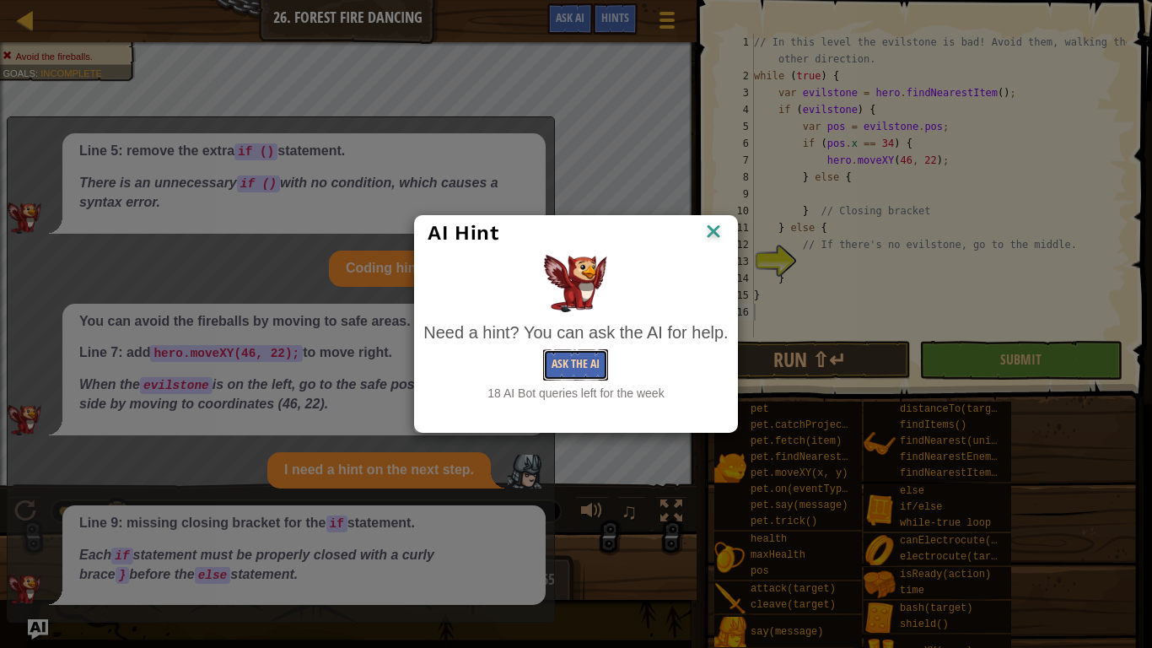
click at [598, 358] on button "Ask the AI" at bounding box center [575, 364] width 65 height 31
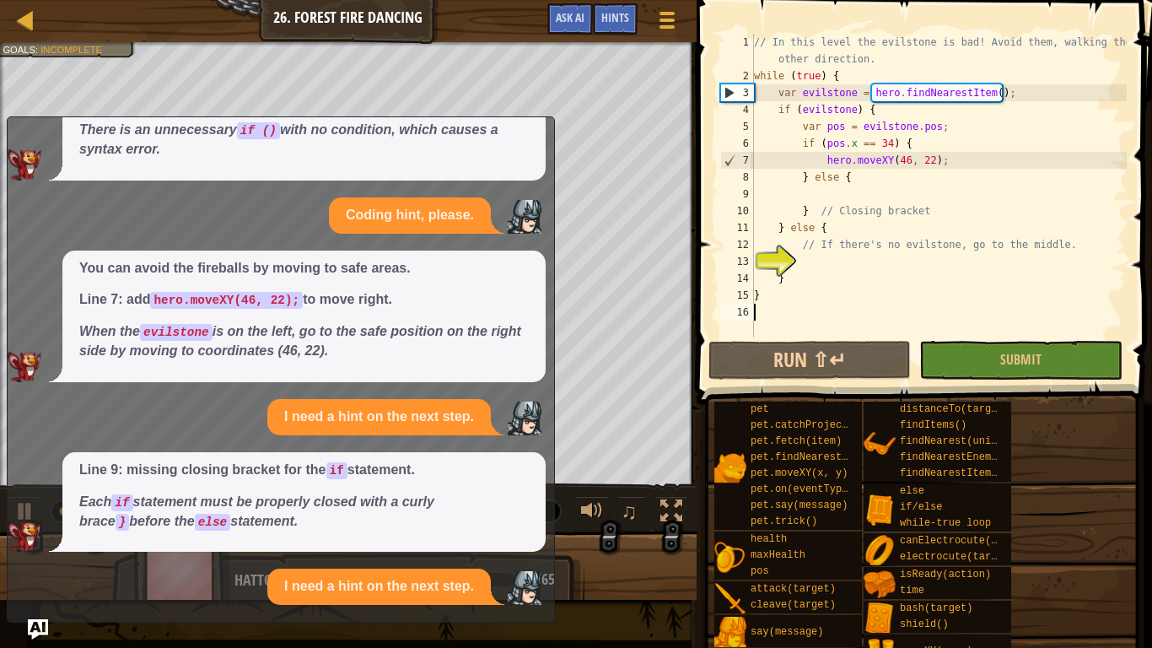
scroll to position [474, 0]
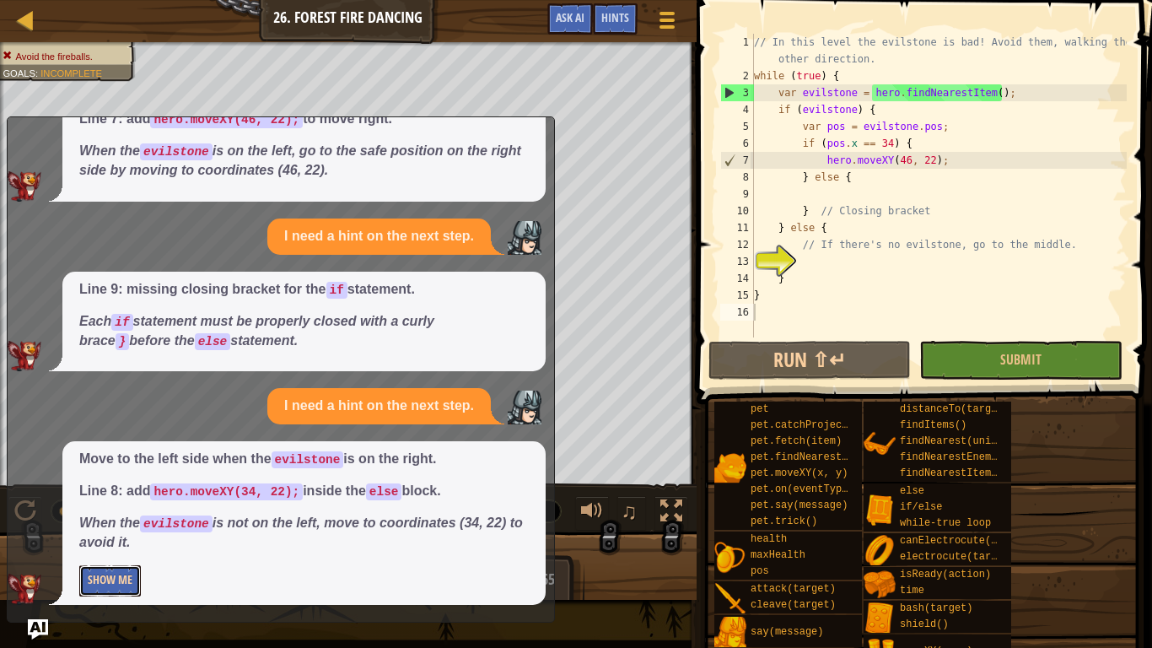
click at [123, 545] on button "Show Me" at bounding box center [110, 580] width 62 height 31
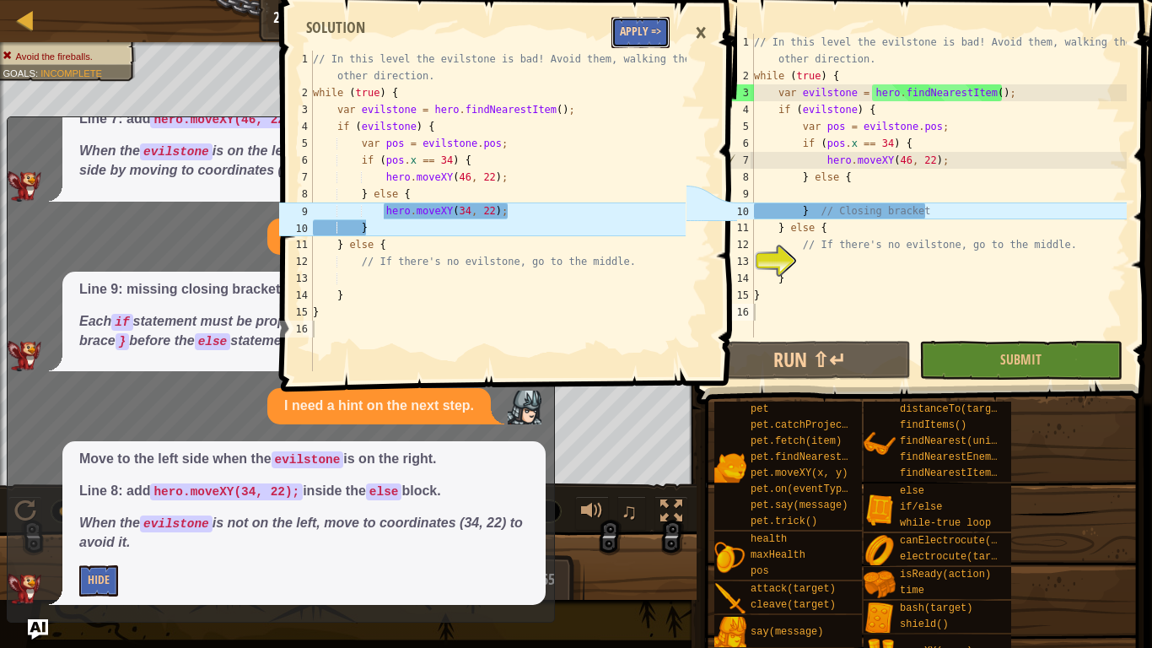
click at [643, 26] on button "Apply =>" at bounding box center [640, 32] width 58 height 31
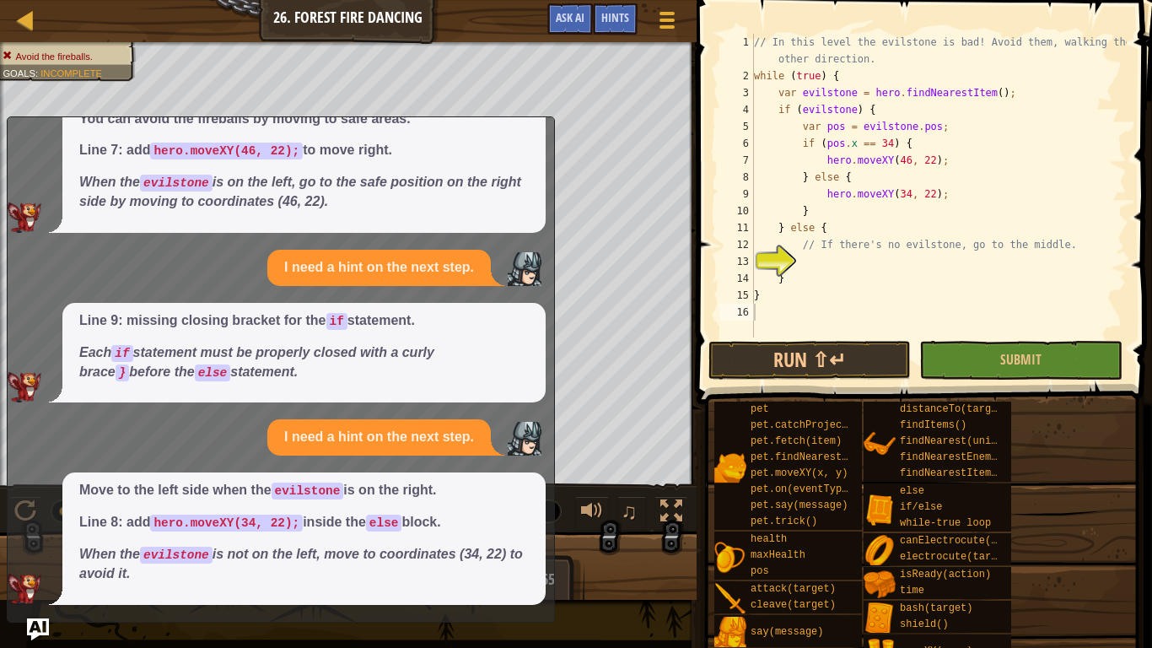
click at [33, 545] on img "Ask AI" at bounding box center [38, 629] width 22 height 22
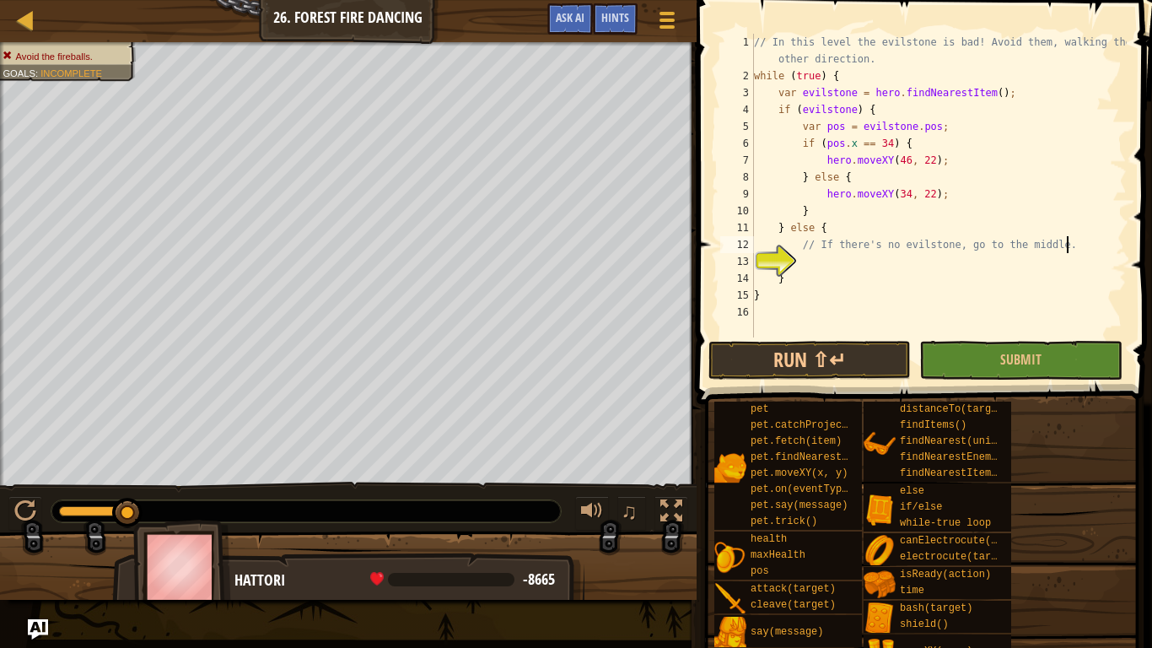
click at [1077, 242] on div "// In this level the evilstone is bad! Avoid them, walking the other direction.…" at bounding box center [939, 211] width 376 height 354
type textarea "/"
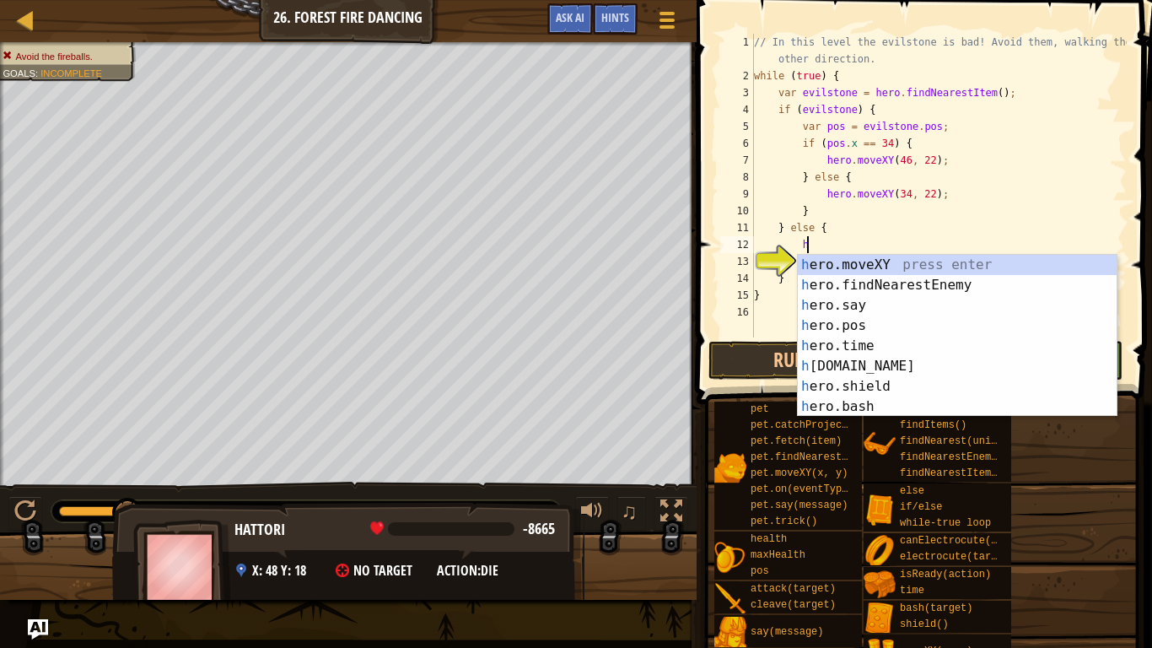
scroll to position [8, 8]
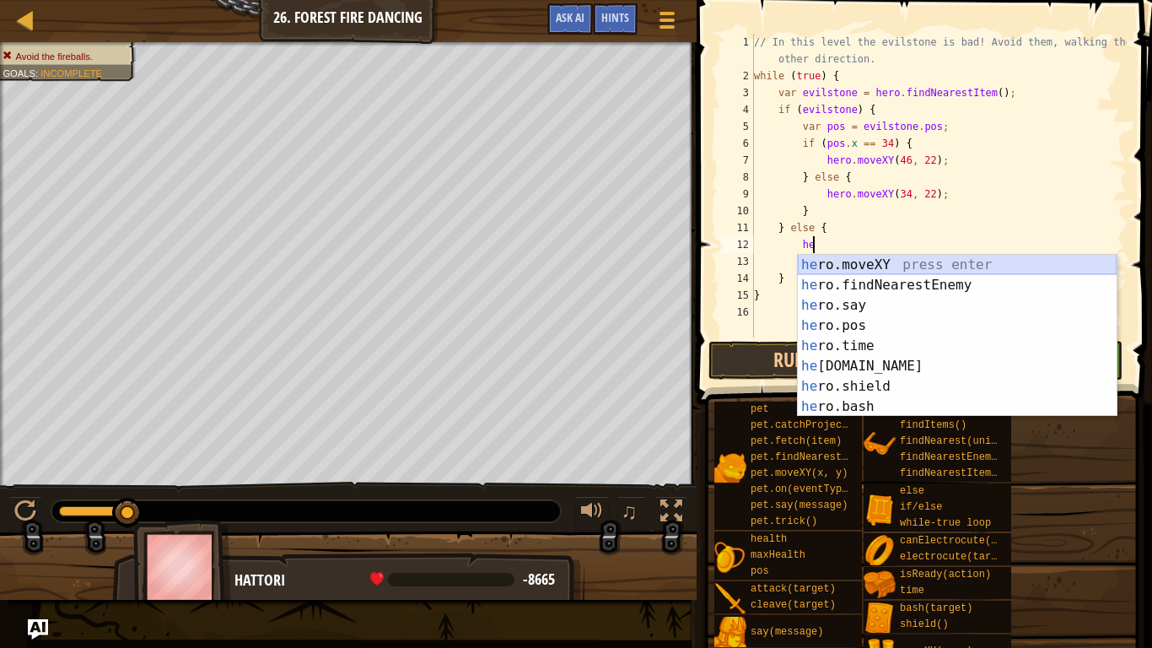
click at [912, 267] on div "he ro.moveXY press enter he ro.findNearestEnemy press enter he ro.say press ent…" at bounding box center [957, 356] width 319 height 202
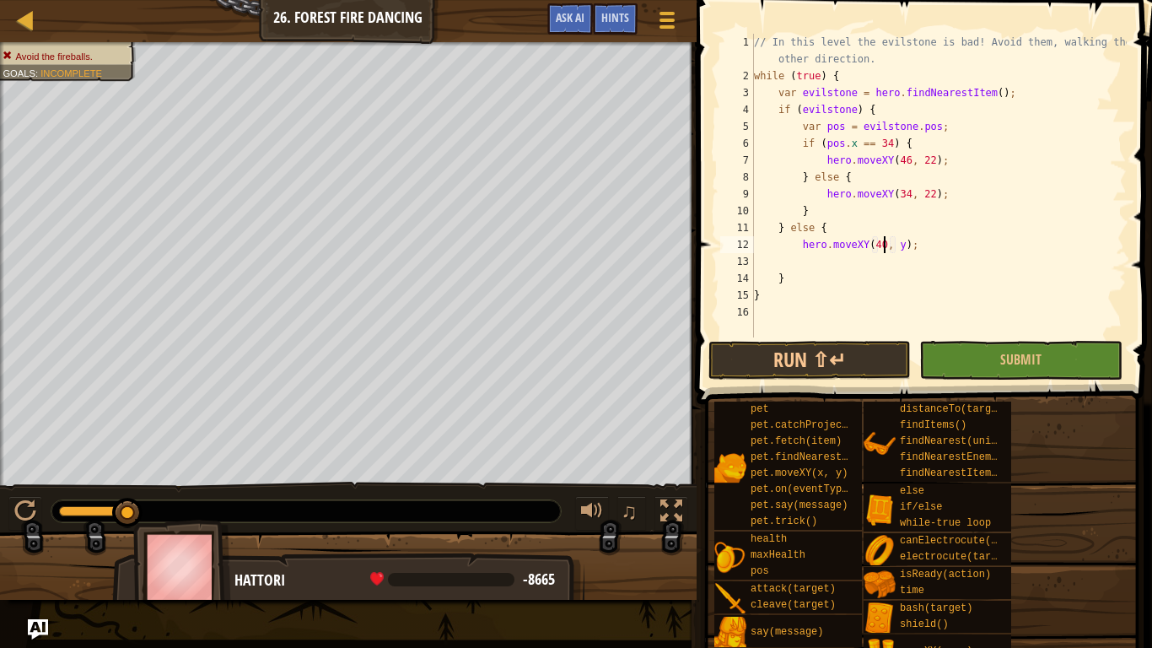
scroll to position [8, 19]
click at [900, 245] on div "// In this level the evilstone is bad! Avoid them, walking the other direction.…" at bounding box center [939, 211] width 376 height 354
type textarea "hero.moveXY(40, 22);"
click at [838, 371] on button "Run ⇧↵" at bounding box center [809, 360] width 202 height 39
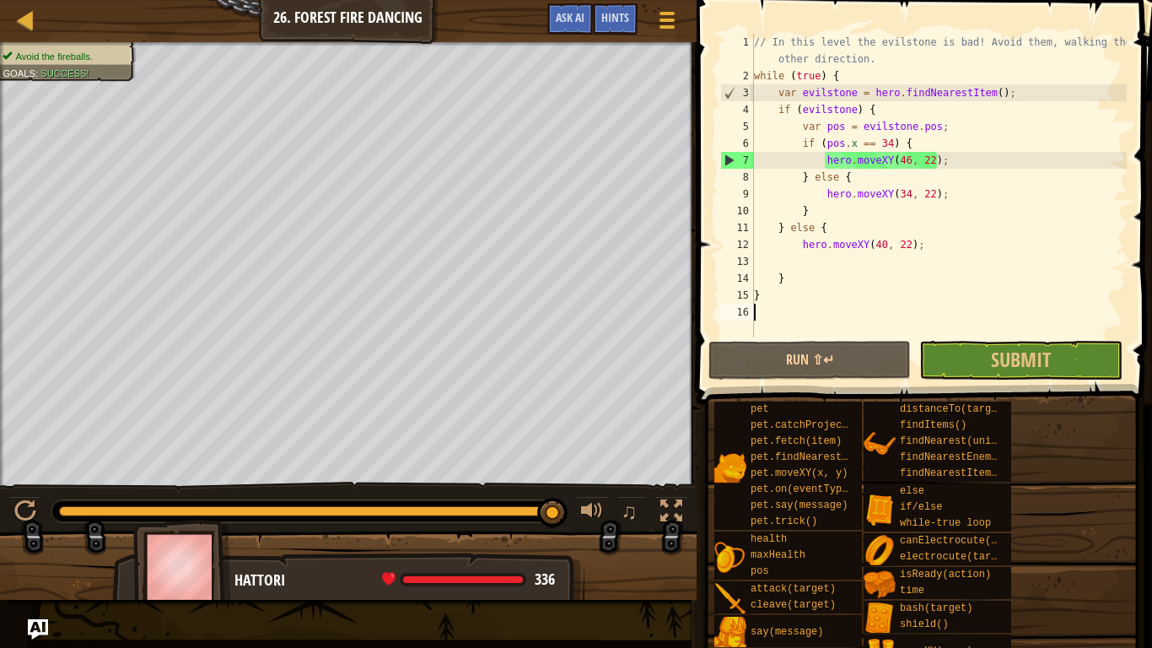
click at [1011, 333] on div "// In this level the evilstone is bad! Avoid them, walking the other direction.…" at bounding box center [939, 211] width 376 height 354
click at [1015, 366] on span "Submit" at bounding box center [1021, 359] width 60 height 27
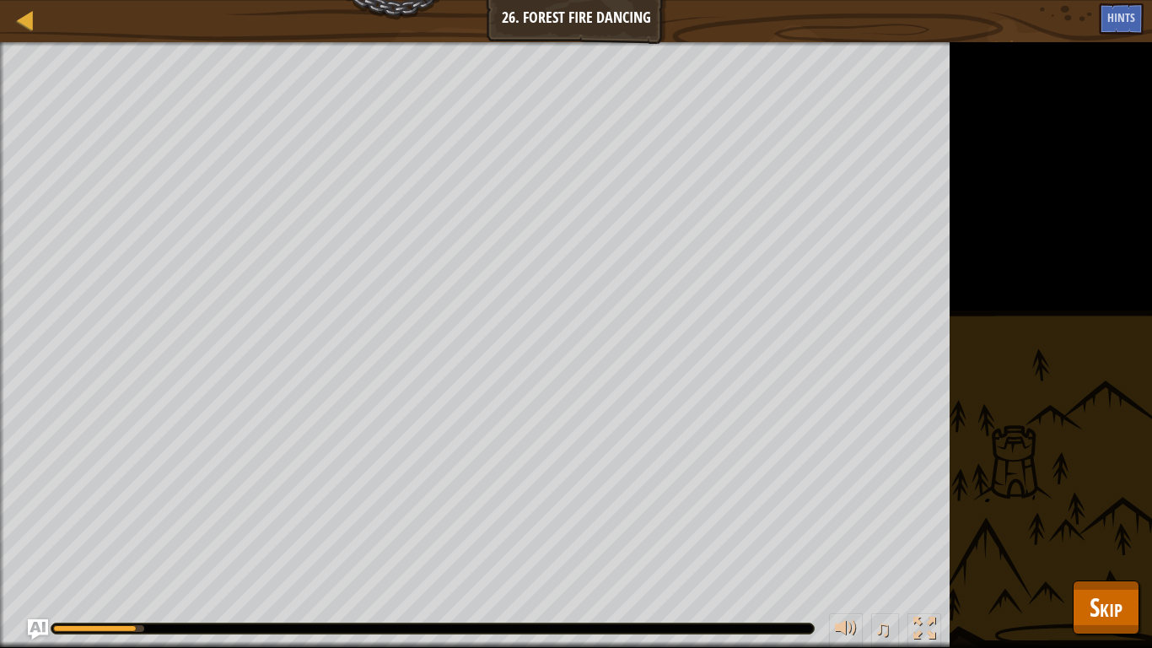
click at [679, 545] on div "♫" at bounding box center [475, 624] width 950 height 51
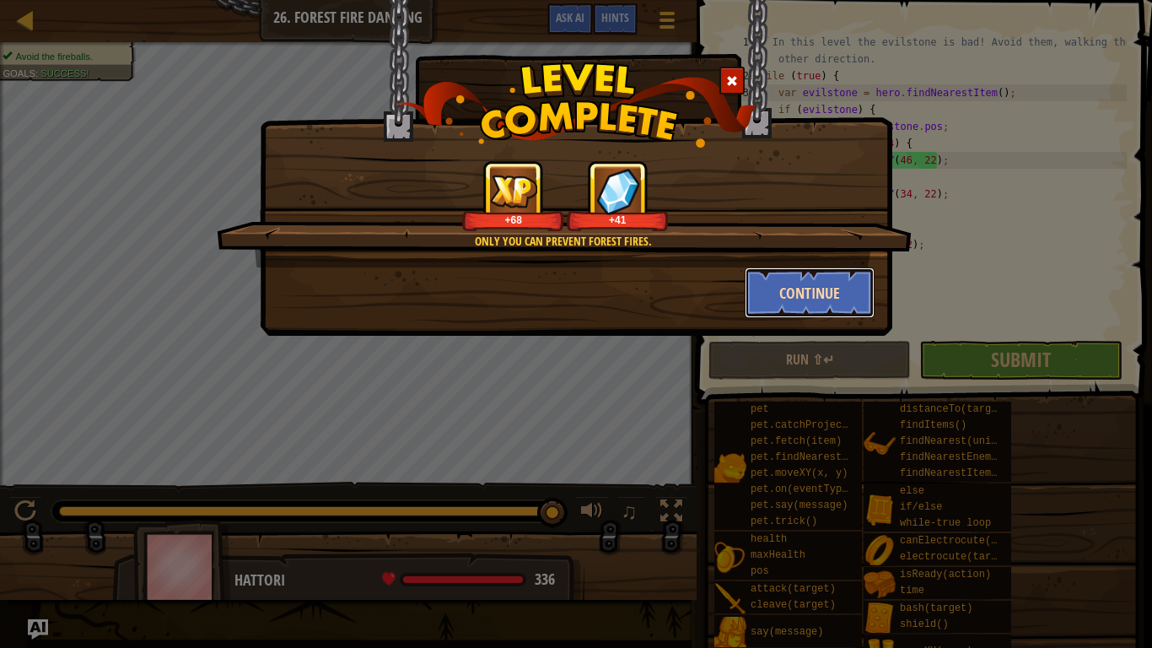
click at [790, 285] on button "Continue" at bounding box center [810, 292] width 131 height 51
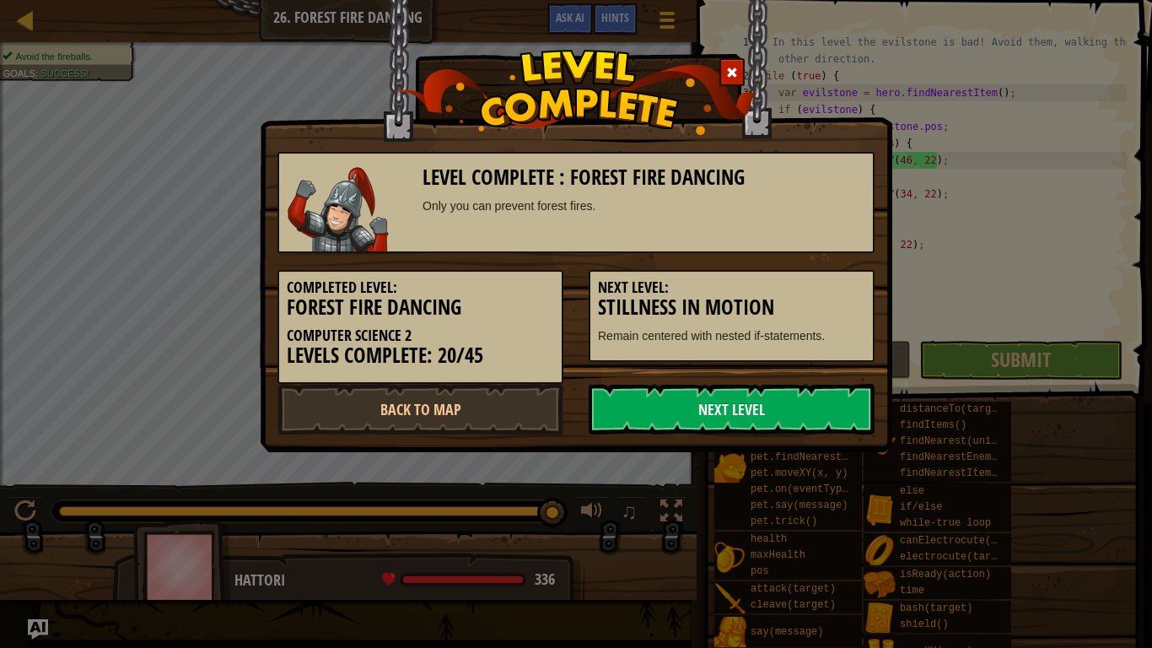
click at [790, 285] on h5 "Next Level:" at bounding box center [731, 287] width 267 height 17
click at [715, 412] on link "Next Level" at bounding box center [732, 409] width 286 height 51
